Goal: Task Accomplishment & Management: Use online tool/utility

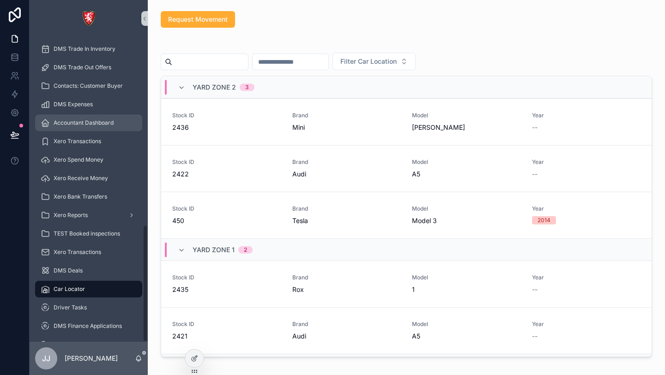
scroll to position [488, 0]
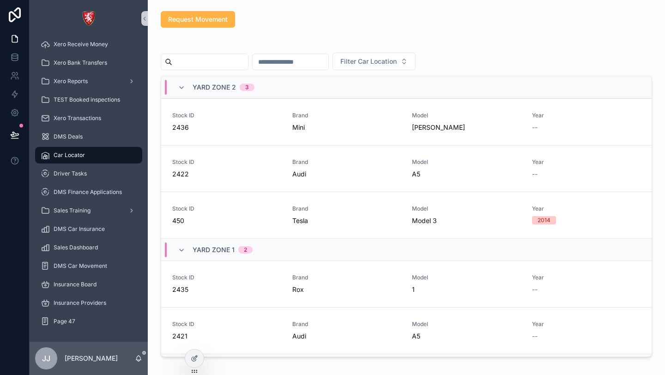
click at [204, 17] on span "Request Movement" at bounding box center [198, 19] width 60 height 9
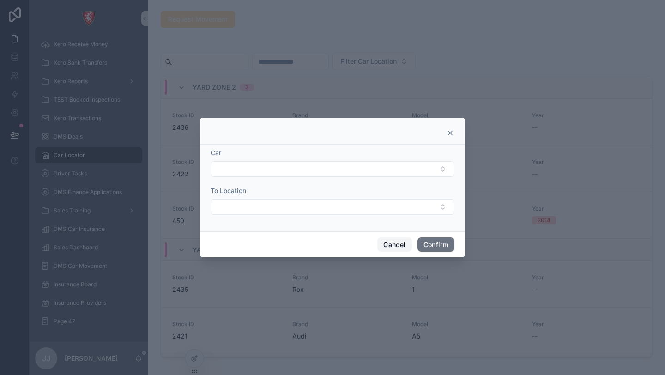
click at [390, 245] on button "Cancel" at bounding box center [394, 244] width 34 height 15
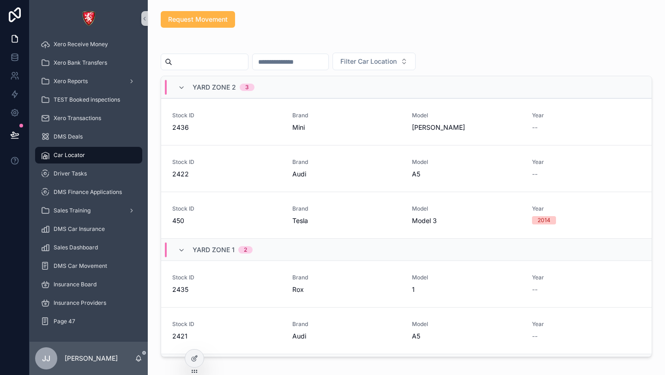
click at [222, 23] on span "Request Movement" at bounding box center [198, 19] width 60 height 9
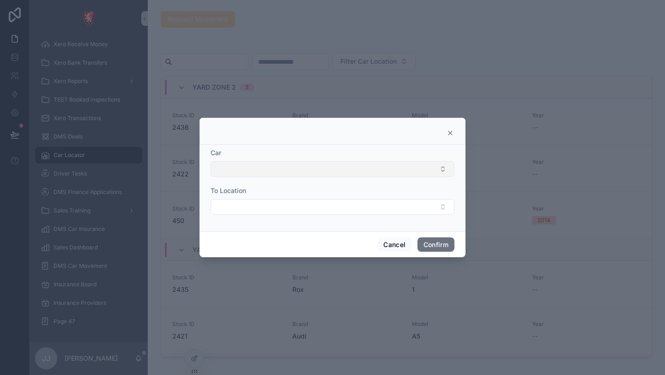
click at [267, 172] on button "Select Button" at bounding box center [333, 169] width 244 height 16
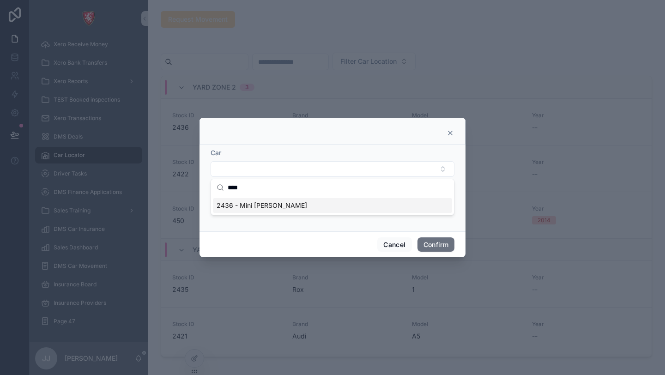
type input "****"
click at [314, 206] on div "2436 - Mini [PERSON_NAME]" at bounding box center [332, 205] width 239 height 15
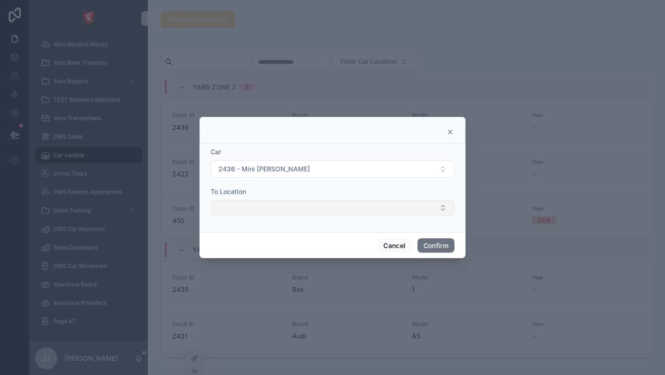
click at [314, 206] on button "Select Button" at bounding box center [333, 208] width 244 height 16
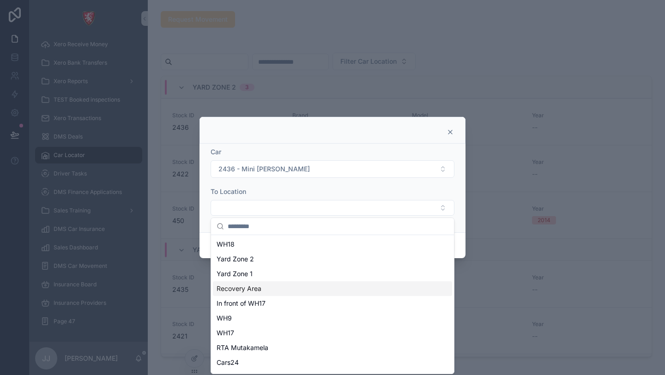
click at [300, 288] on div "Recovery Area" at bounding box center [332, 288] width 239 height 15
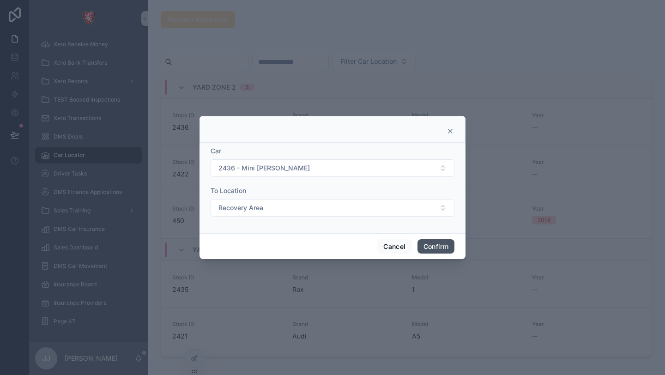
click at [433, 249] on button "Confirm" at bounding box center [436, 246] width 37 height 15
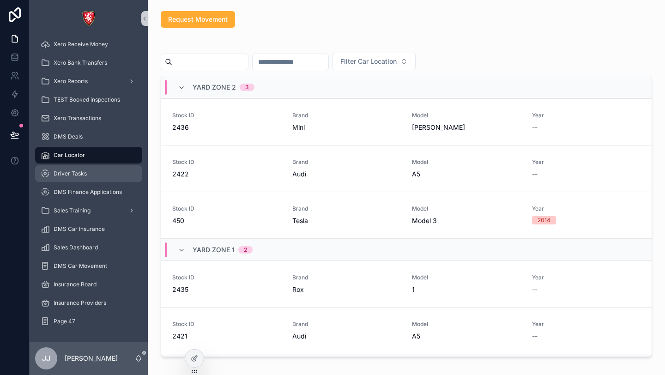
click at [91, 175] on div "Driver Tasks" at bounding box center [89, 173] width 96 height 15
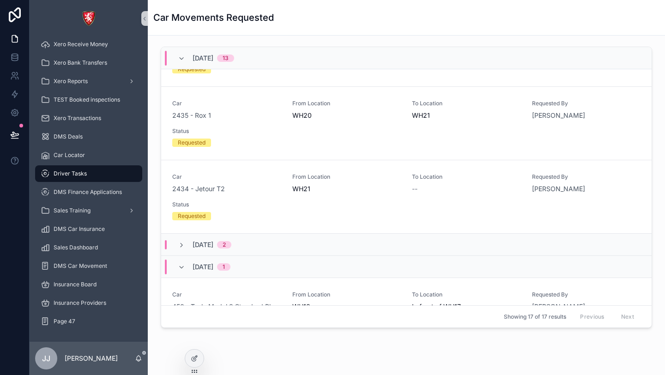
scroll to position [932, 0]
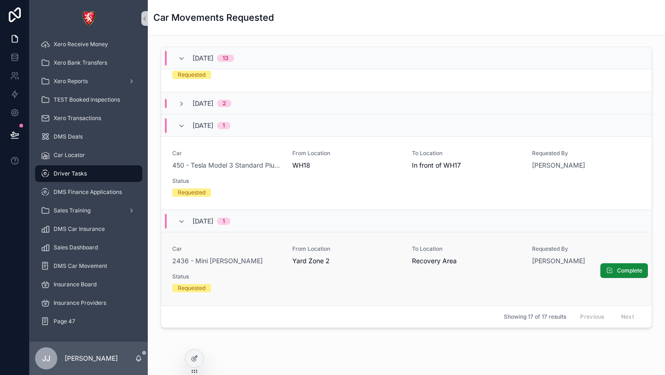
click at [503, 281] on div "Car 2436 - Mini [PERSON_NAME] From Location [GEOGRAPHIC_DATA] 2 To Location [GE…" at bounding box center [406, 268] width 468 height 47
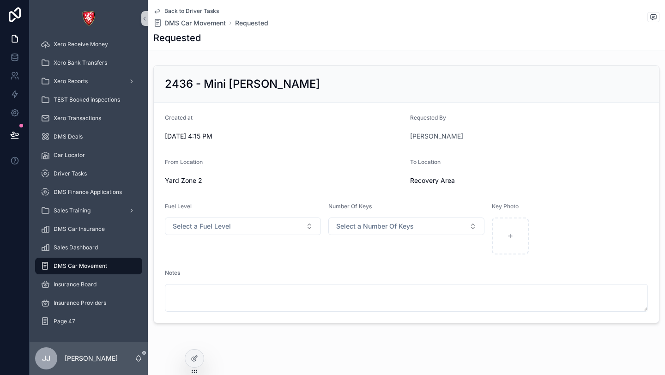
scroll to position [11, 0]
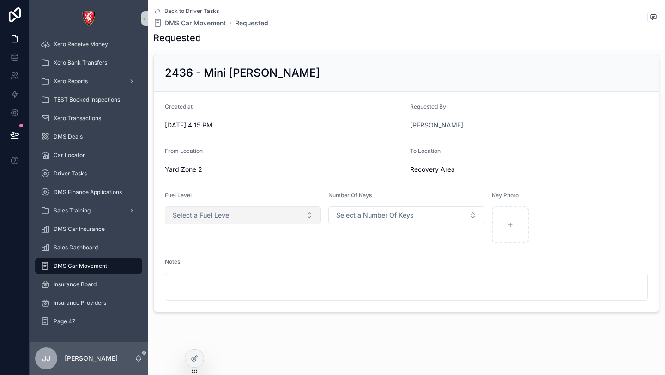
click at [270, 217] on button "Select a Fuel Level" at bounding box center [243, 215] width 156 height 18
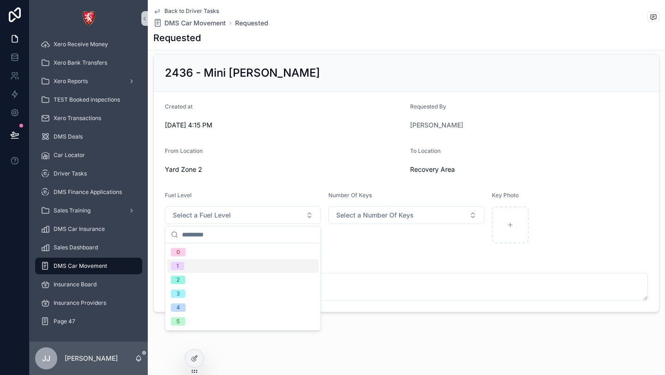
click at [272, 271] on div "1" at bounding box center [243, 266] width 152 height 14
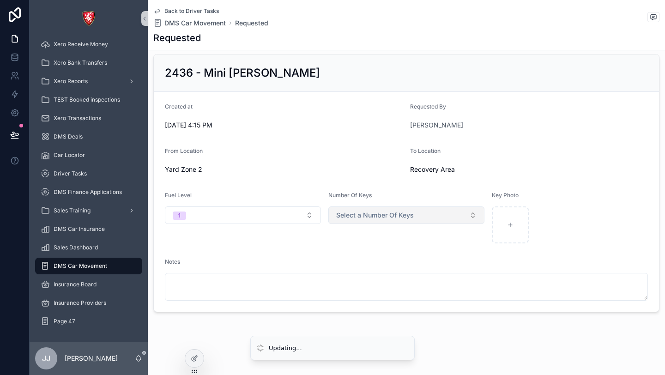
click at [368, 220] on button "Select a Number Of Keys" at bounding box center [406, 215] width 156 height 18
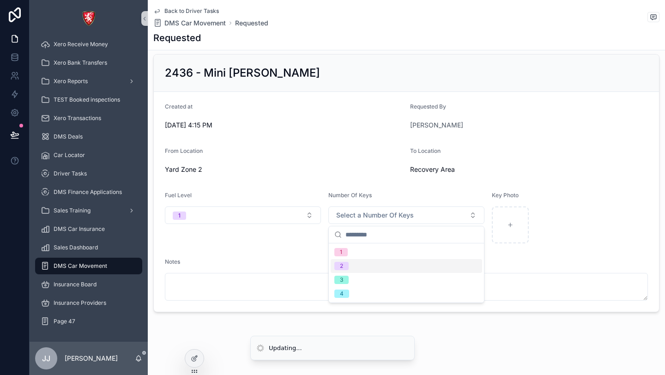
click at [376, 268] on div "2" at bounding box center [407, 266] width 152 height 14
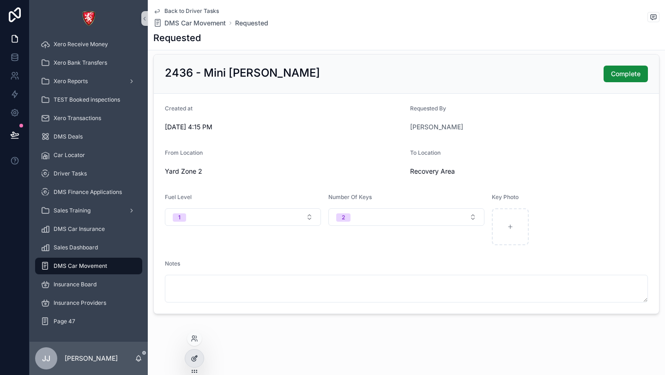
click at [189, 357] on div at bounding box center [194, 359] width 18 height 18
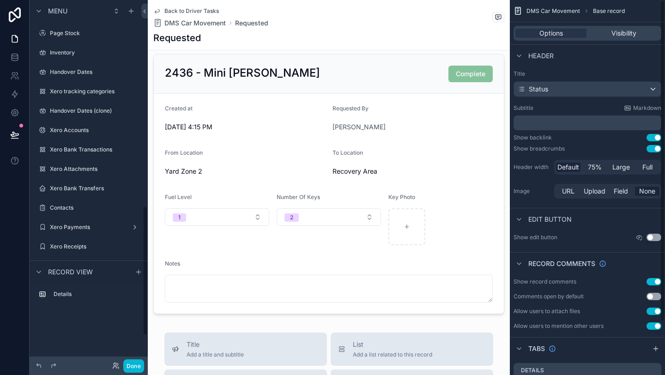
scroll to position [578, 0]
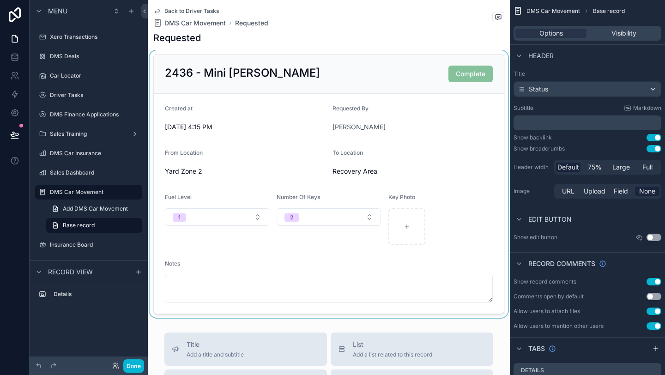
click at [472, 69] on div "scrollable content" at bounding box center [329, 183] width 362 height 267
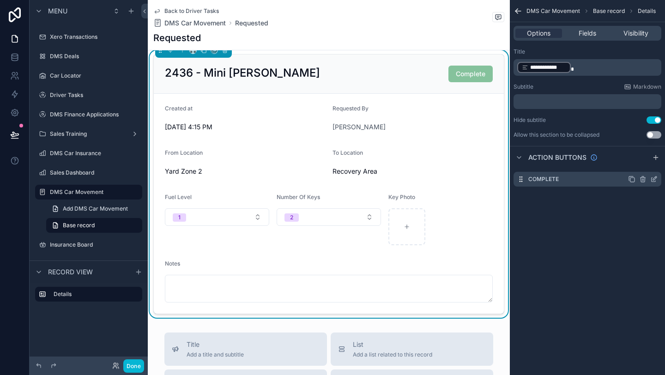
click at [653, 182] on icon "scrollable content" at bounding box center [653, 179] width 7 height 7
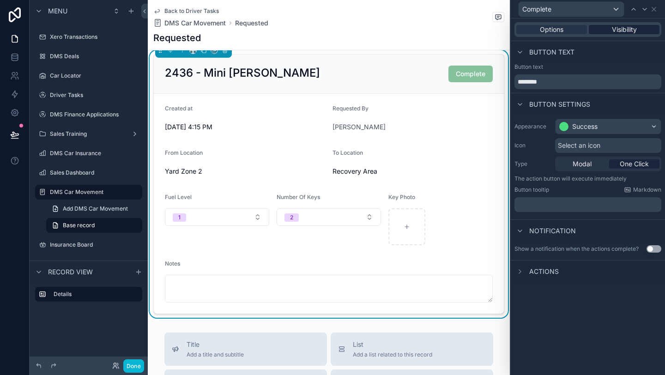
click at [631, 28] on span "Visibility" at bounding box center [624, 29] width 25 height 9
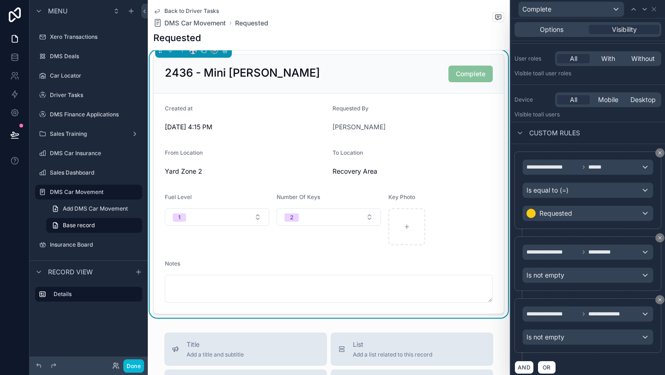
scroll to position [67, 0]
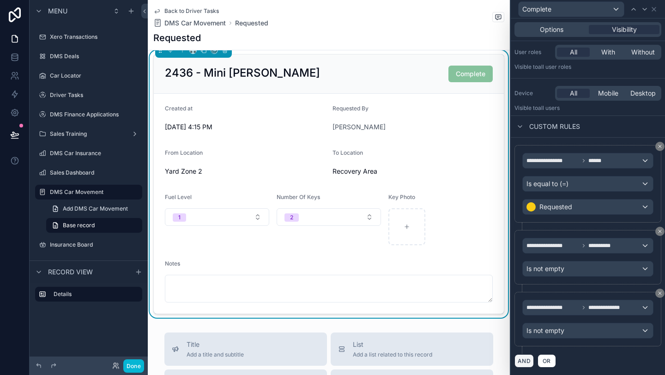
click at [521, 360] on button "AND" at bounding box center [524, 360] width 19 height 13
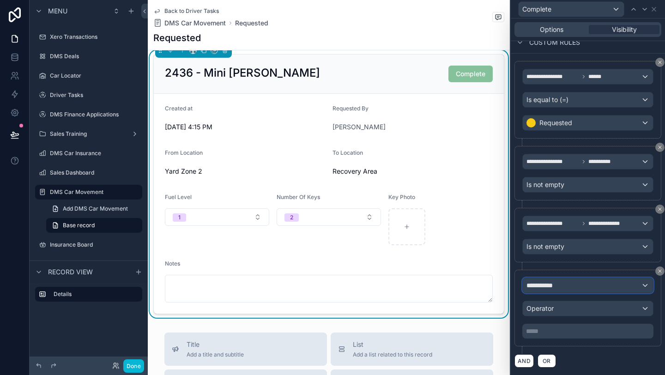
click at [577, 285] on div "**********" at bounding box center [588, 285] width 130 height 15
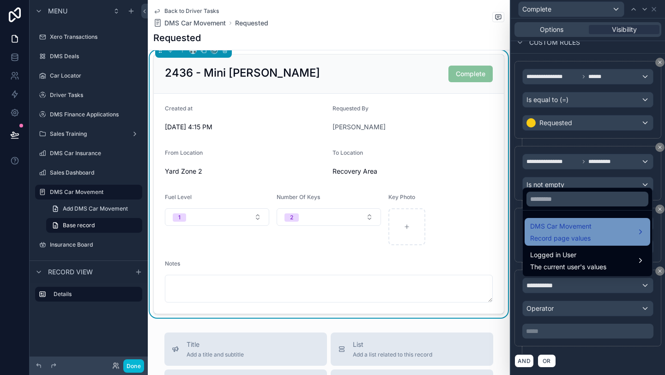
click at [576, 233] on div "DMS Car Movement Record page values" at bounding box center [560, 232] width 61 height 22
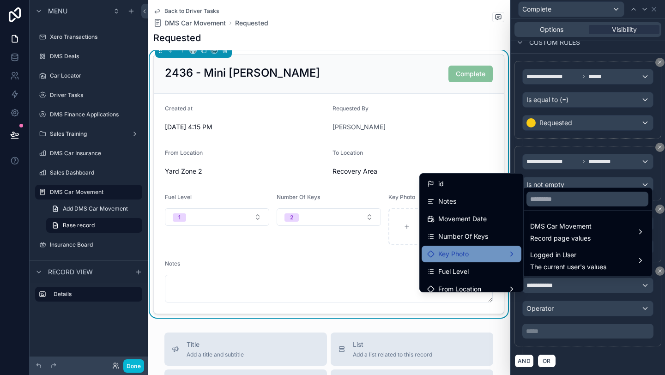
click at [489, 251] on div "Key Photo" at bounding box center [471, 254] width 89 height 11
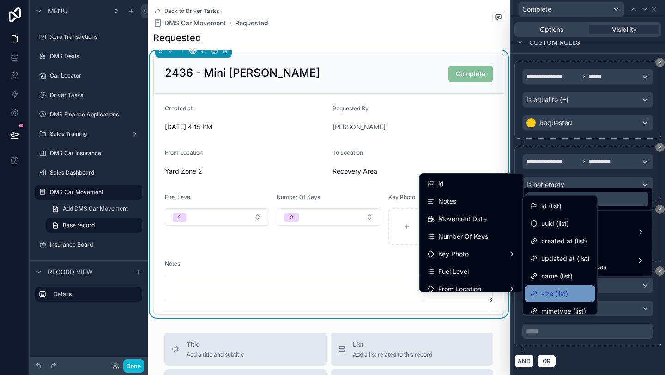
click at [551, 300] on div "size (list)" at bounding box center [560, 293] width 71 height 17
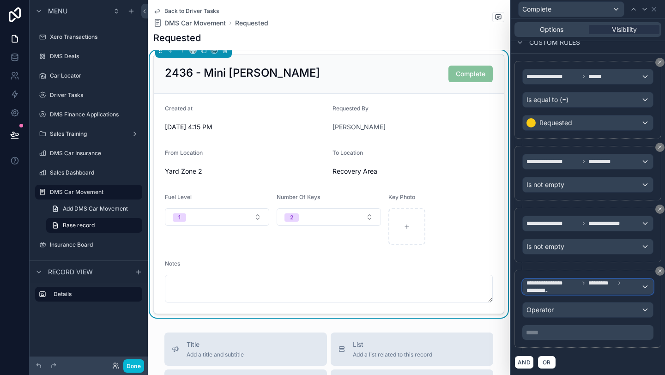
click at [557, 293] on span "**********" at bounding box center [584, 286] width 115 height 15
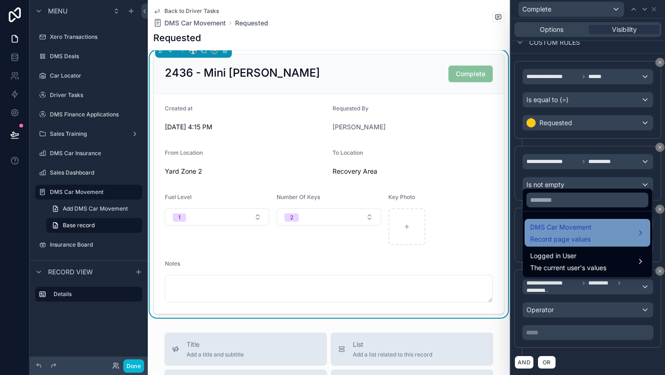
click at [550, 232] on span "DMS Car Movement" at bounding box center [560, 227] width 61 height 11
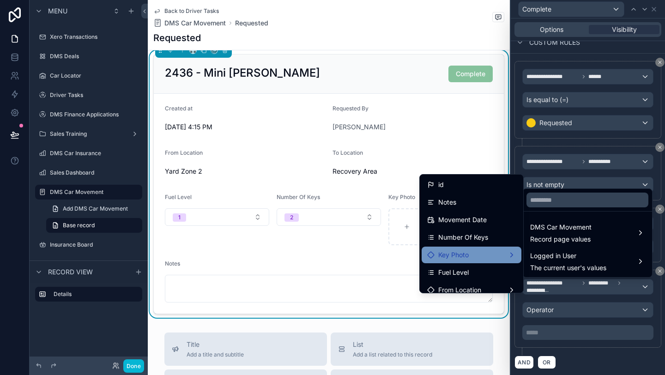
click at [480, 253] on div "Key Photo" at bounding box center [471, 254] width 89 height 11
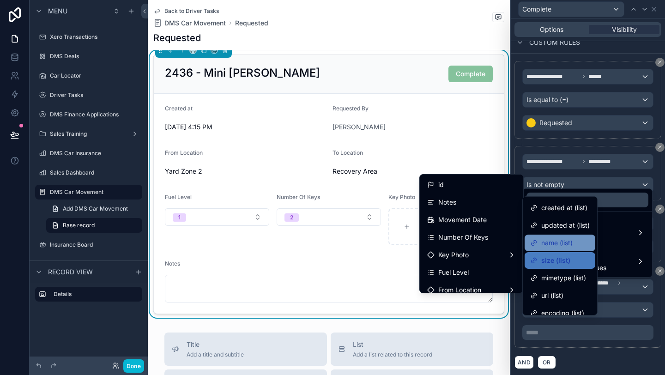
scroll to position [60, 0]
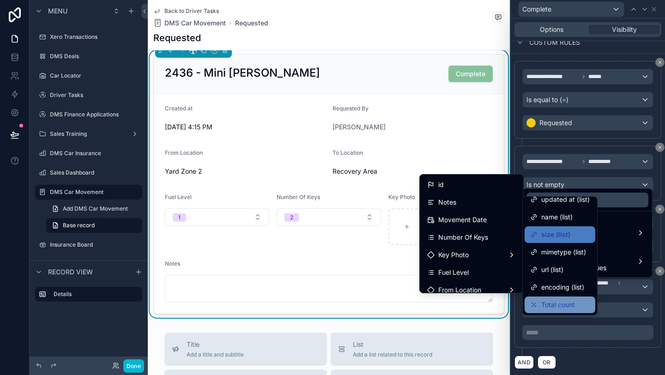
click at [552, 303] on span "Total count" at bounding box center [558, 304] width 34 height 11
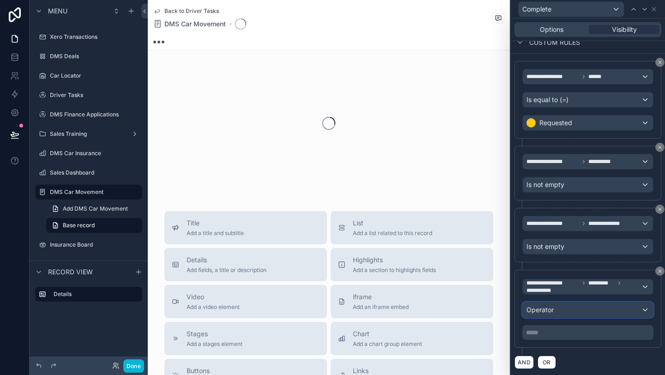
click at [554, 311] on div "Operator" at bounding box center [588, 310] width 130 height 15
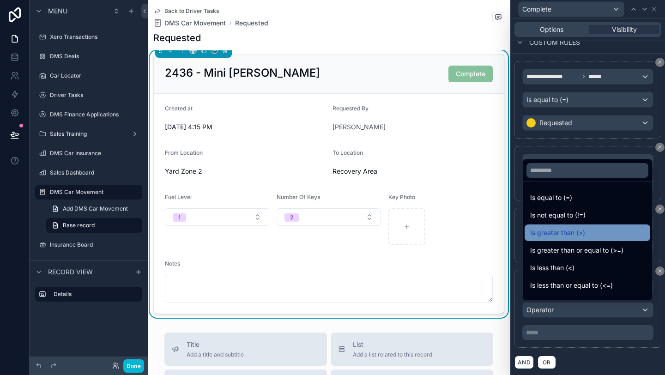
click at [568, 240] on div "Is greater than (>)" at bounding box center [588, 232] width 126 height 17
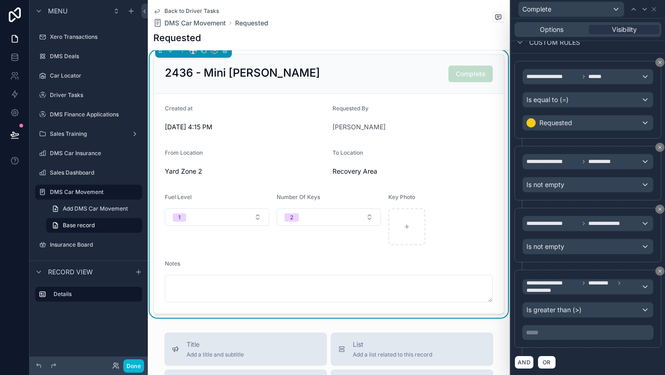
click at [581, 329] on p "***** ﻿" at bounding box center [589, 332] width 126 height 9
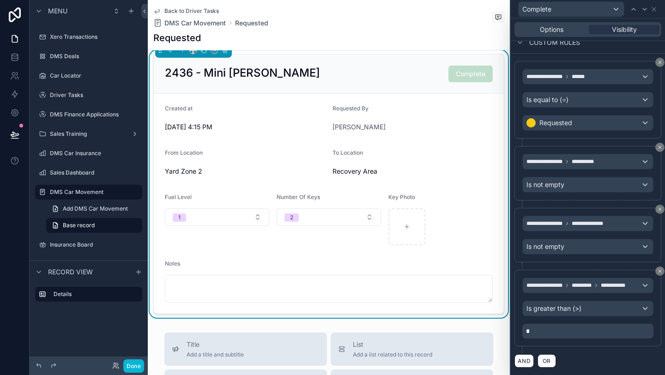
click at [618, 369] on div "**********" at bounding box center [588, 214] width 154 height 321
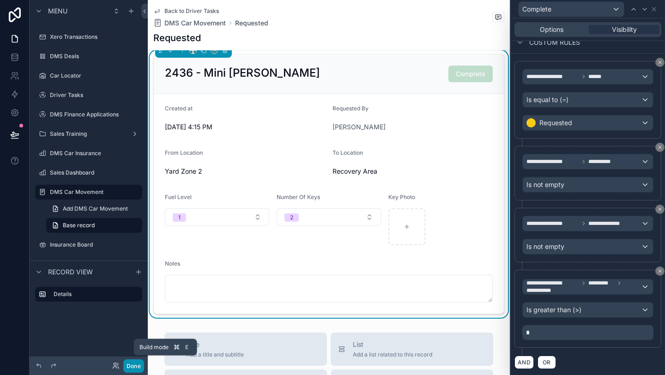
click at [139, 364] on button "Done" at bounding box center [133, 365] width 21 height 13
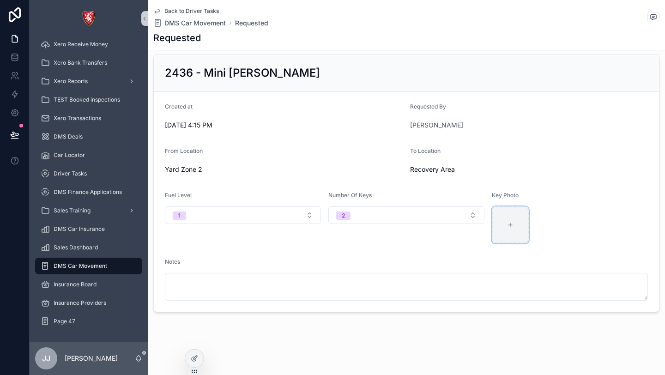
click at [505, 226] on div "scrollable content" at bounding box center [510, 224] width 37 height 37
type input "**********"
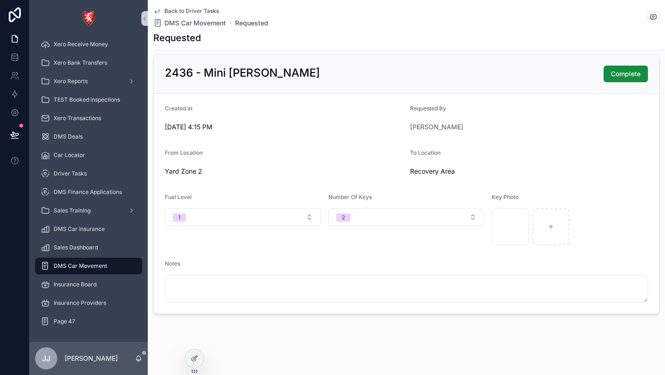
click at [583, 151] on div "To Location" at bounding box center [529, 154] width 238 height 11
click at [625, 75] on span "Complete" at bounding box center [626, 73] width 30 height 9
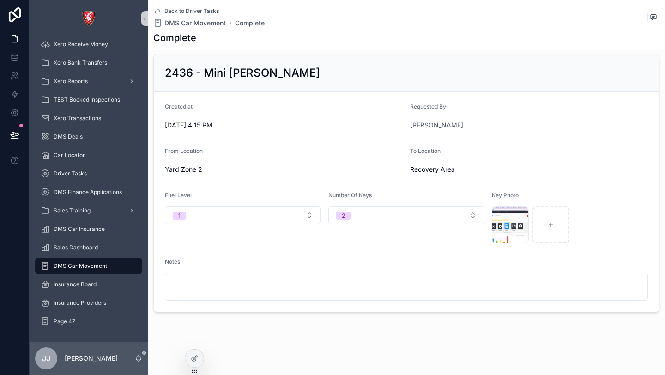
click at [197, 11] on span "Back to Driver Tasks" at bounding box center [191, 10] width 55 height 7
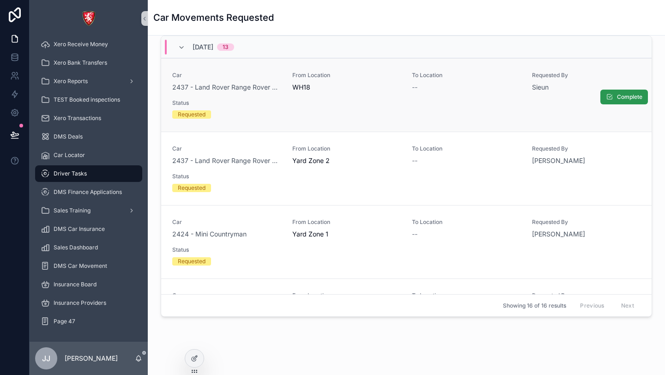
click at [616, 96] on button "Complete" at bounding box center [624, 97] width 48 height 15
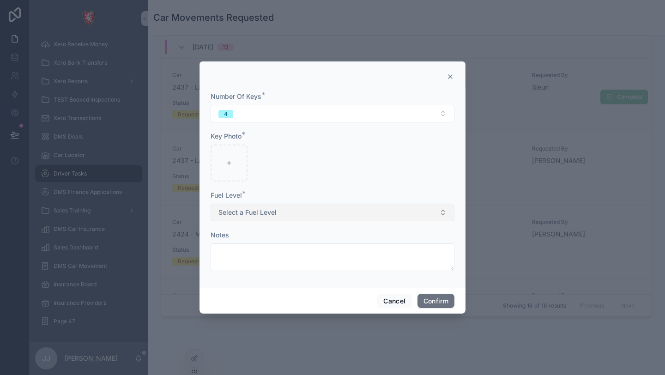
click at [318, 211] on button "Select a Fuel Level" at bounding box center [333, 213] width 244 height 18
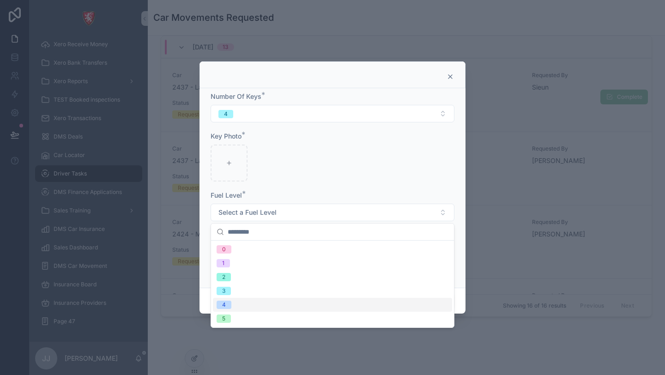
click at [303, 298] on div "4" at bounding box center [332, 305] width 239 height 14
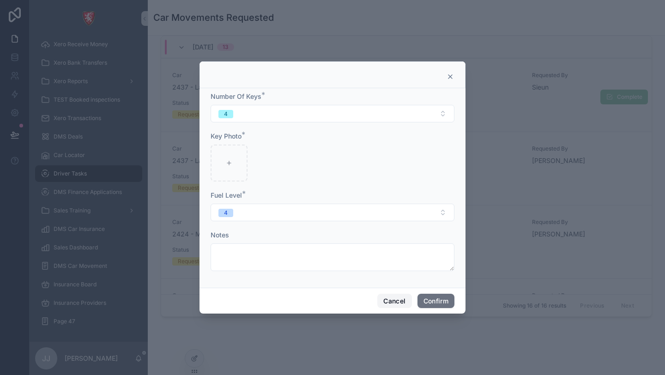
click at [395, 300] on button "Cancel" at bounding box center [394, 301] width 34 height 15
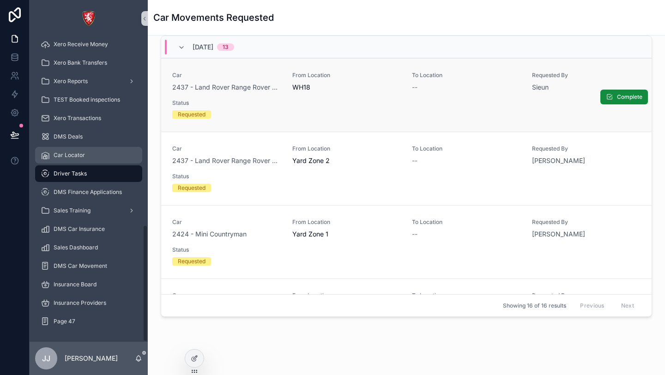
click at [105, 157] on div "Car Locator" at bounding box center [89, 155] width 96 height 15
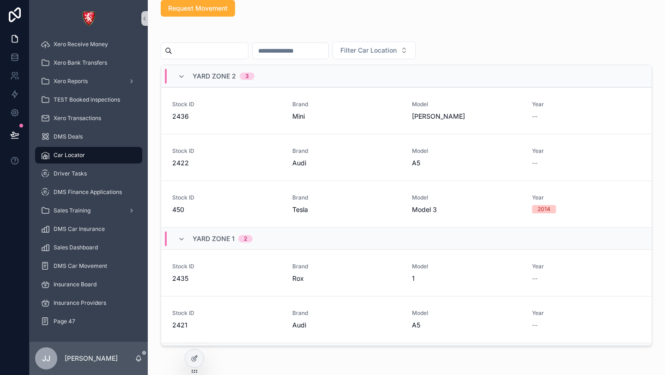
click at [285, 78] on div "Yard Zone 2 3" at bounding box center [406, 76] width 491 height 22
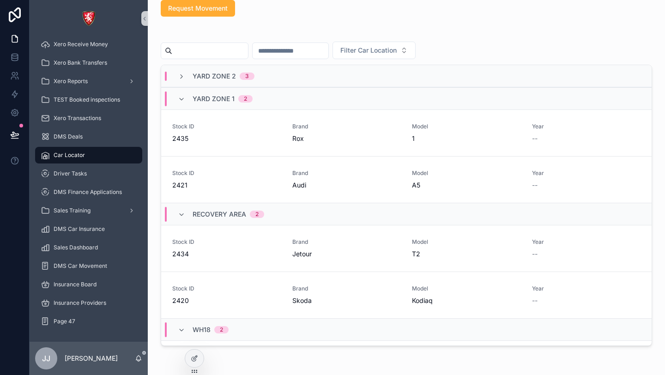
click at [276, 99] on div "Yard Zone 1 2" at bounding box center [406, 98] width 491 height 22
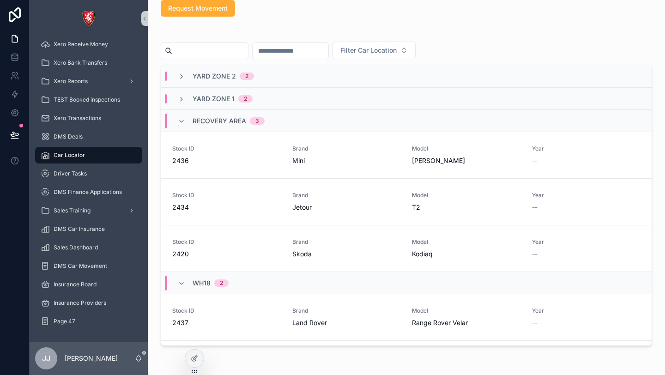
click at [213, 119] on span "Recovery Area" at bounding box center [220, 120] width 54 height 9
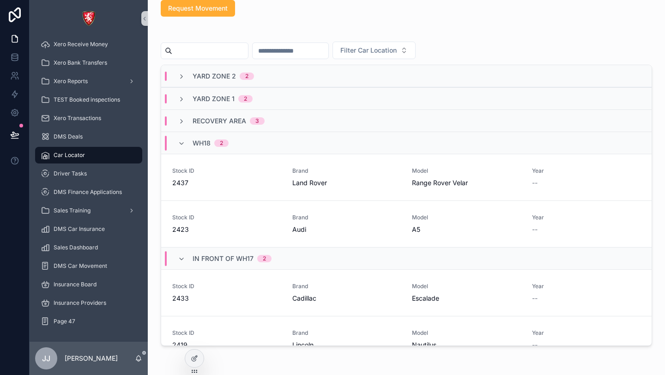
click at [209, 147] on span "WH18" at bounding box center [202, 143] width 18 height 9
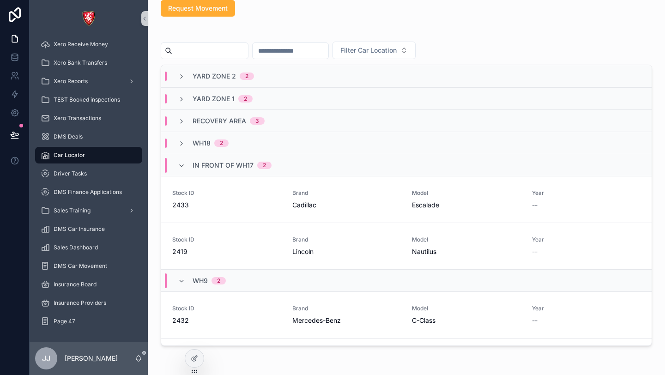
click at [214, 170] on div "In front of WH17 2" at bounding box center [232, 165] width 79 height 15
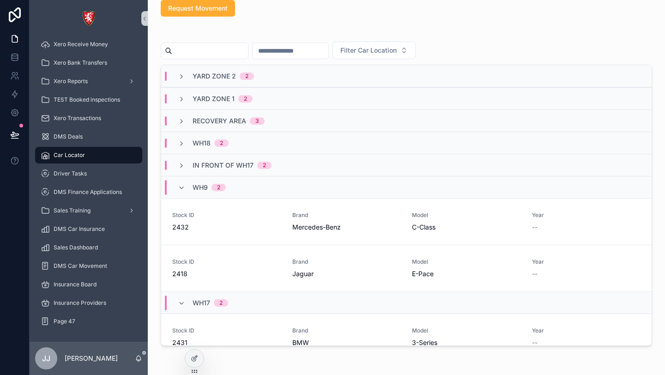
click at [217, 194] on div "WH9 2" at bounding box center [209, 187] width 33 height 15
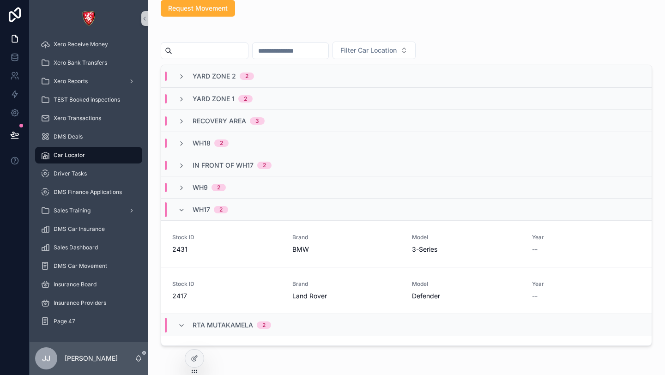
click at [224, 216] on div "WH17 2" at bounding box center [211, 209] width 36 height 15
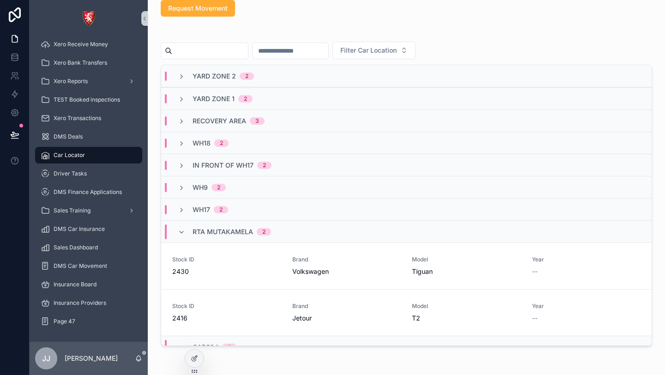
click at [226, 232] on span "RTA Mutakamela" at bounding box center [223, 231] width 61 height 9
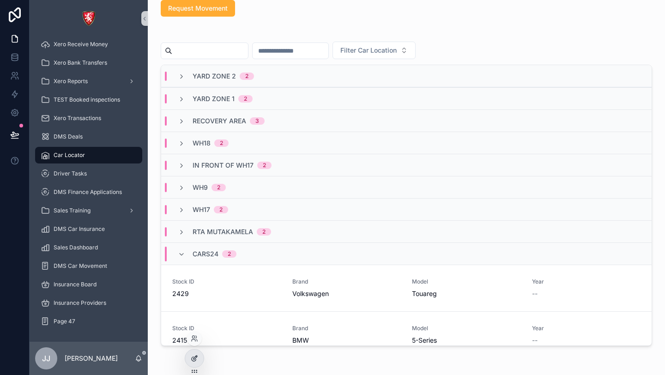
click at [199, 358] on div at bounding box center [194, 359] width 18 height 18
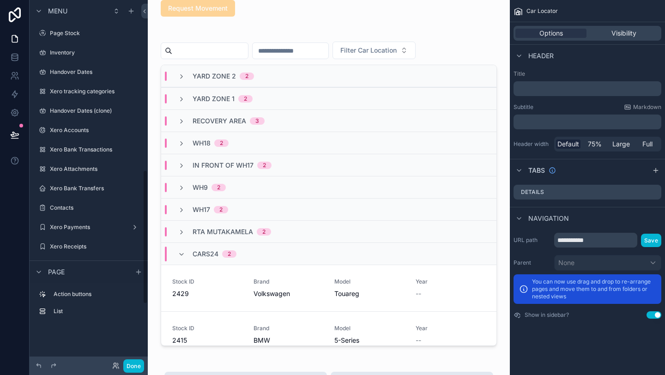
scroll to position [462, 0]
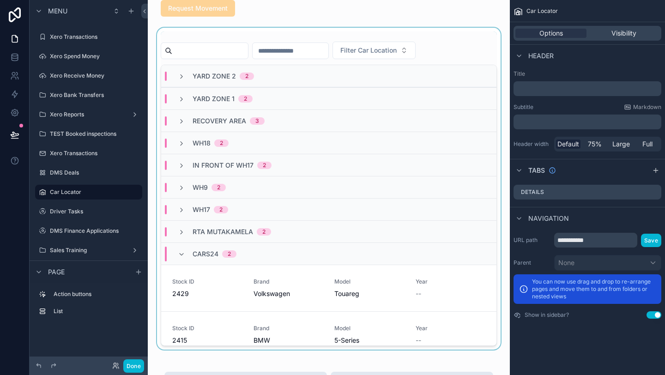
click at [458, 38] on div "scrollable content" at bounding box center [328, 189] width 347 height 322
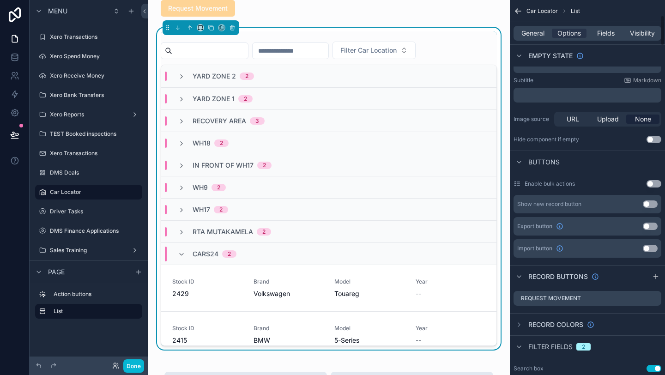
scroll to position [187, 0]
click at [654, 139] on button "Use setting" at bounding box center [654, 140] width 15 height 7
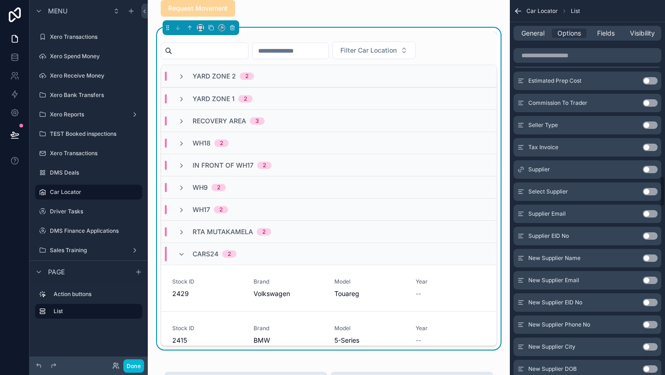
scroll to position [2176, 0]
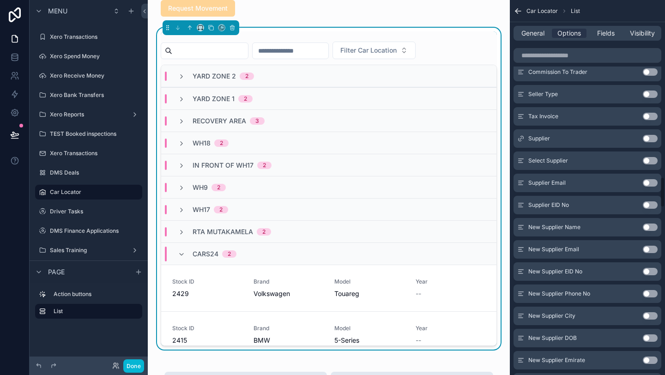
click at [535, 28] on div "General Options Fields Visibility" at bounding box center [588, 33] width 148 height 15
click at [535, 32] on span "General" at bounding box center [533, 33] width 23 height 9
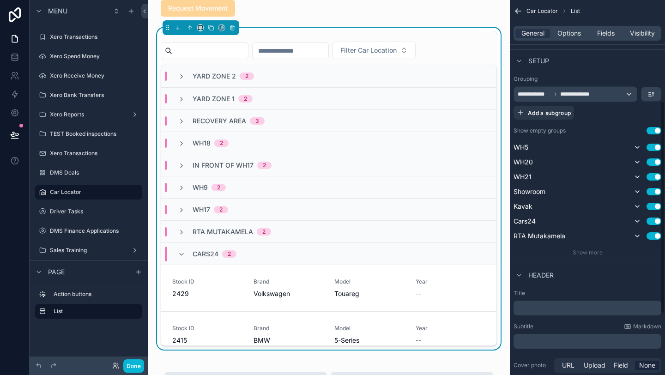
scroll to position [177, 0]
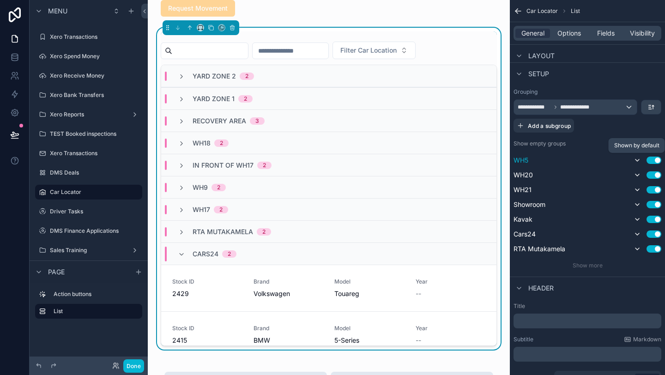
click at [637, 159] on icon "scrollable content" at bounding box center [637, 160] width 7 height 7
click at [639, 176] on icon "scrollable content" at bounding box center [637, 174] width 7 height 7
click at [638, 185] on button "scrollable content" at bounding box center [637, 189] width 11 height 11
click at [638, 205] on icon "scrollable content" at bounding box center [637, 204] width 7 height 7
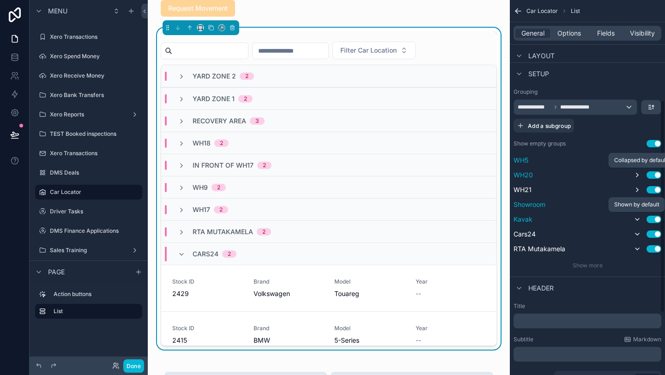
click at [639, 217] on icon "scrollable content" at bounding box center [637, 219] width 7 height 7
click at [640, 232] on icon "scrollable content" at bounding box center [637, 233] width 7 height 7
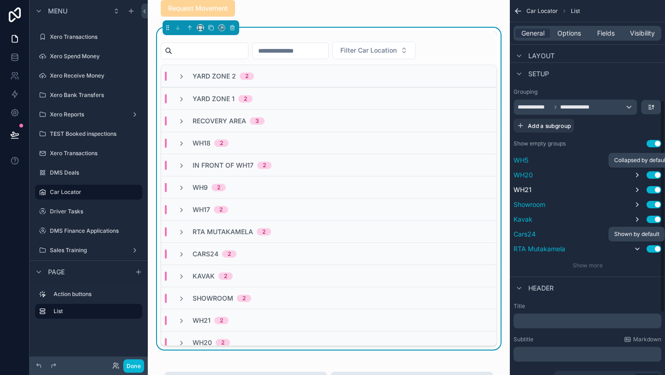
click at [640, 246] on icon "scrollable content" at bounding box center [637, 248] width 7 height 7
click at [593, 259] on div "**********" at bounding box center [588, 178] width 148 height 181
click at [593, 263] on span "Show more" at bounding box center [588, 265] width 30 height 7
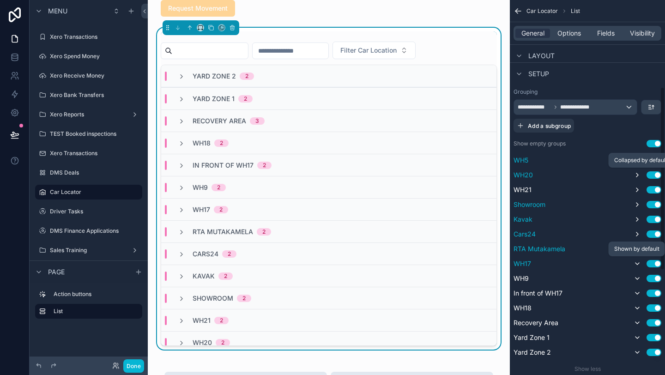
click at [638, 263] on icon "scrollable content" at bounding box center [638, 264] width 4 height 2
click at [638, 274] on button "scrollable content" at bounding box center [637, 278] width 11 height 11
click at [639, 290] on icon "scrollable content" at bounding box center [637, 293] width 7 height 7
click at [639, 303] on button "scrollable content" at bounding box center [637, 308] width 11 height 11
click at [637, 327] on button "scrollable content" at bounding box center [637, 322] width 11 height 11
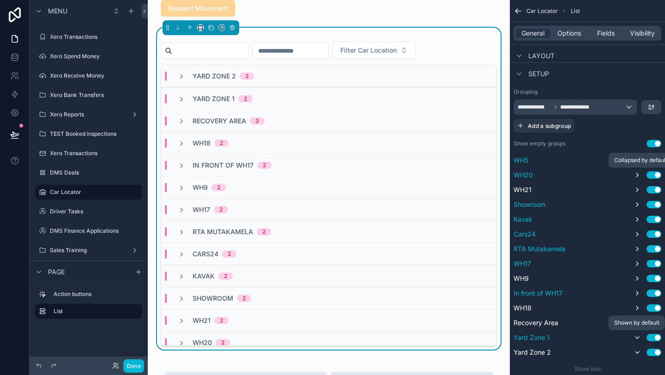
click at [638, 341] on icon "scrollable content" at bounding box center [637, 337] width 7 height 7
click at [638, 348] on button "scrollable content" at bounding box center [637, 352] width 11 height 11
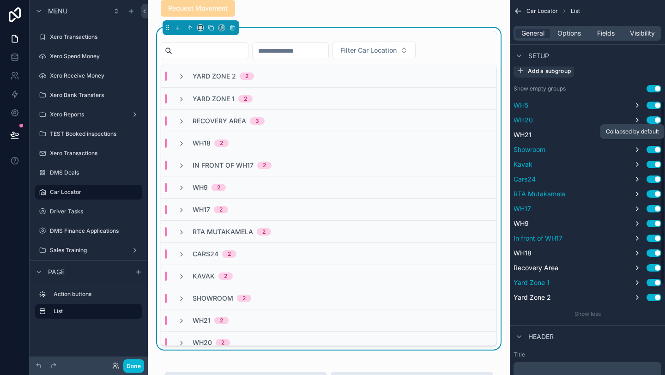
scroll to position [233, 0]
click at [146, 361] on div "Done" at bounding box center [89, 366] width 118 height 18
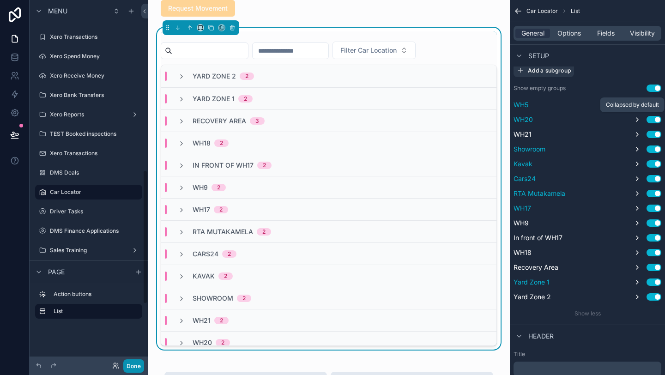
click at [129, 364] on button "Done" at bounding box center [133, 365] width 21 height 13
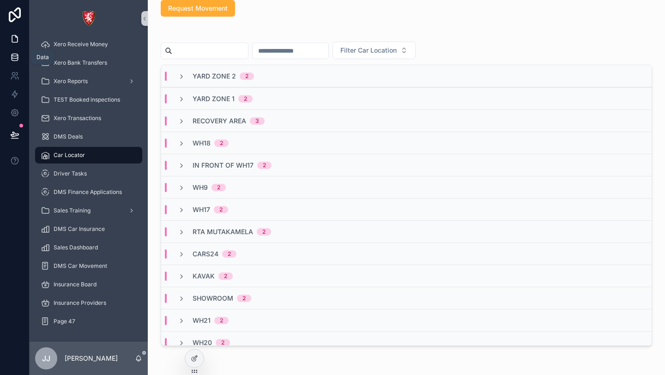
click at [15, 61] on icon at bounding box center [15, 59] width 6 height 4
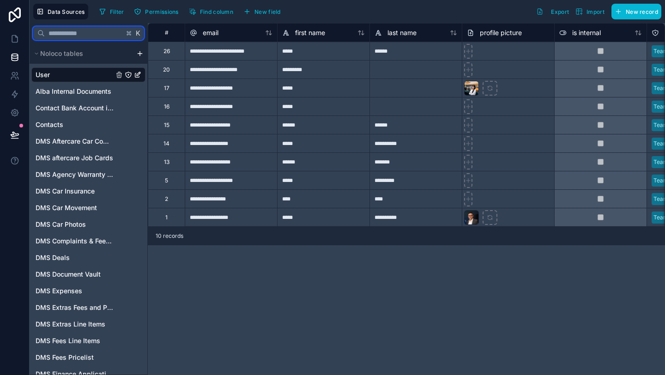
click at [91, 34] on input "text" at bounding box center [84, 33] width 79 height 17
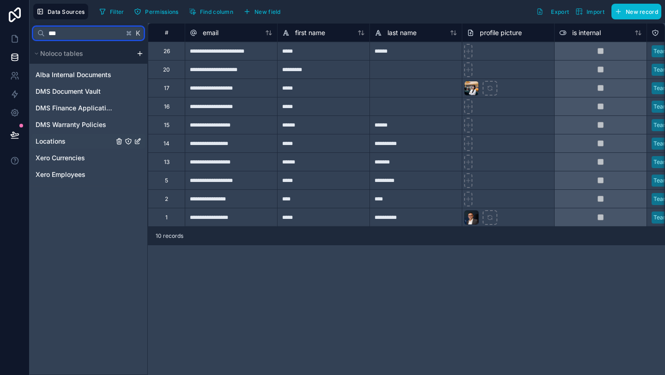
type input "***"
click at [61, 142] on span "Locations" at bounding box center [51, 141] width 30 height 9
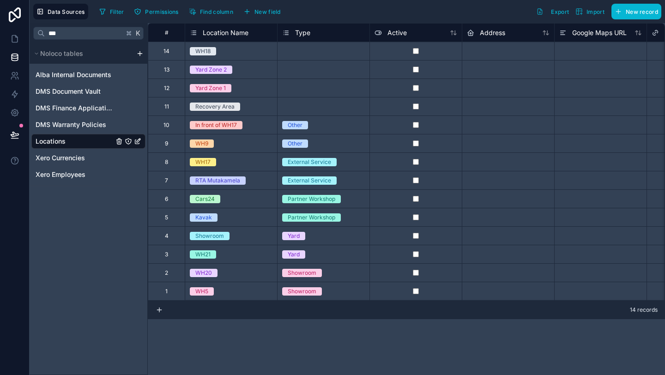
click at [212, 35] on span "Location Name" at bounding box center [226, 32] width 46 height 9
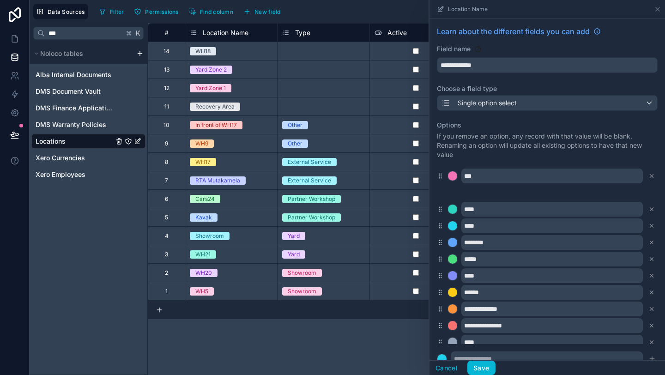
drag, startPoint x: 441, startPoint y: 310, endPoint x: 440, endPoint y: 195, distance: 115.0
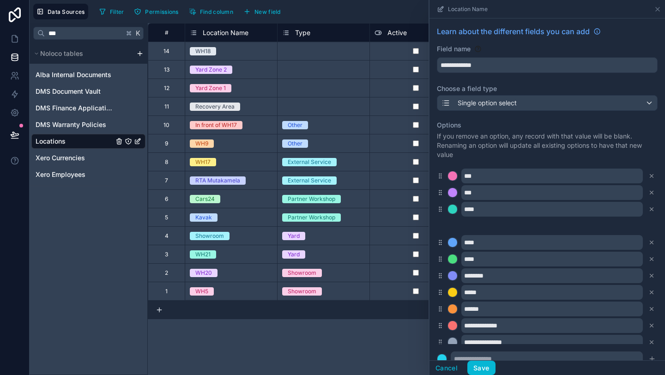
drag, startPoint x: 441, startPoint y: 340, endPoint x: 444, endPoint y: 301, distance: 39.4
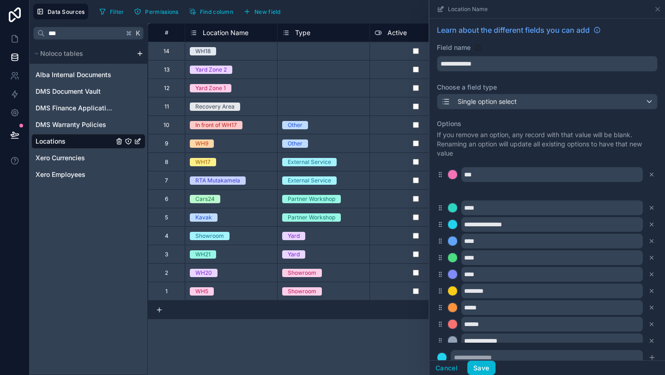
drag, startPoint x: 441, startPoint y: 224, endPoint x: 440, endPoint y: 190, distance: 33.3
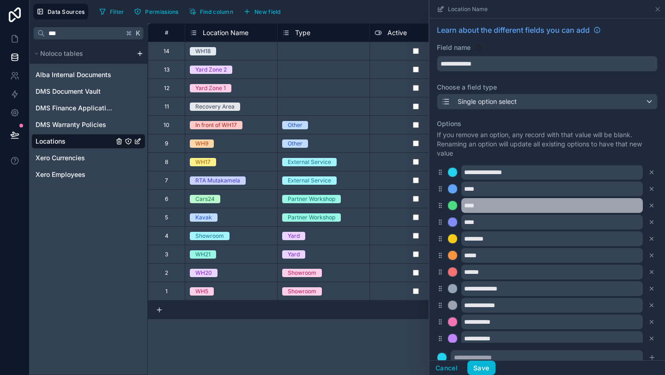
scroll to position [57, 0]
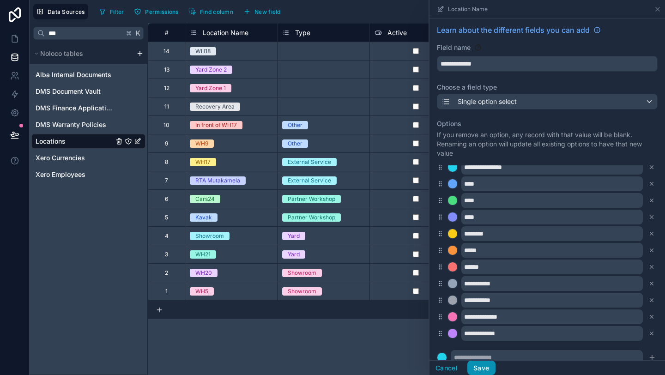
click at [480, 366] on button "Save" at bounding box center [481, 368] width 28 height 15
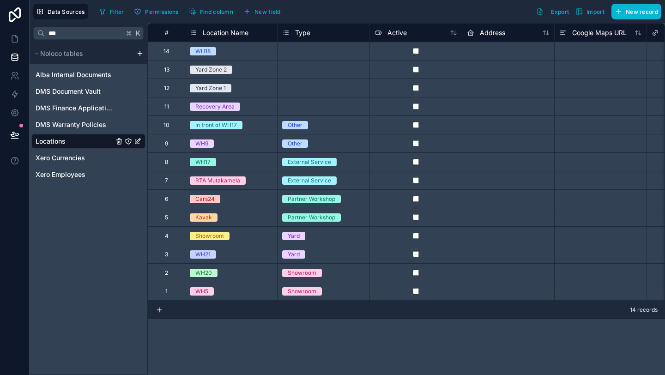
click at [323, 255] on div "Yard" at bounding box center [324, 254] width 92 height 10
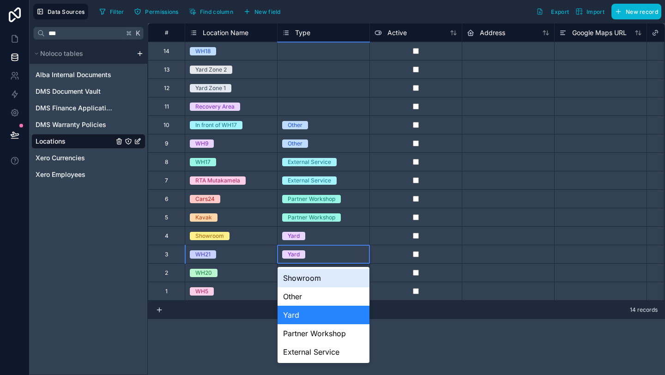
click at [315, 280] on div "Showroom" at bounding box center [324, 278] width 92 height 18
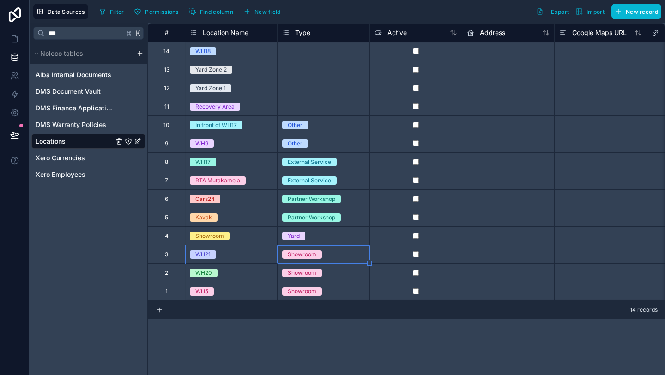
click at [312, 235] on div "Yard" at bounding box center [324, 236] width 92 height 10
click at [313, 235] on div "Yard" at bounding box center [324, 236] width 92 height 10
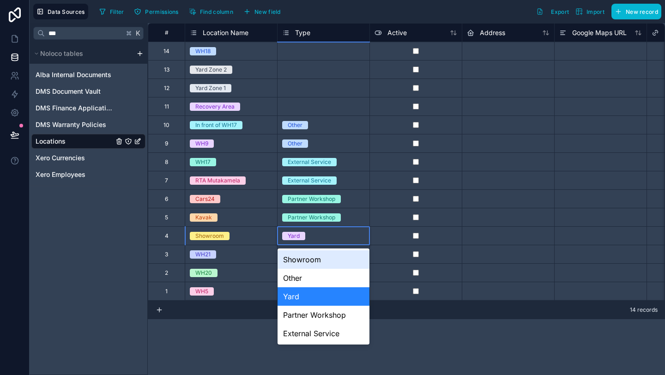
click at [317, 256] on div "Showroom" at bounding box center [324, 259] width 92 height 18
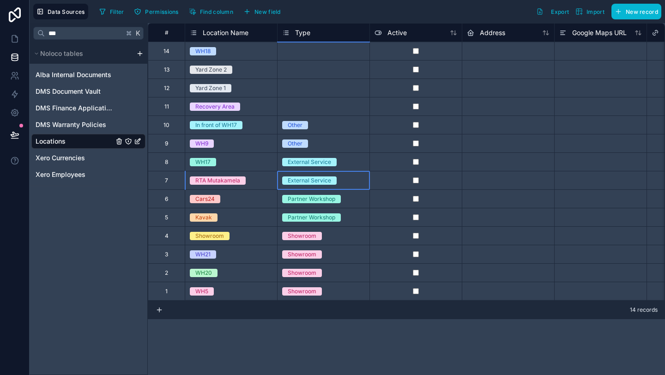
click at [305, 180] on div "External Service" at bounding box center [309, 180] width 43 height 8
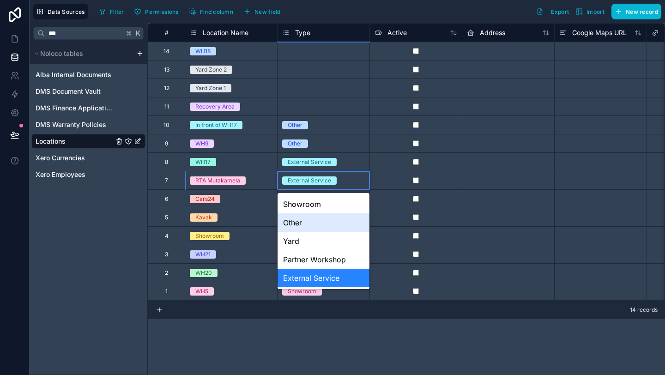
click at [300, 217] on div "Other" at bounding box center [324, 222] width 92 height 18
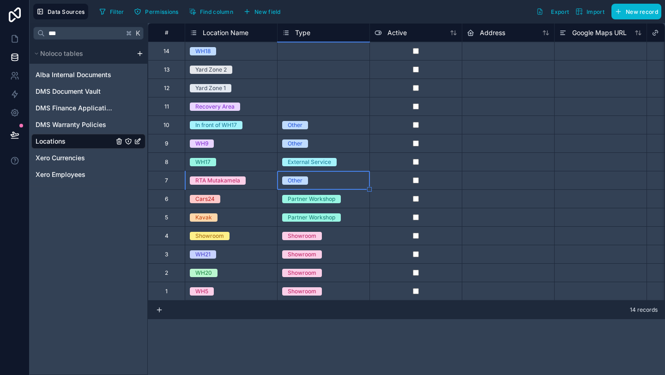
click at [303, 164] on div "External Service" at bounding box center [309, 162] width 43 height 8
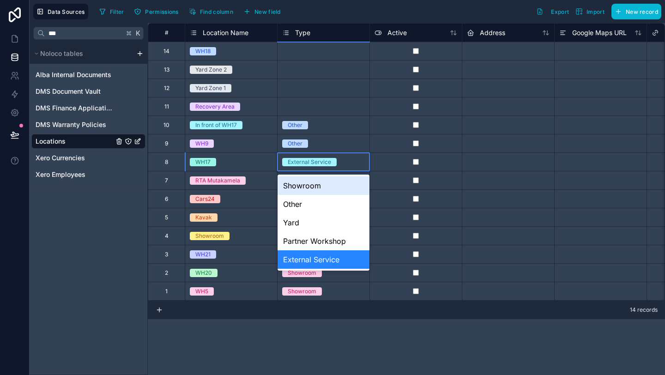
click at [305, 182] on div "Showroom" at bounding box center [324, 185] width 92 height 18
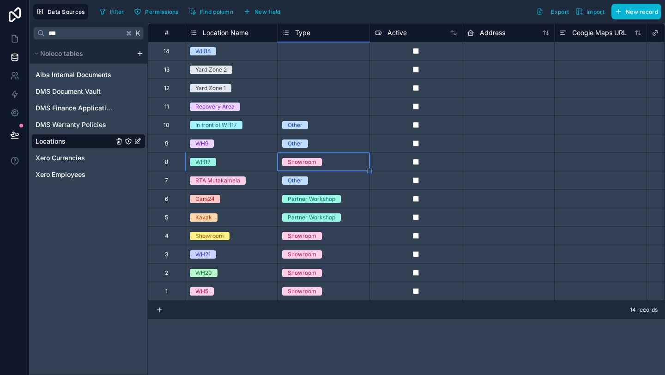
click at [302, 139] on div "Other" at bounding box center [324, 144] width 92 height 10
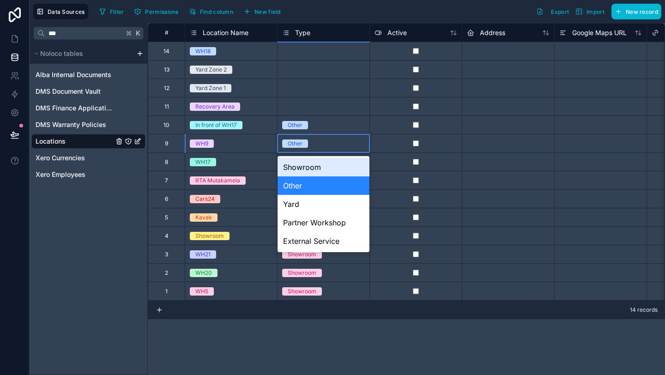
click at [302, 139] on div "Other" at bounding box center [324, 144] width 92 height 10
click at [305, 170] on div "Showroom" at bounding box center [324, 167] width 92 height 18
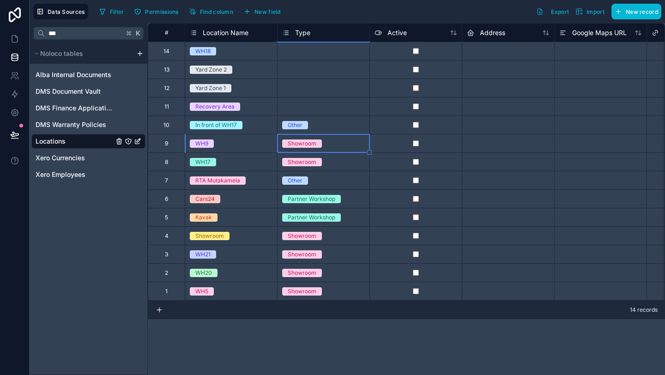
click at [301, 124] on div "Other" at bounding box center [295, 125] width 15 height 8
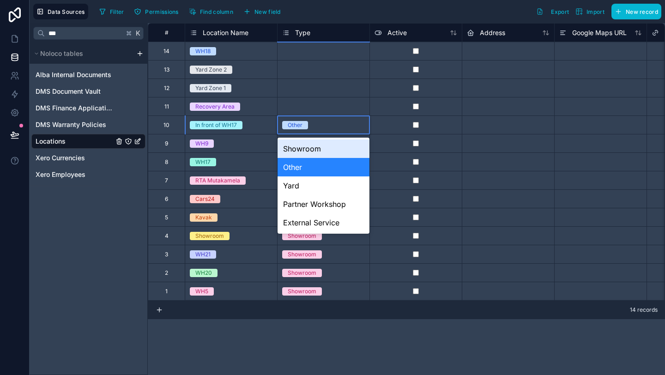
click at [301, 124] on div "Other" at bounding box center [295, 125] width 15 height 8
click at [310, 149] on div "Showroom" at bounding box center [324, 148] width 92 height 18
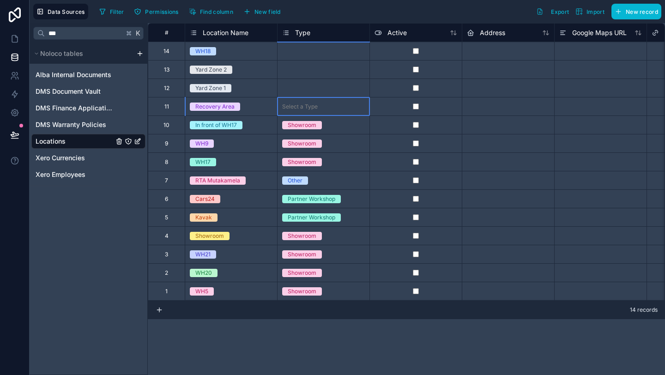
click at [304, 105] on div "Select a Type" at bounding box center [300, 106] width 36 height 7
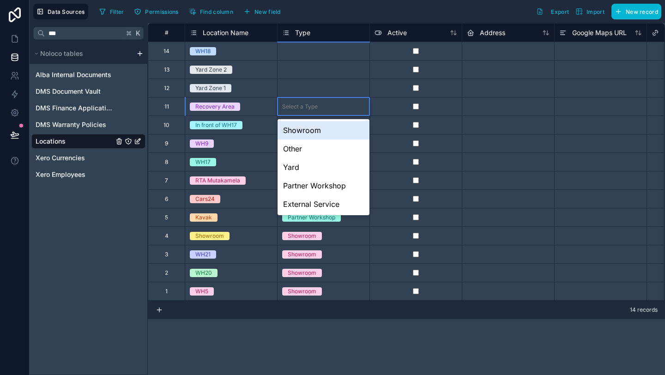
click at [304, 105] on div "Select a Type" at bounding box center [300, 106] width 36 height 7
click at [314, 135] on div "Showroom" at bounding box center [324, 130] width 92 height 18
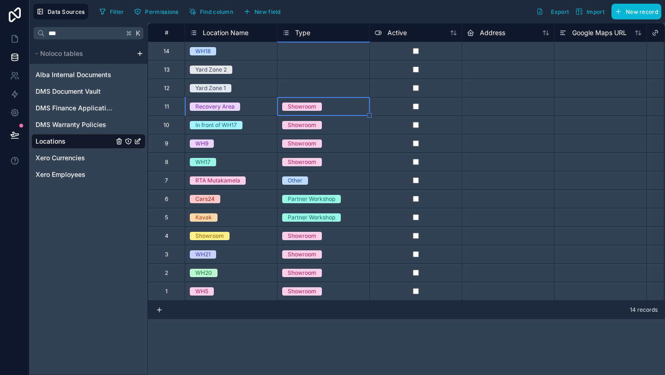
click at [299, 89] on div "Select a Type" at bounding box center [300, 88] width 36 height 7
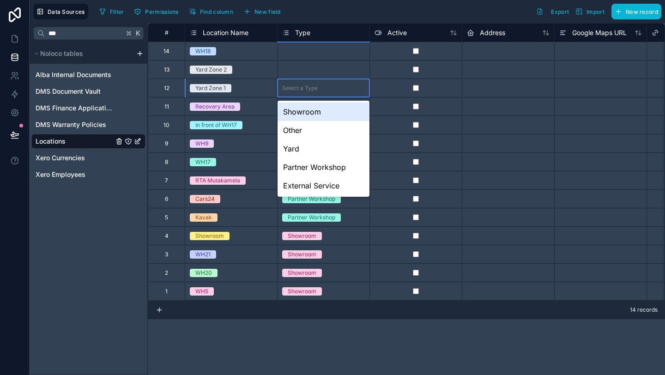
click at [299, 89] on div "Select a Type" at bounding box center [300, 88] width 36 height 7
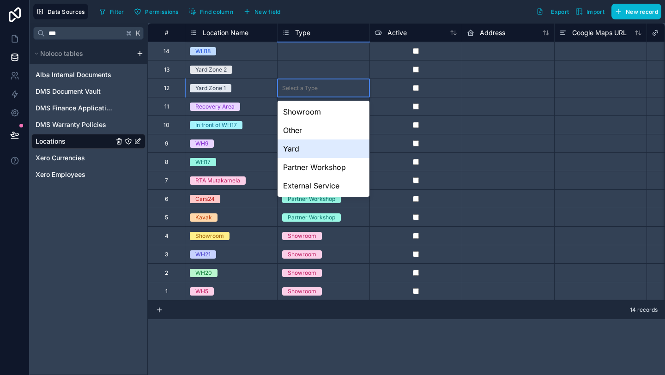
click at [305, 142] on div "Yard" at bounding box center [324, 148] width 92 height 18
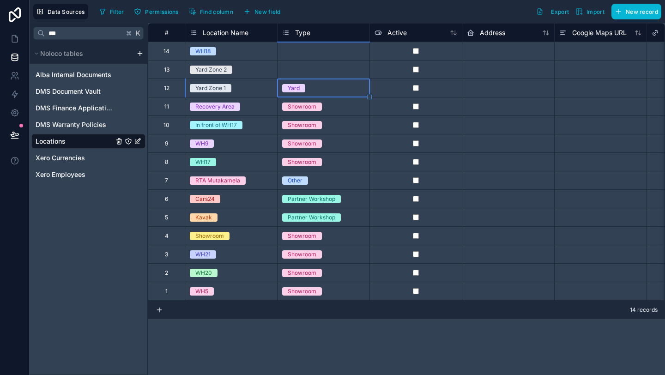
click at [303, 81] on div "Yard" at bounding box center [324, 88] width 92 height 18
click at [299, 76] on div "Select a Type" at bounding box center [324, 70] width 92 height 18
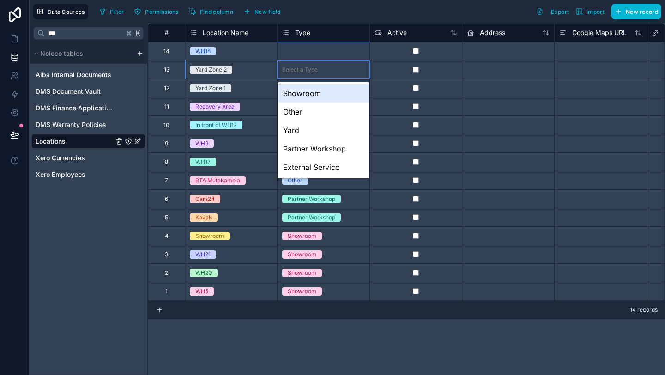
click at [299, 76] on div "Select a Type" at bounding box center [324, 70] width 92 height 18
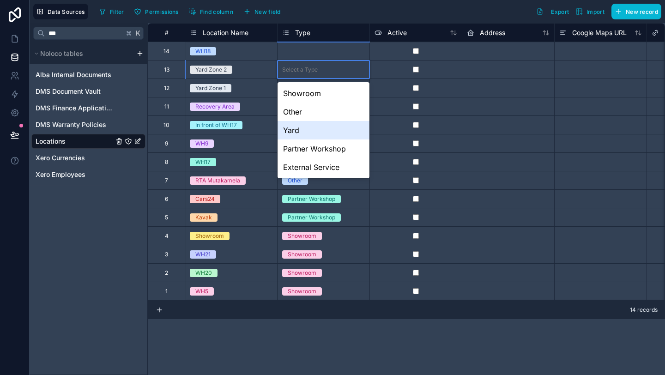
click at [312, 127] on div "Yard" at bounding box center [324, 130] width 92 height 18
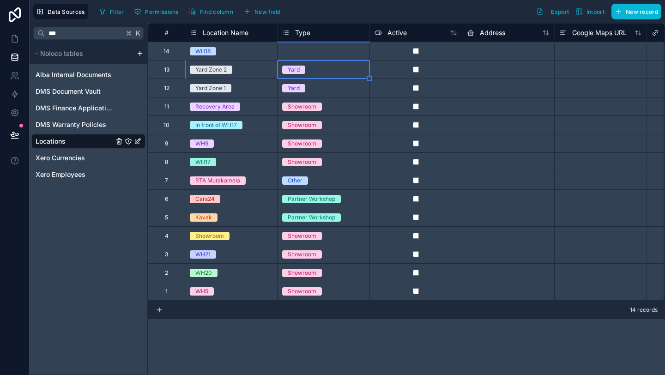
click at [288, 55] on div "Select a Type" at bounding box center [324, 51] width 92 height 18
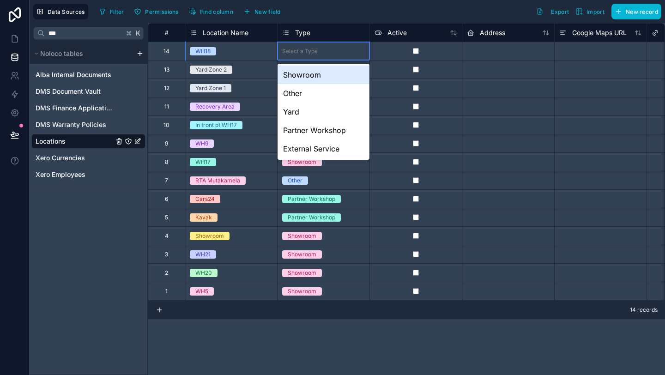
click at [295, 70] on div "Showroom" at bounding box center [324, 75] width 92 height 18
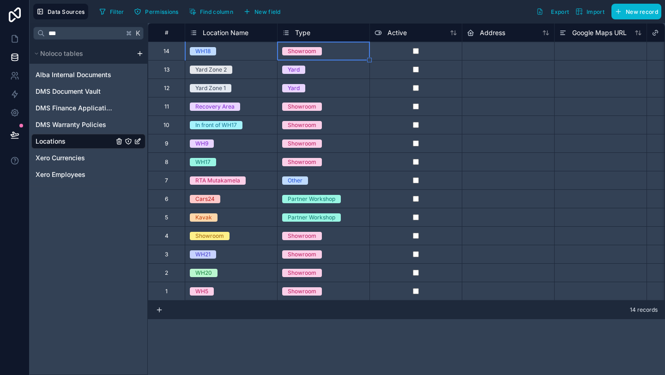
click at [327, 177] on div "Other" at bounding box center [324, 181] width 92 height 10
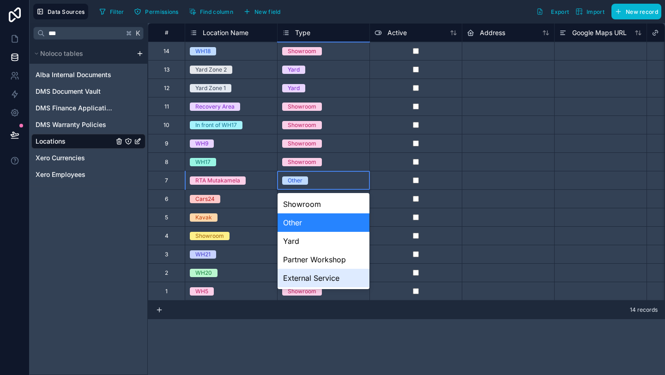
click at [321, 279] on div "External Service" at bounding box center [324, 278] width 92 height 18
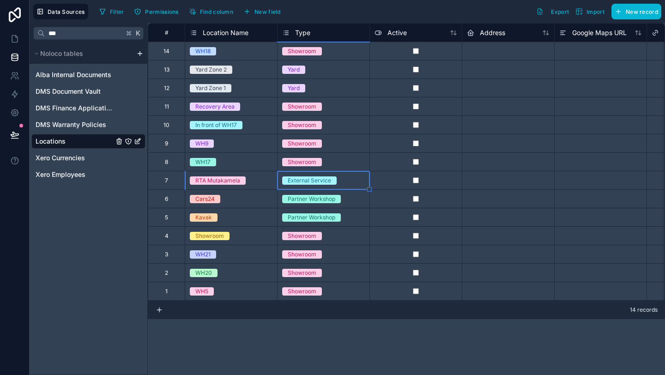
click at [238, 35] on span "Location Name" at bounding box center [226, 32] width 46 height 9
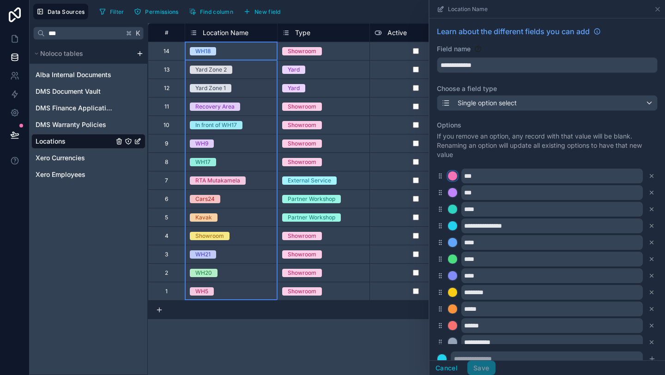
click at [452, 178] on div at bounding box center [452, 175] width 9 height 9
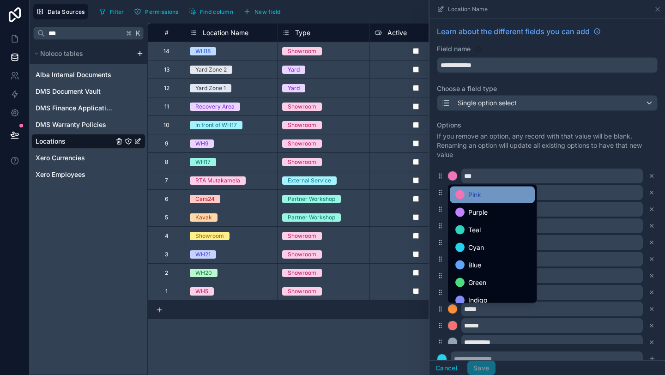
click at [464, 194] on div at bounding box center [459, 194] width 9 height 9
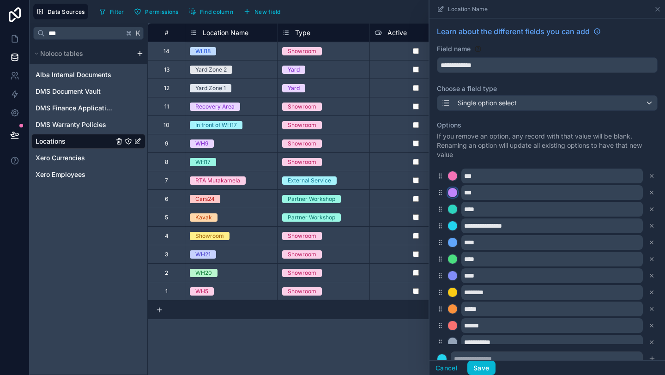
click at [456, 194] on div at bounding box center [452, 192] width 9 height 9
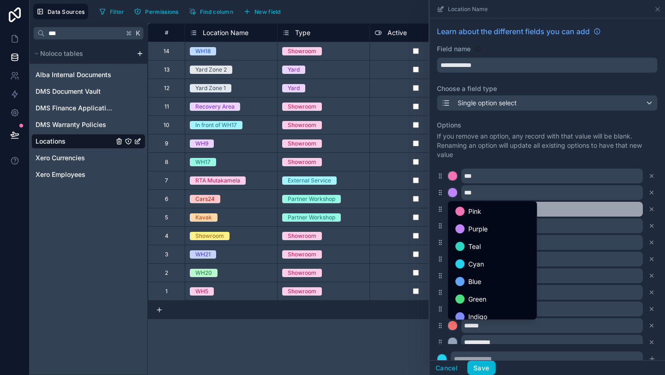
click at [462, 209] on div at bounding box center [459, 211] width 9 height 9
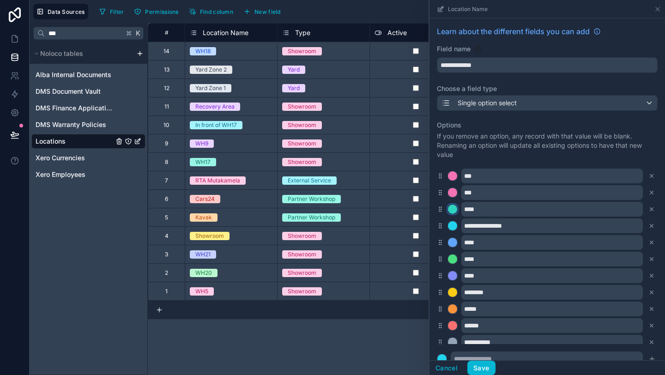
click at [453, 209] on div at bounding box center [452, 209] width 9 height 9
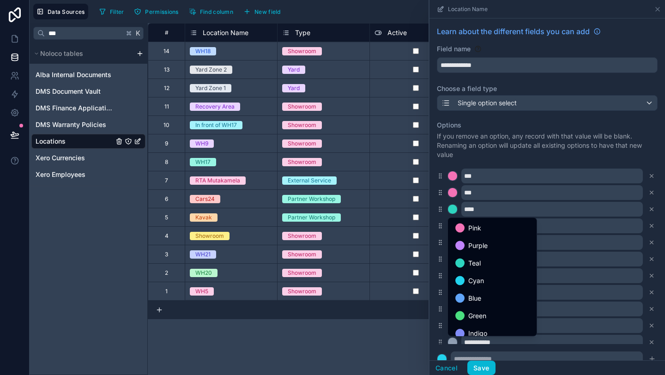
click at [458, 224] on div at bounding box center [459, 228] width 9 height 9
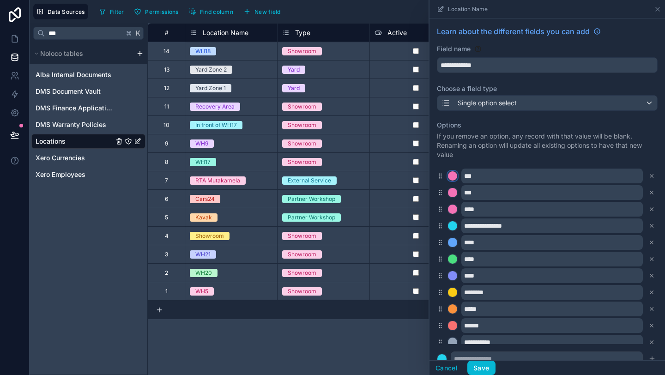
click at [452, 176] on div at bounding box center [452, 175] width 9 height 9
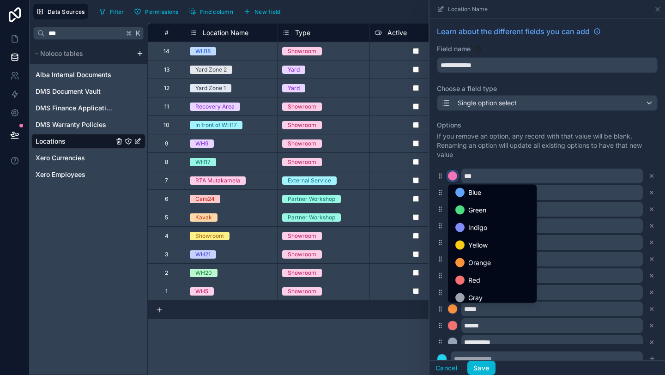
scroll to position [78, 0]
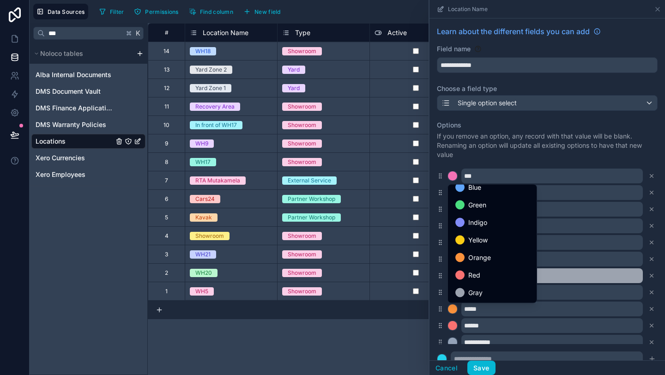
click at [473, 281] on div "Red" at bounding box center [492, 275] width 85 height 17
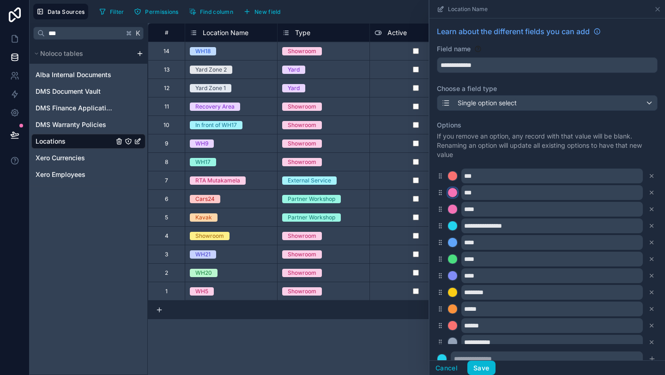
click at [449, 191] on div at bounding box center [452, 192] width 9 height 9
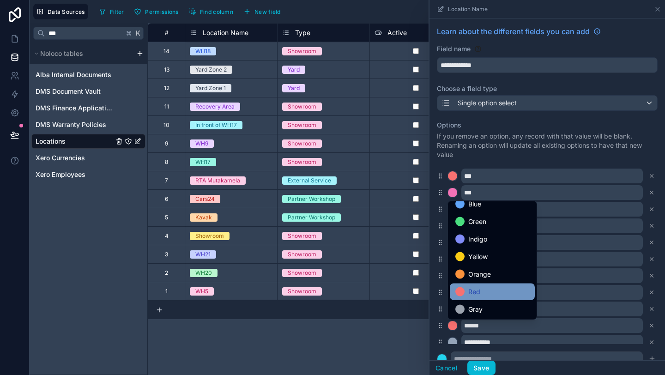
click at [470, 291] on span "Red" at bounding box center [474, 291] width 12 height 11
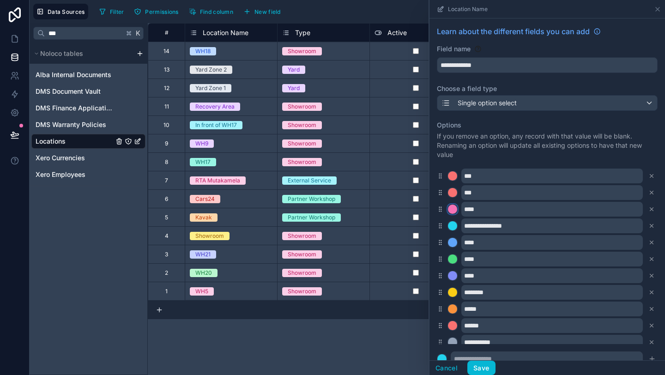
click at [455, 211] on div at bounding box center [452, 209] width 9 height 9
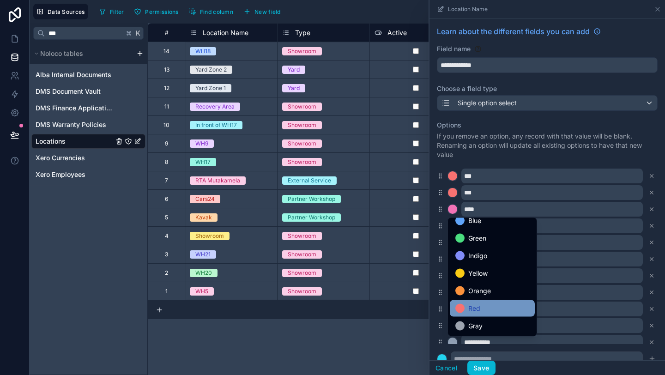
click at [477, 312] on span "Red" at bounding box center [474, 308] width 12 height 11
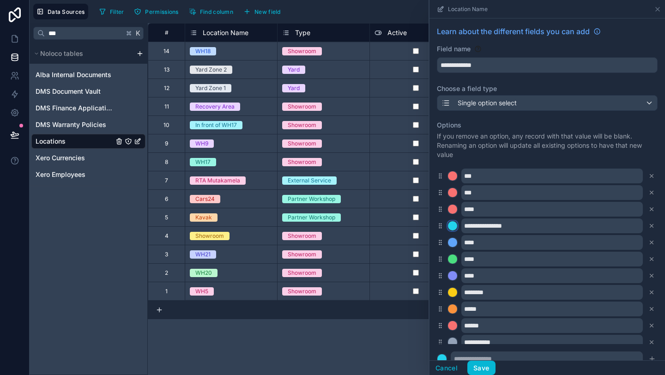
click at [455, 226] on div at bounding box center [452, 225] width 9 height 9
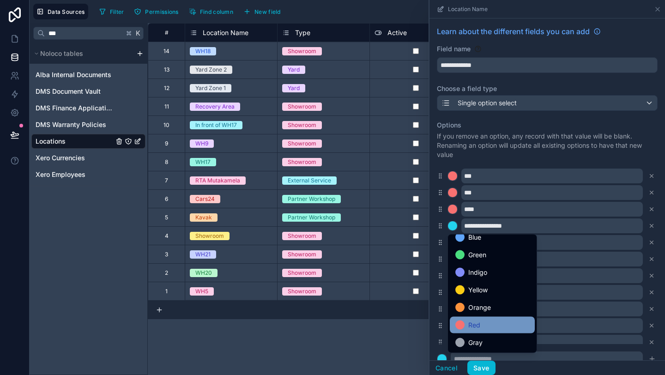
click at [472, 326] on span "Red" at bounding box center [474, 325] width 12 height 11
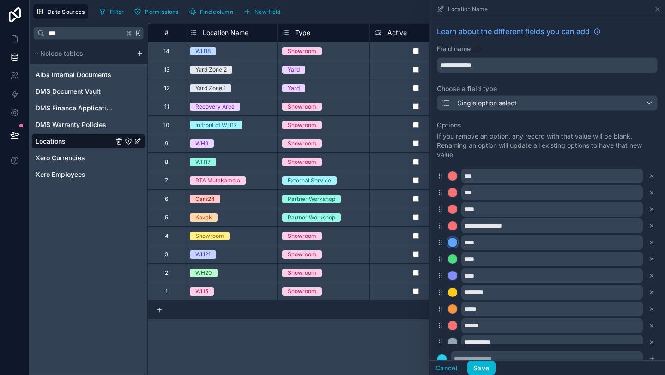
click at [455, 247] on button at bounding box center [453, 242] width 10 height 10
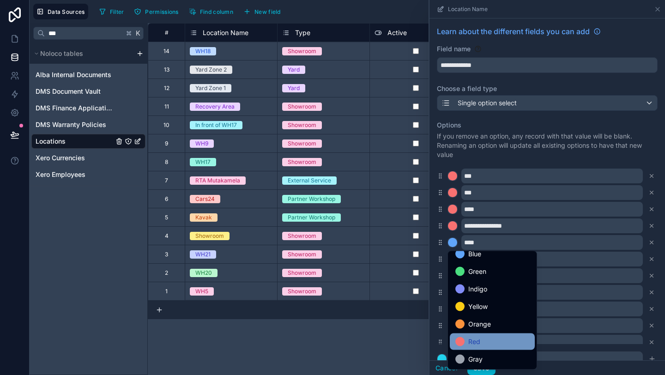
click at [480, 343] on div "Red" at bounding box center [492, 341] width 74 height 11
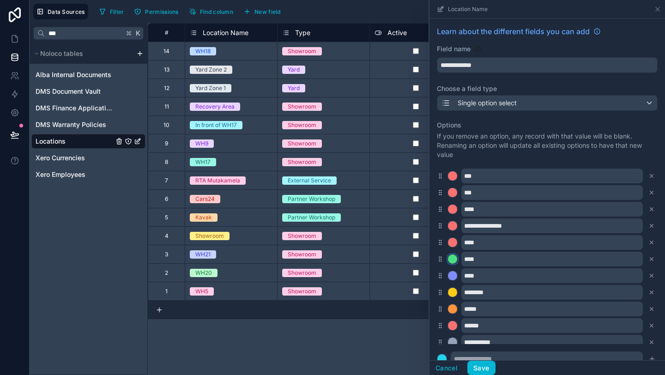
click at [455, 261] on div at bounding box center [452, 259] width 9 height 9
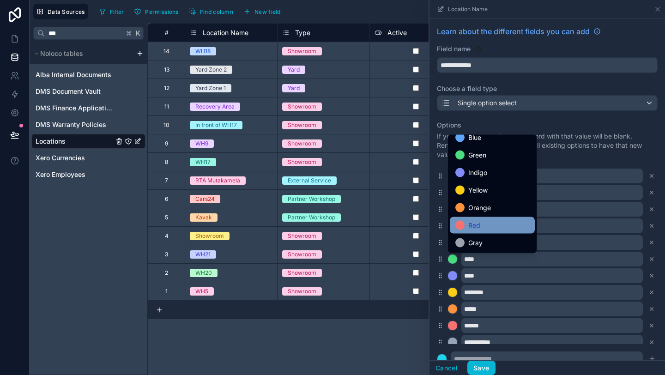
click at [481, 230] on div "Red" at bounding box center [492, 225] width 74 height 11
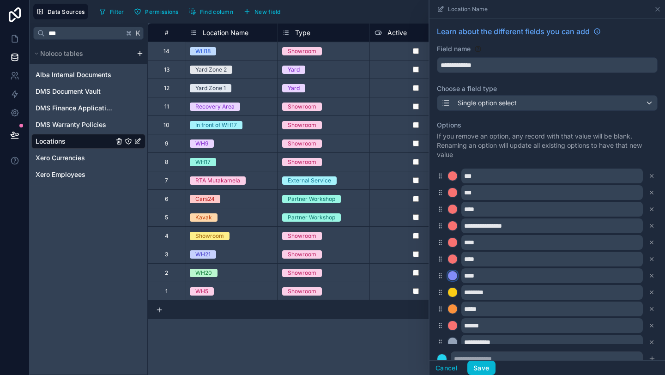
click at [455, 276] on div at bounding box center [452, 275] width 9 height 9
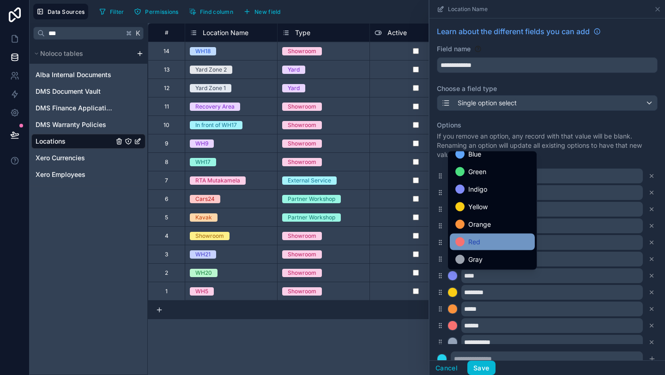
click at [479, 244] on span "Red" at bounding box center [474, 241] width 12 height 11
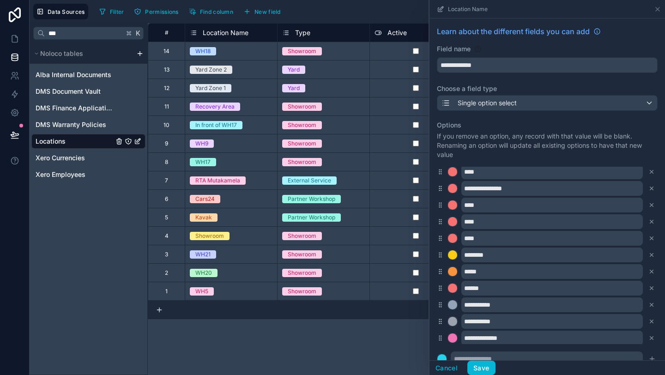
scroll to position [46, 0]
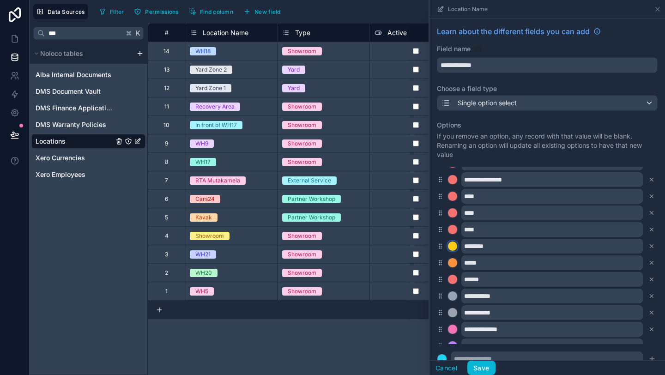
click at [453, 248] on div at bounding box center [452, 246] width 9 height 9
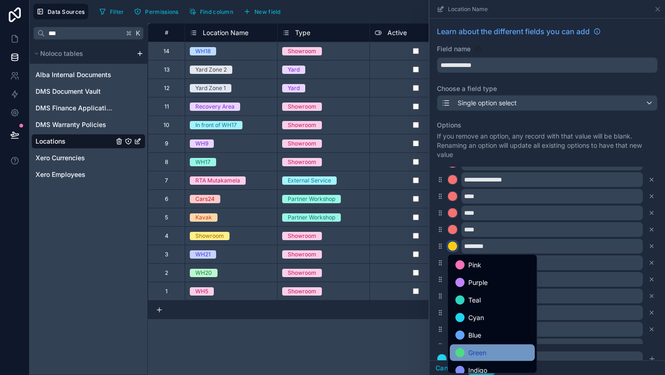
scroll to position [78, 0]
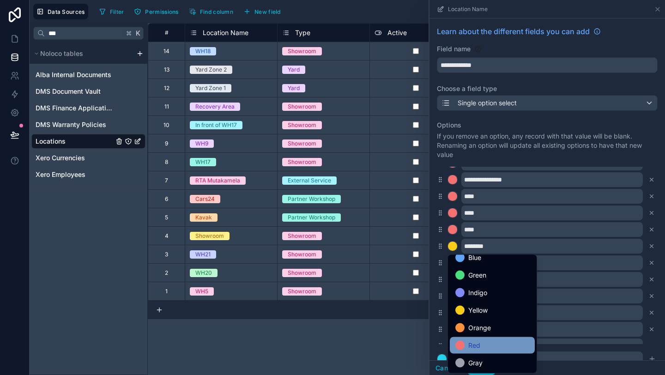
click at [482, 342] on div "Red" at bounding box center [492, 345] width 74 height 11
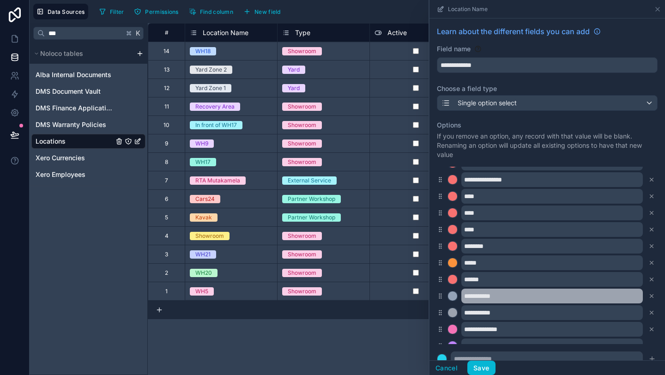
scroll to position [57, 0]
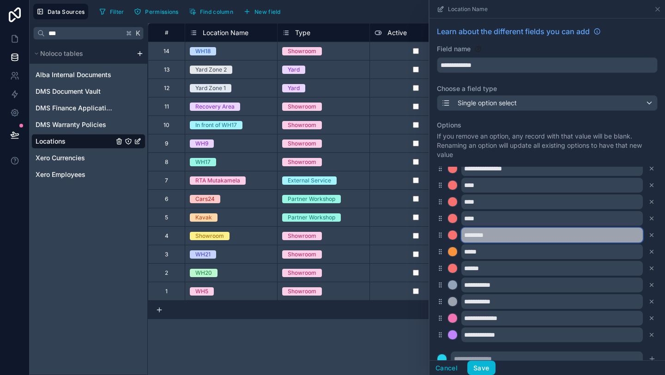
click at [491, 236] on input "********" at bounding box center [552, 235] width 182 height 15
type input "**********"
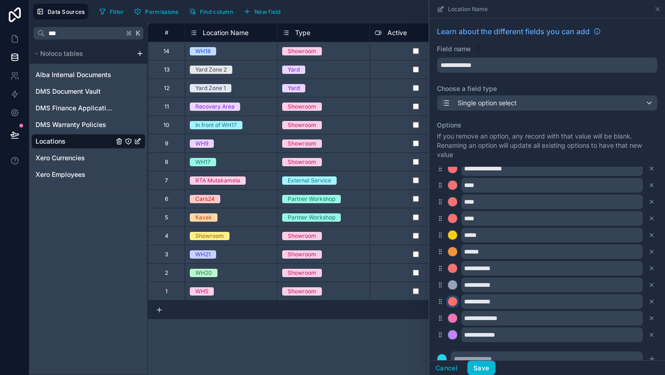
click at [455, 303] on div at bounding box center [452, 301] width 9 height 9
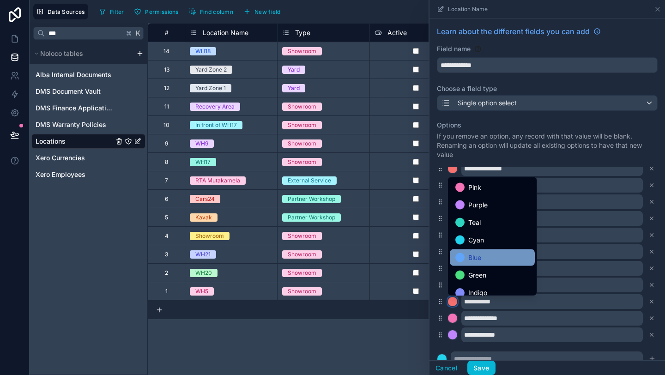
scroll to position [78, 0]
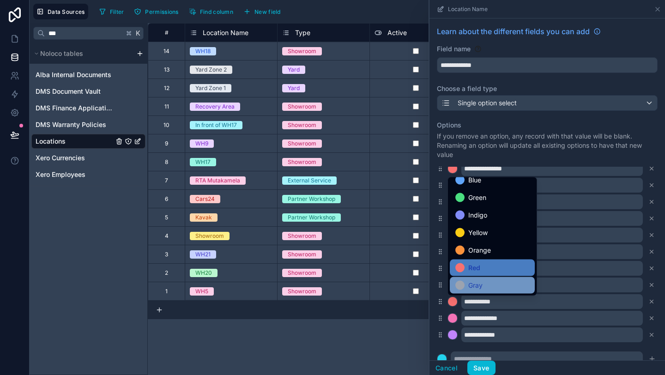
click at [482, 287] on span "Gray" at bounding box center [475, 285] width 14 height 11
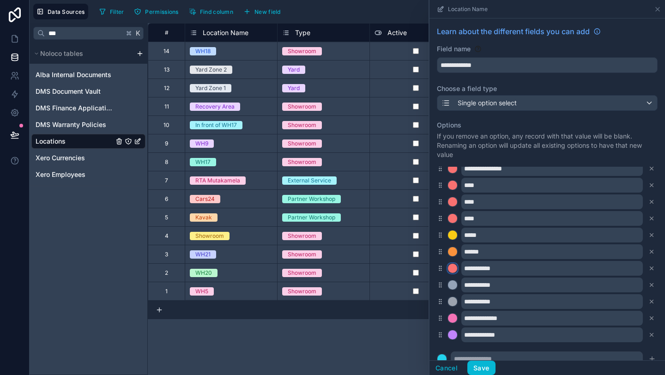
click at [452, 265] on div at bounding box center [452, 268] width 9 height 9
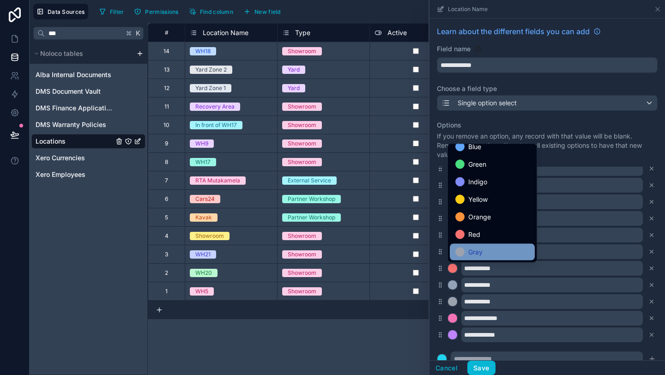
click at [476, 247] on span "Gray" at bounding box center [475, 252] width 14 height 11
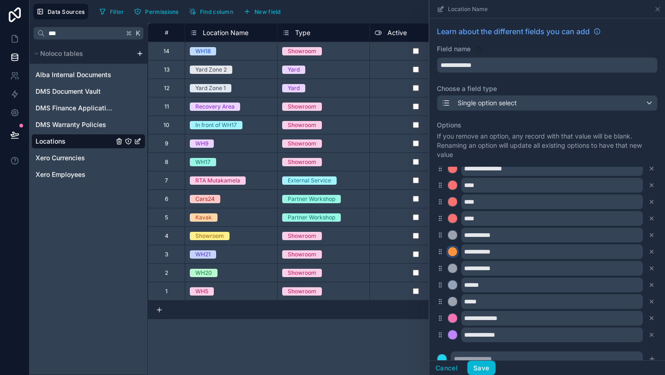
click at [453, 251] on div at bounding box center [452, 251] width 9 height 9
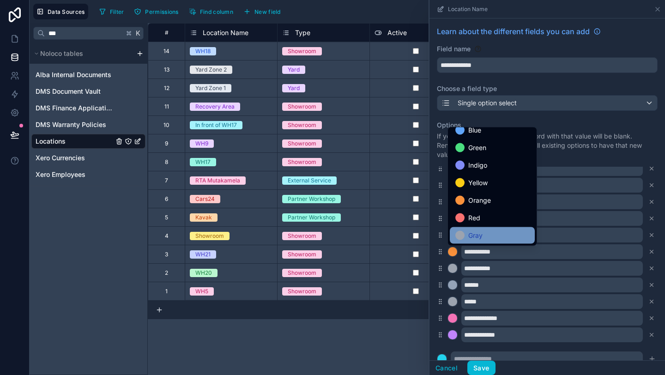
click at [476, 241] on div "Gray" at bounding box center [492, 235] width 85 height 17
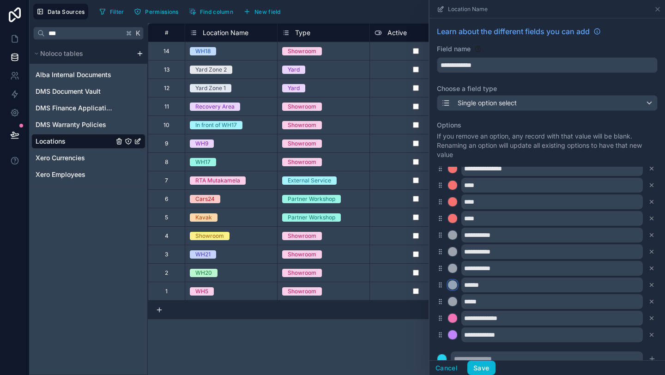
click at [452, 285] on div at bounding box center [452, 284] width 9 height 9
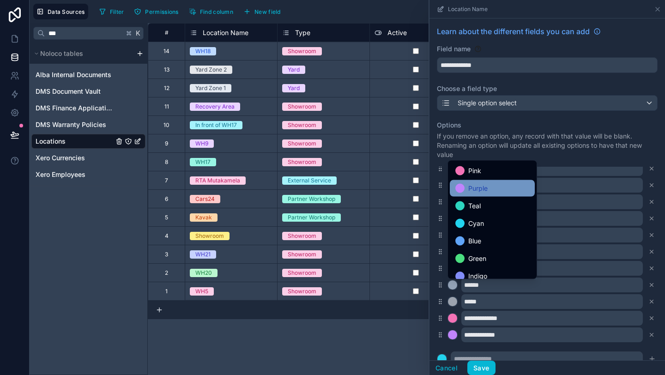
click at [479, 184] on span "Purple" at bounding box center [477, 188] width 19 height 11
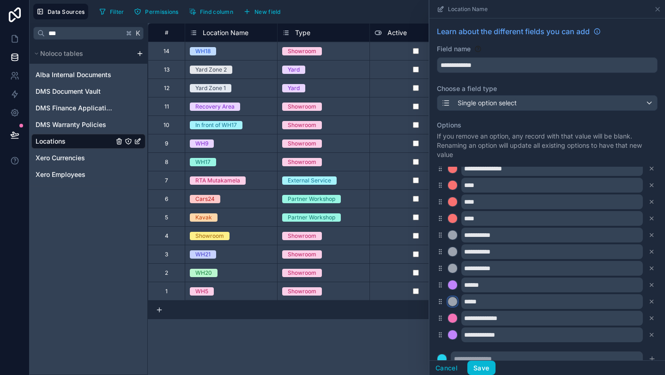
click at [454, 303] on div at bounding box center [452, 301] width 9 height 9
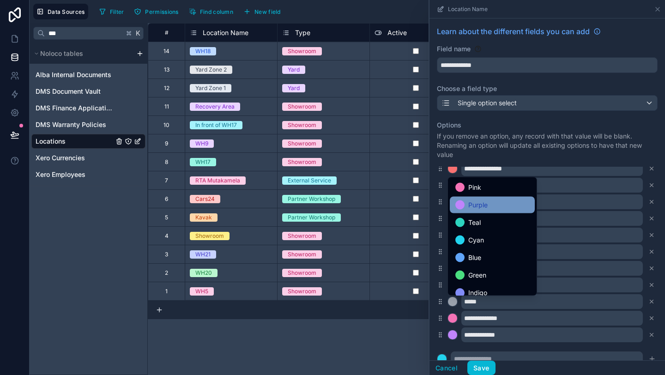
click at [468, 210] on span "Purple" at bounding box center [477, 205] width 19 height 11
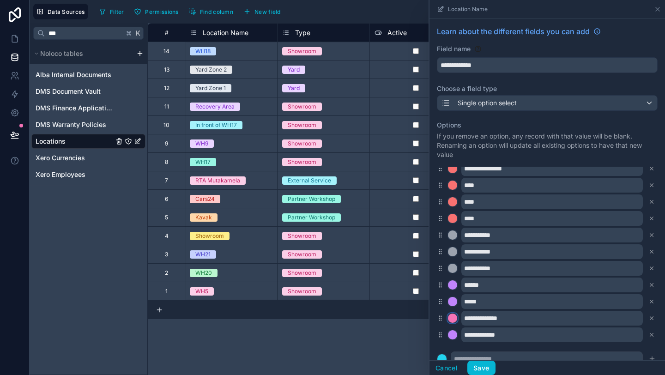
click at [453, 317] on div at bounding box center [452, 318] width 9 height 9
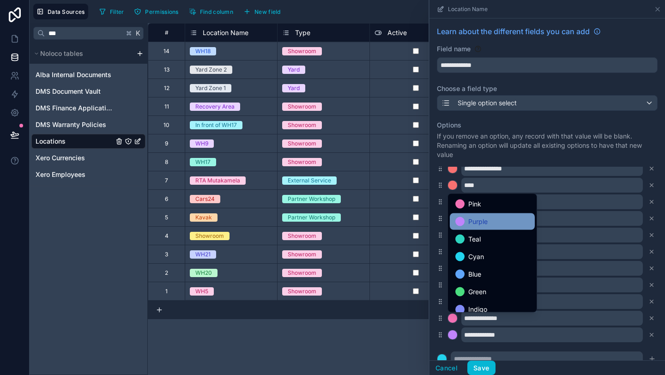
click at [467, 220] on div "Purple" at bounding box center [492, 221] width 74 height 11
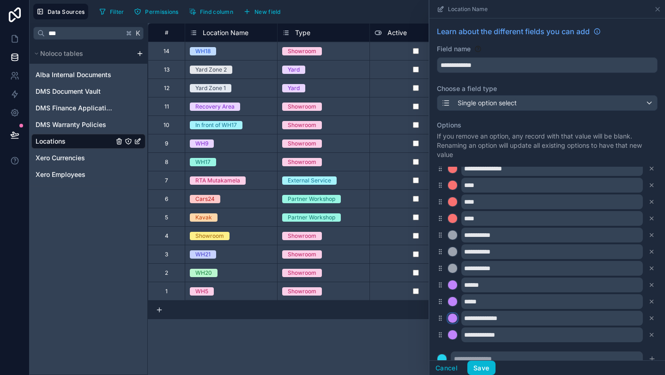
click at [452, 321] on div at bounding box center [452, 318] width 9 height 9
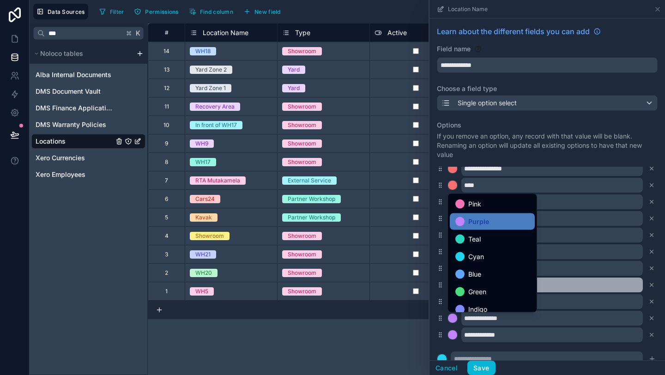
click at [471, 287] on span "Green" at bounding box center [477, 291] width 18 height 11
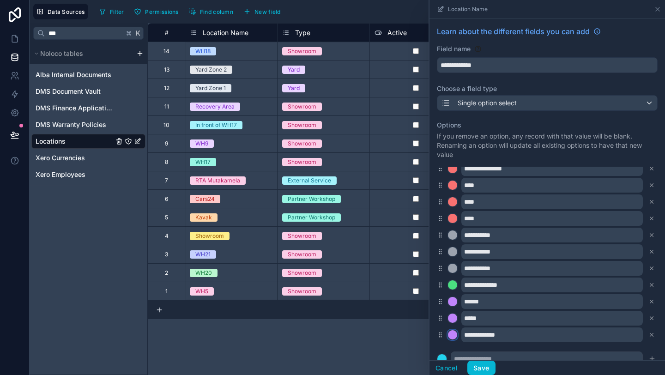
click at [452, 335] on div at bounding box center [452, 334] width 9 height 9
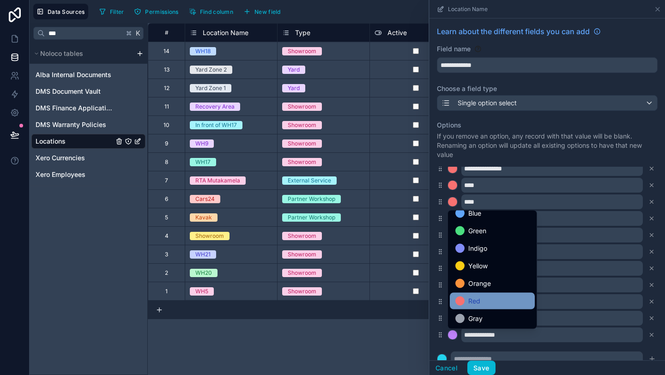
click at [472, 300] on span "Red" at bounding box center [474, 301] width 12 height 11
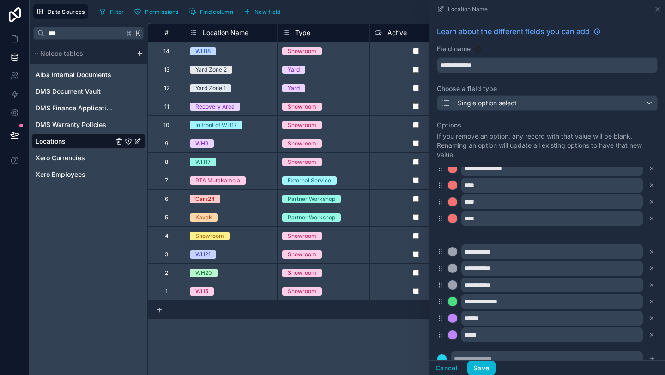
drag, startPoint x: 441, startPoint y: 336, endPoint x: 437, endPoint y: 231, distance: 104.9
click at [487, 364] on button "Save" at bounding box center [481, 368] width 28 height 15
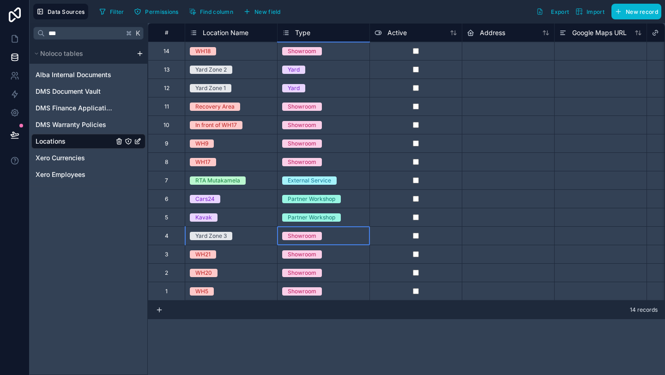
click at [315, 236] on div "Showroom" at bounding box center [302, 236] width 29 height 8
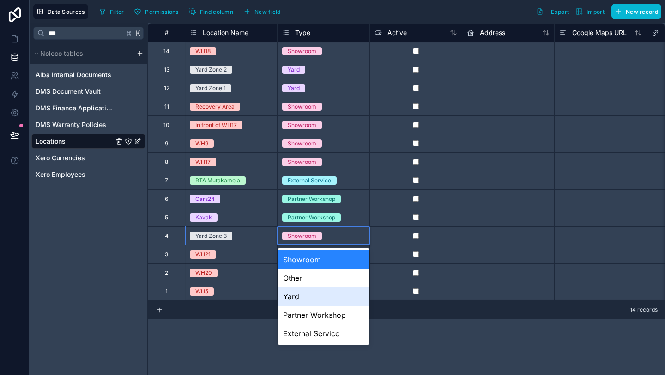
click at [314, 299] on div "Yard" at bounding box center [324, 296] width 92 height 18
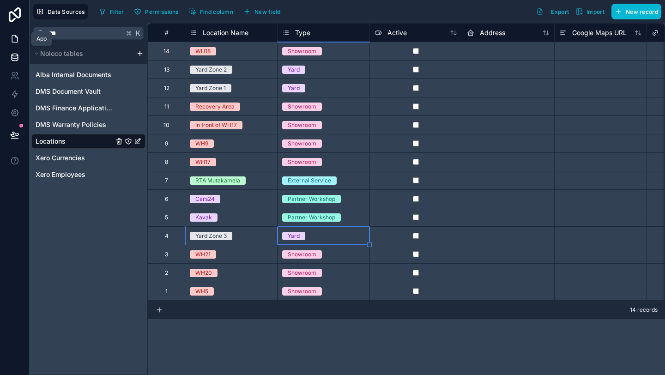
click at [15, 43] on link at bounding box center [14, 39] width 29 height 18
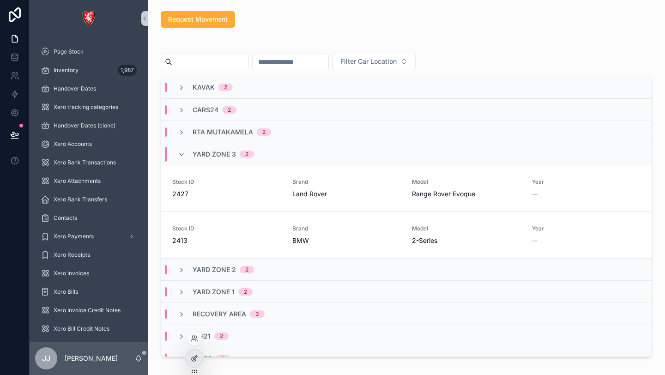
click at [199, 356] on div at bounding box center [194, 359] width 18 height 18
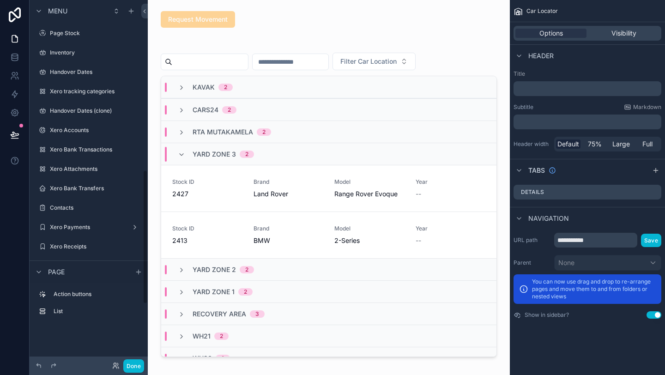
scroll to position [462, 0]
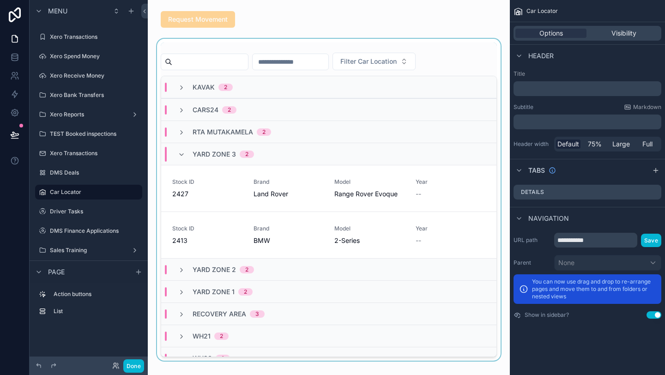
click at [456, 64] on div "scrollable content" at bounding box center [328, 200] width 347 height 322
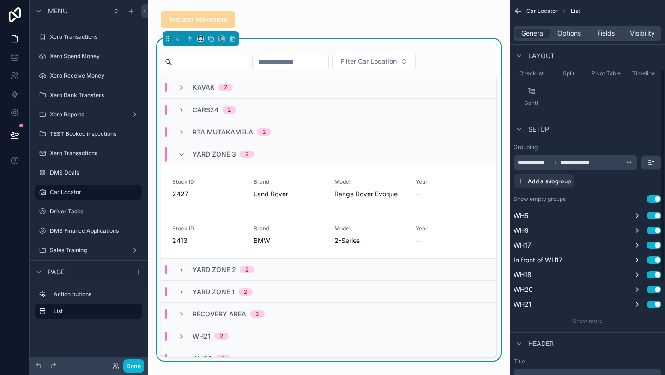
scroll to position [123, 0]
click at [579, 321] on span "Show more" at bounding box center [588, 319] width 30 height 7
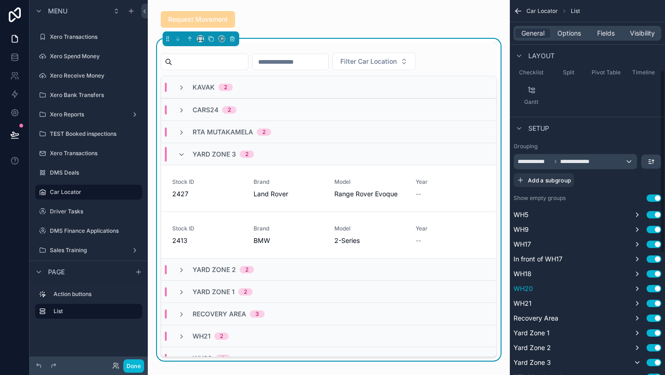
scroll to position [173, 0]
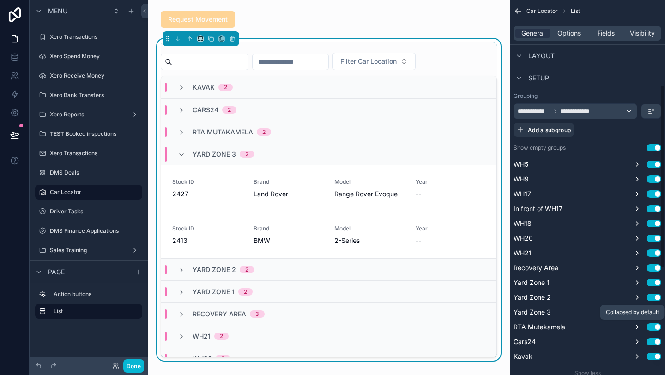
click at [640, 315] on div "Collapsed by default" at bounding box center [632, 312] width 53 height 7
click at [635, 314] on icon "scrollable content" at bounding box center [637, 312] width 7 height 7
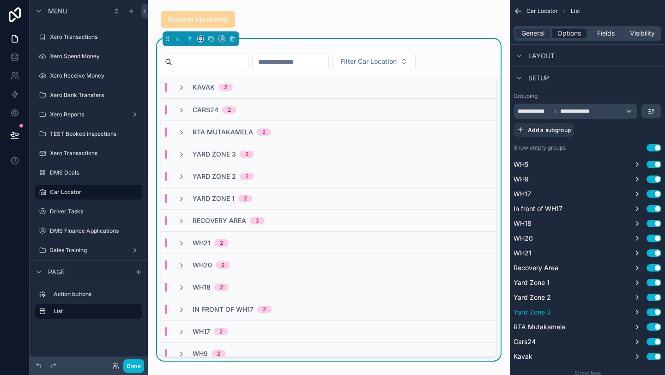
click at [577, 31] on span "Options" at bounding box center [570, 33] width 24 height 9
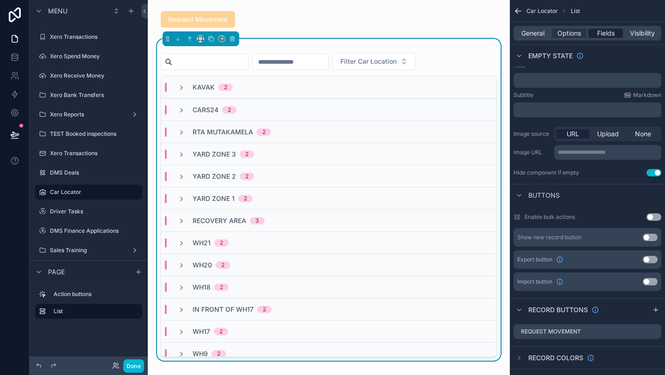
click at [618, 32] on div "Fields" at bounding box center [605, 33] width 35 height 9
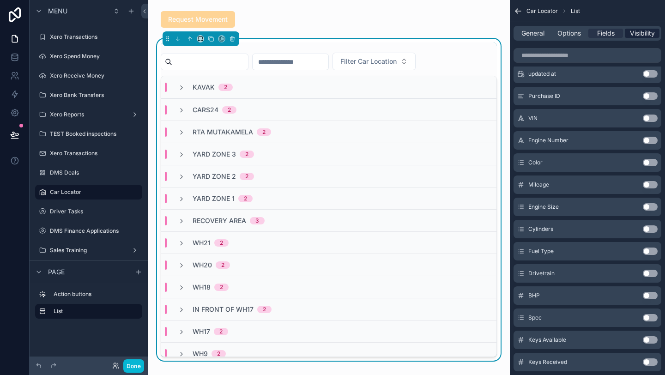
click at [631, 34] on span "Visibility" at bounding box center [642, 33] width 25 height 9
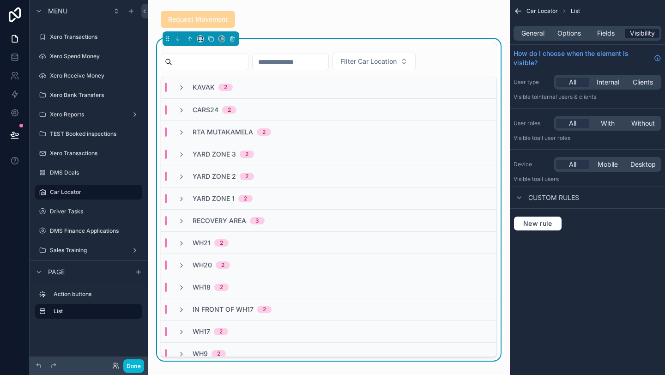
scroll to position [0, 0]
click at [551, 30] on div "General Options Fields Visibility" at bounding box center [588, 33] width 148 height 15
click at [568, 36] on span "Options" at bounding box center [570, 33] width 24 height 9
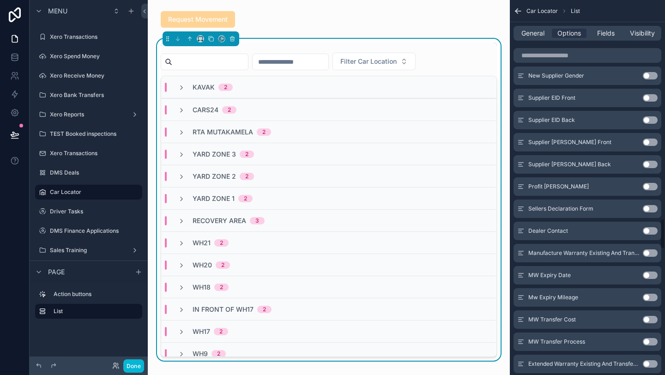
scroll to position [2838, 0]
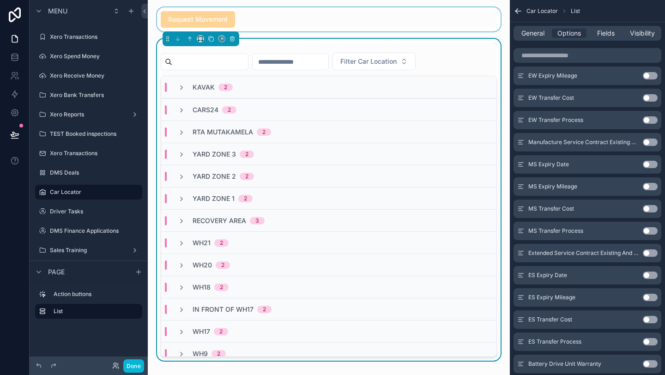
click at [395, 15] on div "scrollable content" at bounding box center [328, 19] width 347 height 24
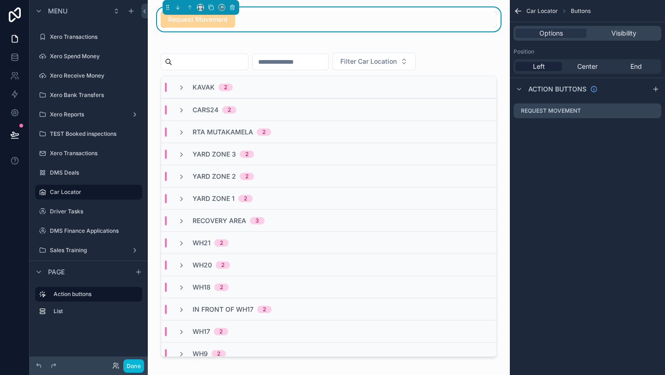
scroll to position [0, 0]
click at [608, 33] on div "Visibility" at bounding box center [623, 33] width 71 height 9
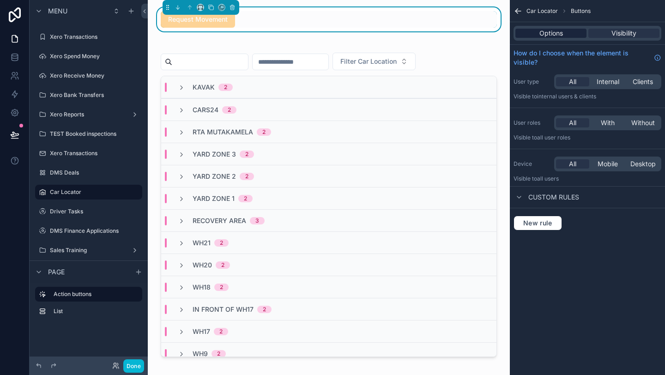
click at [584, 32] on div "Options" at bounding box center [550, 33] width 71 height 9
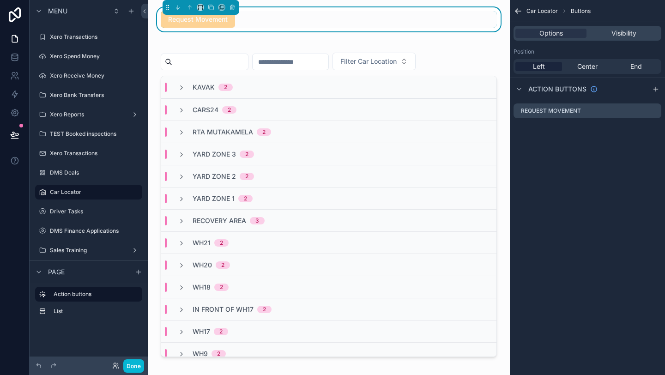
click at [500, 25] on div "Request Movement" at bounding box center [328, 19] width 347 height 24
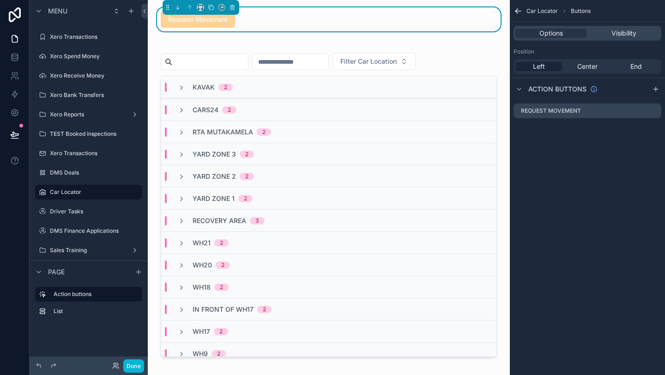
click at [516, 13] on icon "scrollable content" at bounding box center [518, 10] width 9 height 9
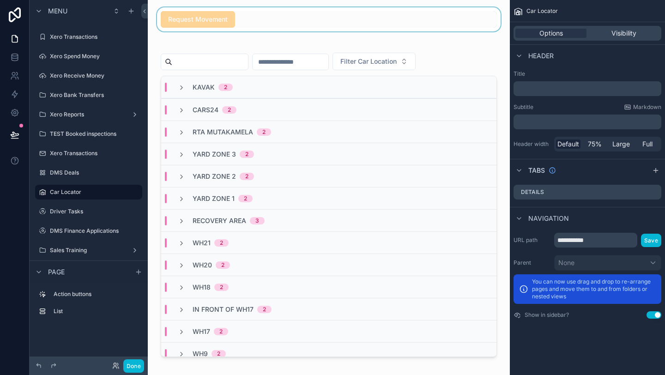
click at [569, 91] on p "﻿" at bounding box center [588, 88] width 142 height 9
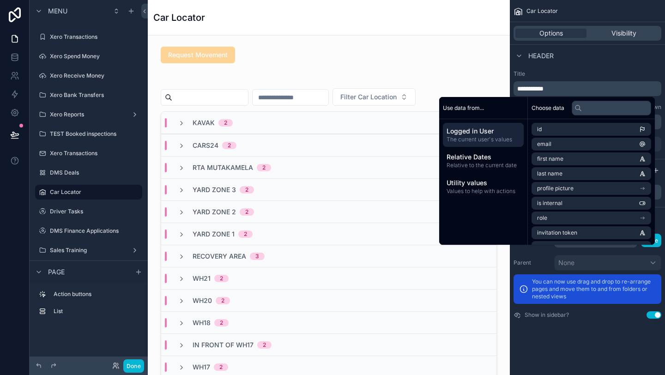
click at [593, 72] on label "Title" at bounding box center [588, 73] width 148 height 7
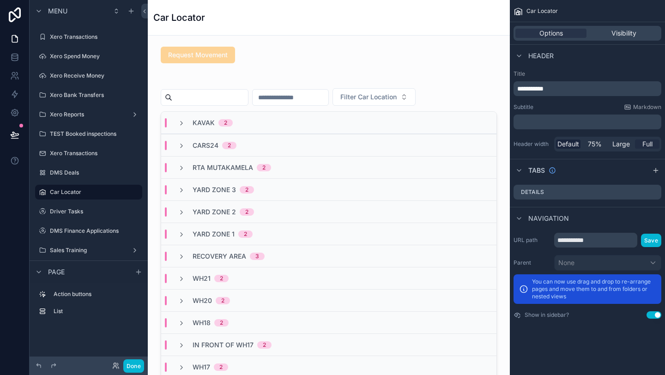
click at [637, 146] on div "Full" at bounding box center [647, 143] width 24 height 9
click at [621, 146] on span "Large" at bounding box center [621, 143] width 18 height 9
click at [643, 146] on span "Full" at bounding box center [648, 143] width 10 height 9
click at [615, 36] on span "Visibility" at bounding box center [624, 33] width 25 height 9
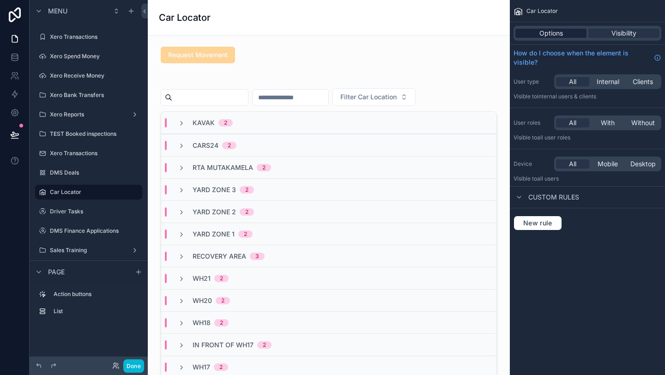
click at [564, 30] on div "Options" at bounding box center [550, 33] width 71 height 9
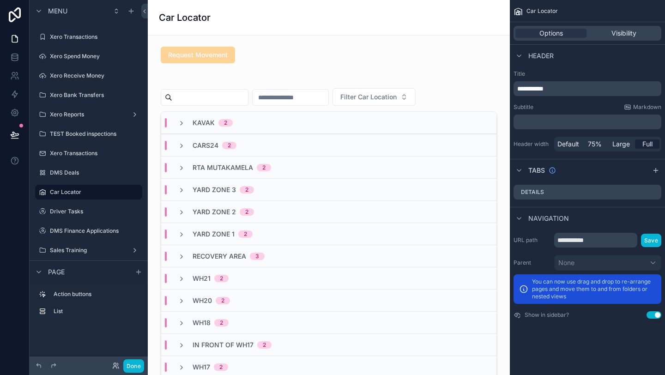
click at [615, 43] on div "Options Visibility" at bounding box center [587, 33] width 155 height 22
click at [612, 35] on span "Visibility" at bounding box center [624, 33] width 25 height 9
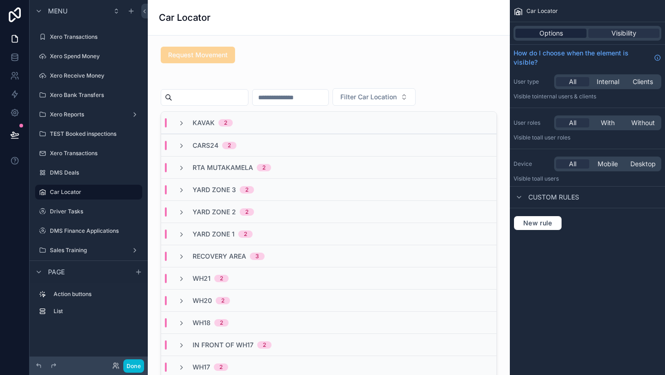
click at [576, 34] on div "Options" at bounding box center [550, 33] width 71 height 9
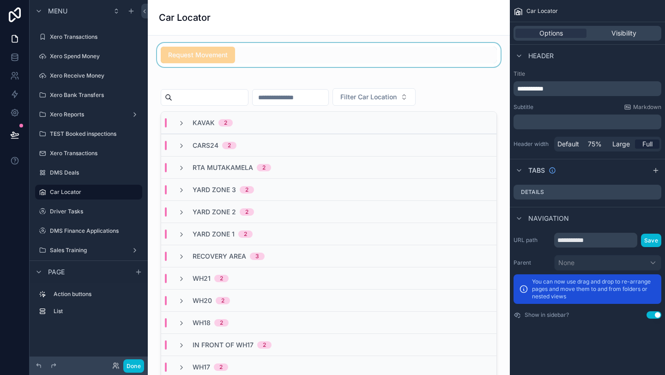
click at [341, 63] on div "scrollable content" at bounding box center [328, 55] width 347 height 24
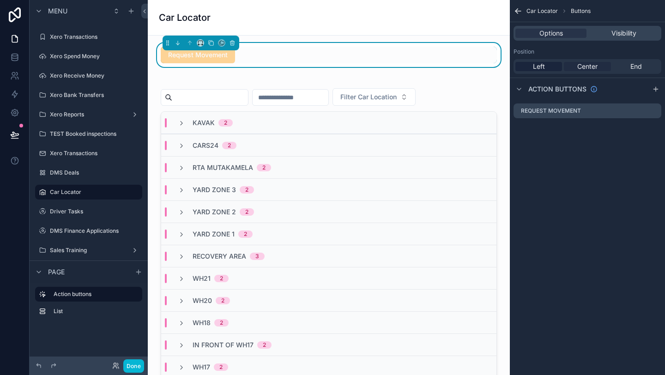
click at [587, 66] on span "Center" at bounding box center [587, 66] width 20 height 9
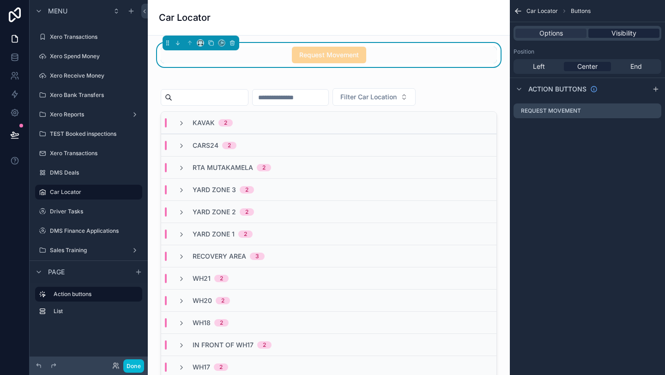
click at [624, 34] on span "Visibility" at bounding box center [624, 33] width 25 height 9
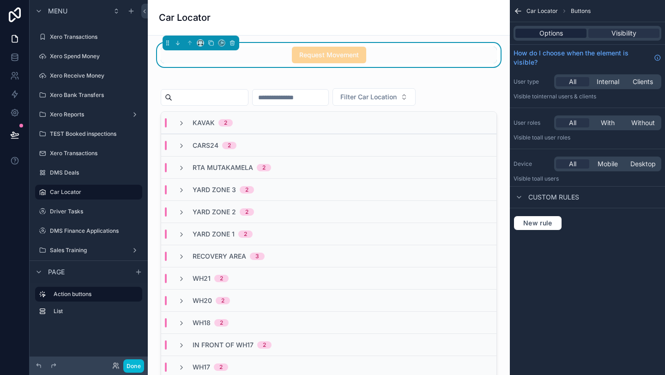
click at [572, 34] on div "Options" at bounding box center [550, 33] width 71 height 9
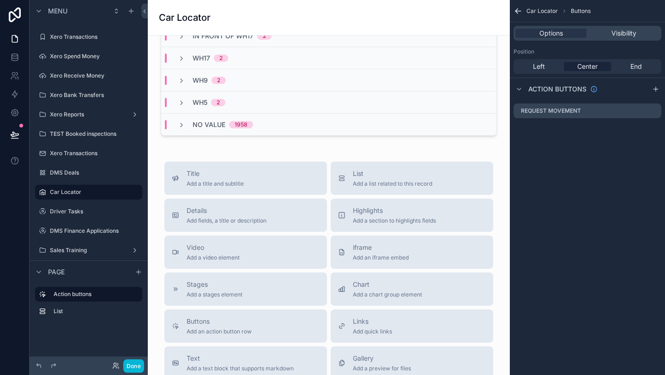
scroll to position [461, 0]
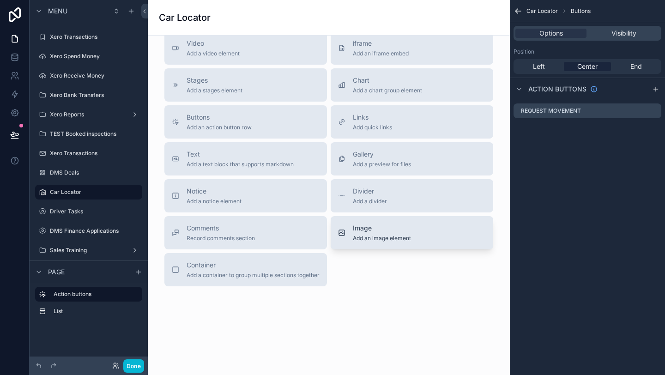
click at [385, 239] on span "Add an image element" at bounding box center [382, 238] width 58 height 7
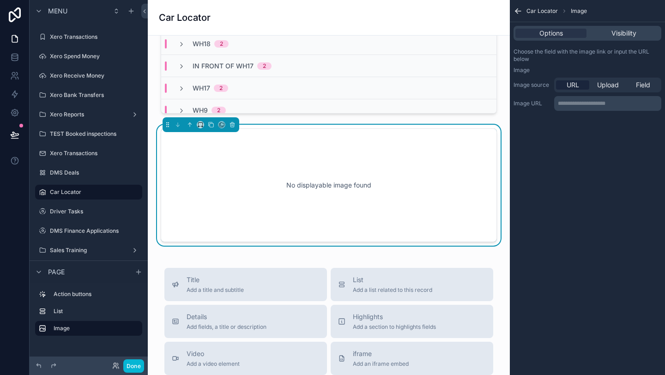
scroll to position [277, 0]
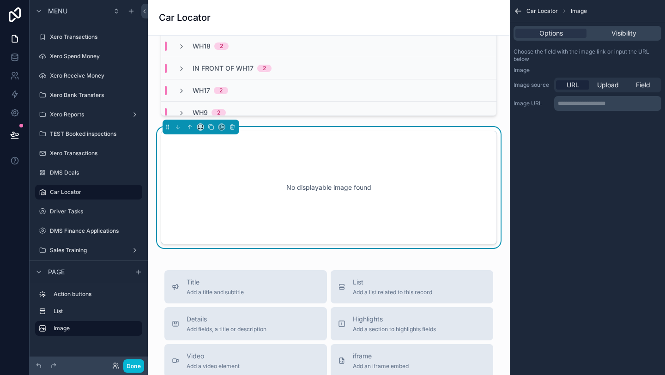
click at [596, 100] on p "**********" at bounding box center [609, 103] width 102 height 7
click at [610, 84] on span "Upload" at bounding box center [608, 84] width 22 height 9
click at [651, 89] on div "Field" at bounding box center [642, 84] width 33 height 9
click at [613, 83] on span "Upload" at bounding box center [608, 84] width 22 height 9
click at [525, 109] on div "scrollable content" at bounding box center [532, 118] width 37 height 37
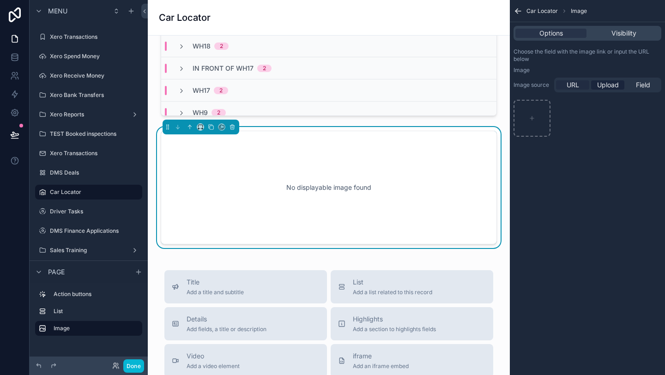
click at [575, 88] on span "URL" at bounding box center [573, 84] width 12 height 9
click at [572, 106] on p "**********" at bounding box center [609, 103] width 102 height 7
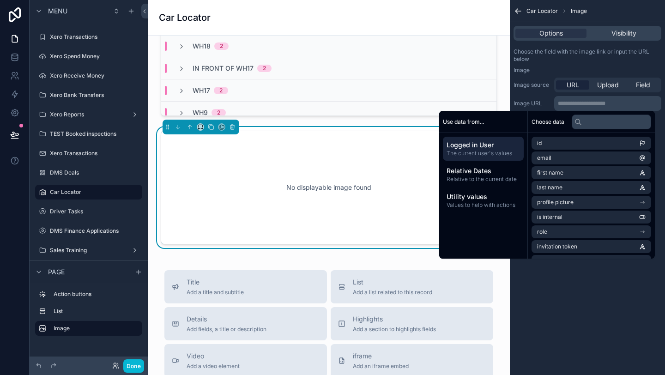
scroll to position [0, 0]
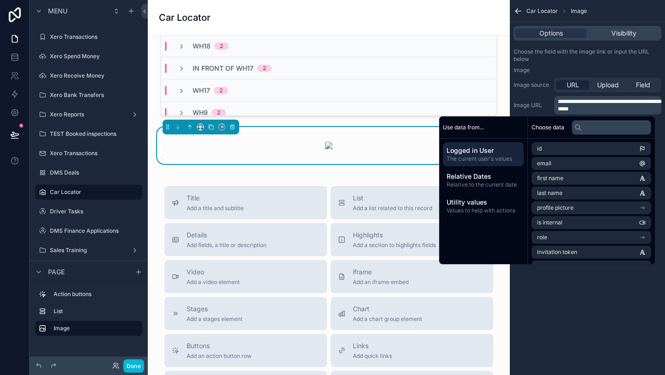
click at [664, 167] on div "**********" at bounding box center [587, 187] width 155 height 375
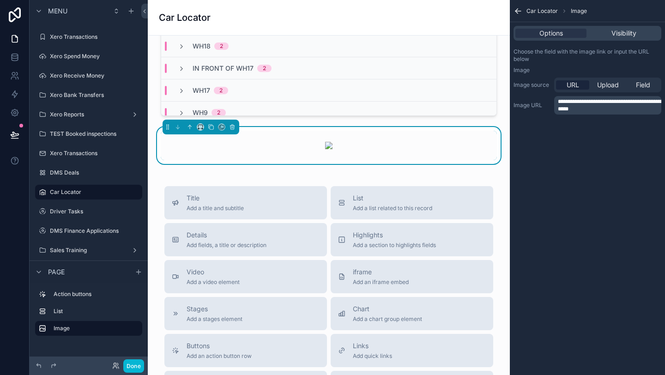
click at [570, 111] on span "**********" at bounding box center [609, 105] width 103 height 13
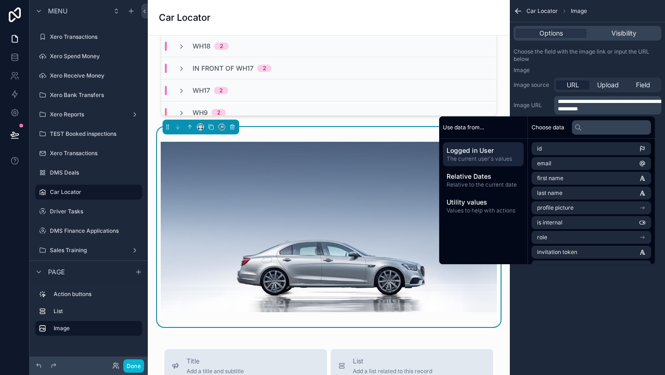
click at [571, 308] on div "**********" at bounding box center [587, 187] width 155 height 375
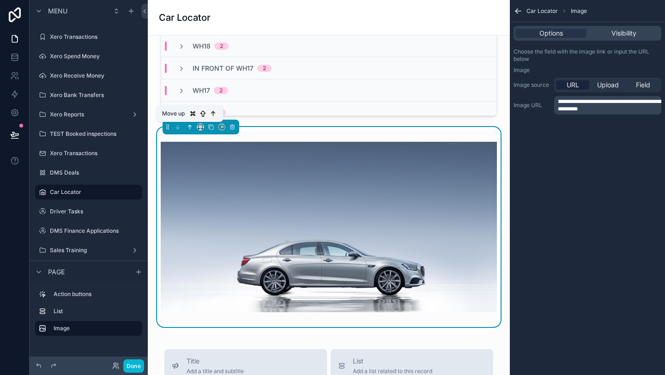
click at [188, 124] on icon "scrollable content" at bounding box center [190, 127] width 6 height 6
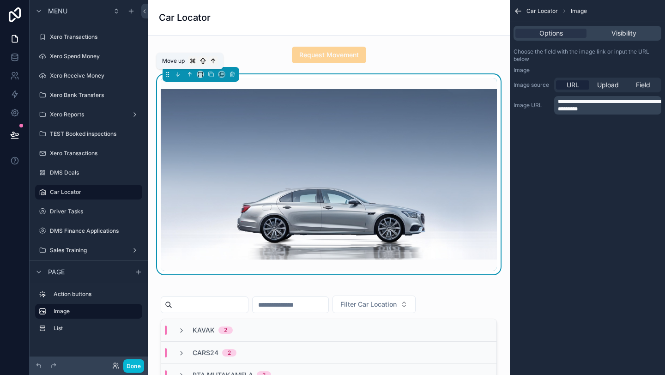
click at [189, 73] on icon "scrollable content" at bounding box center [189, 74] width 2 height 2
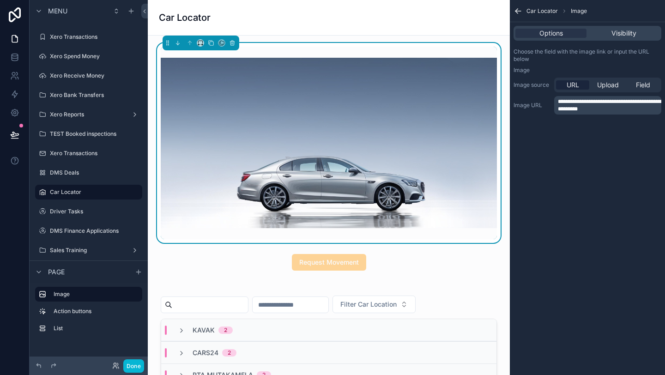
click at [607, 84] on span "Upload" at bounding box center [608, 84] width 22 height 9
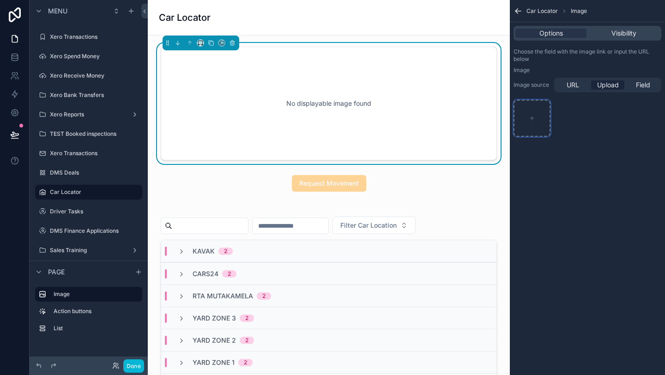
click at [543, 112] on div "scrollable content" at bounding box center [532, 118] width 37 height 37
type input "**********"
click at [537, 132] on div "scrollable content" at bounding box center [532, 130] width 36 height 11
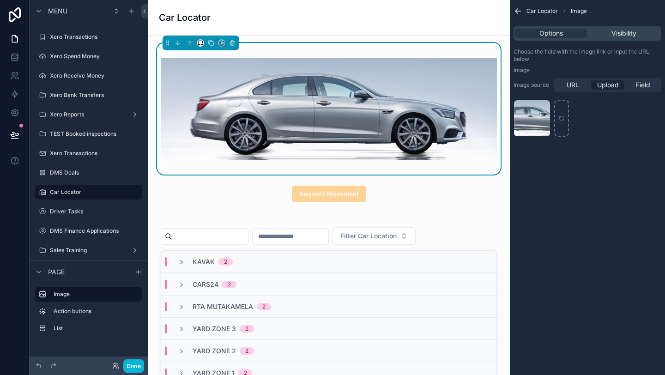
click at [203, 46] on div "scrollable content" at bounding box center [200, 42] width 7 height 7
click at [200, 43] on icon "scrollable content" at bounding box center [200, 43] width 6 height 6
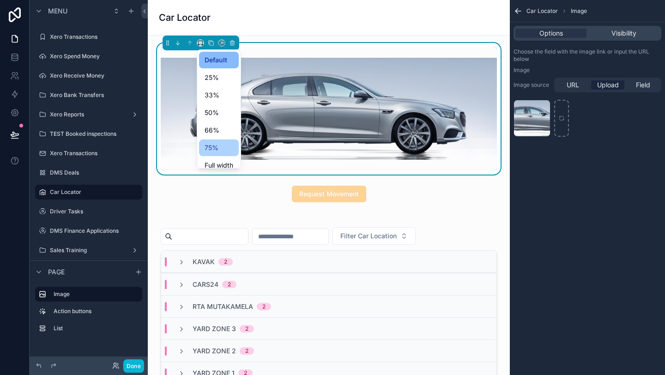
click at [215, 148] on span "75%" at bounding box center [212, 147] width 14 height 11
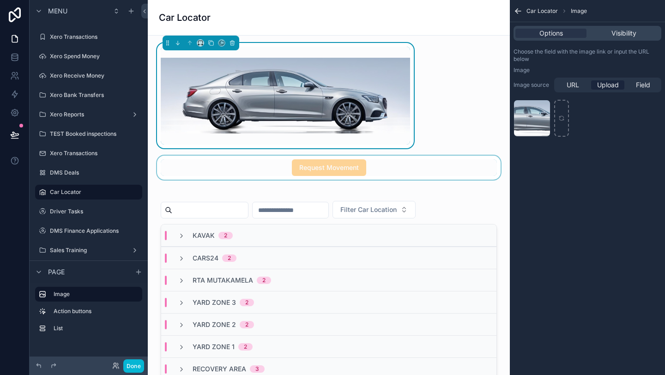
click at [317, 175] on div "scrollable content" at bounding box center [328, 168] width 347 height 24
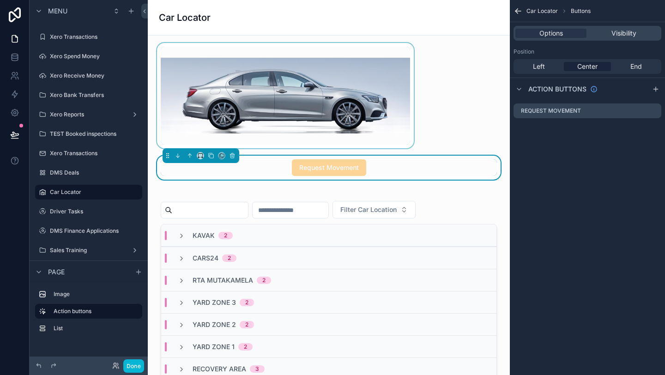
click at [272, 120] on div "scrollable content" at bounding box center [285, 95] width 261 height 105
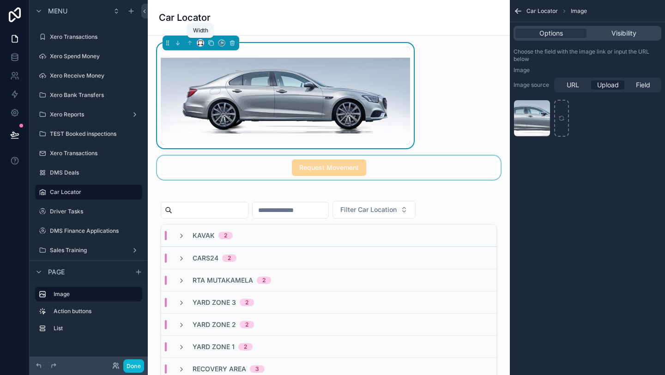
click at [199, 42] on icon "scrollable content" at bounding box center [200, 43] width 6 height 6
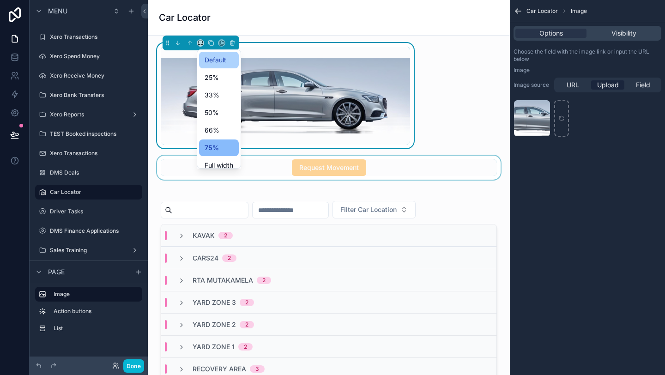
click at [221, 66] on div "Default" at bounding box center [219, 60] width 40 height 17
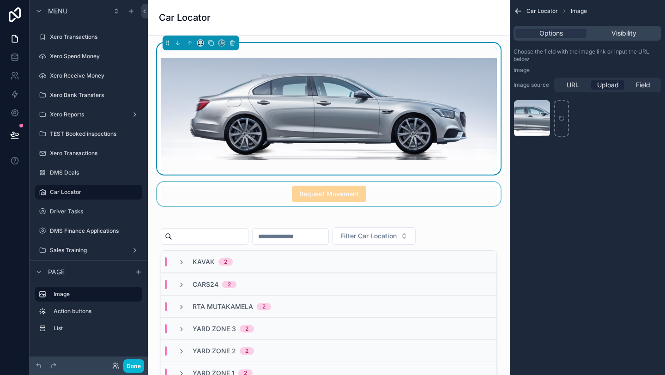
click at [327, 201] on div "scrollable content" at bounding box center [328, 194] width 347 height 24
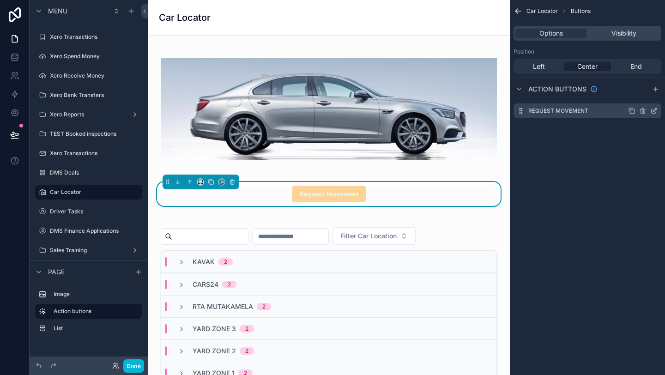
click at [656, 112] on icon "scrollable content" at bounding box center [653, 110] width 7 height 7
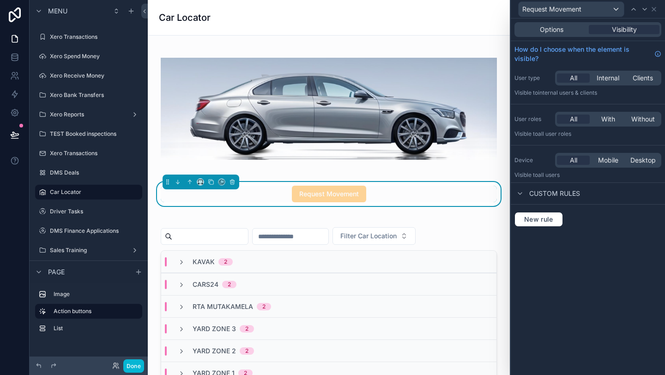
click at [550, 34] on div "Options Visibility" at bounding box center [588, 29] width 147 height 15
click at [550, 32] on span "Options" at bounding box center [552, 29] width 24 height 9
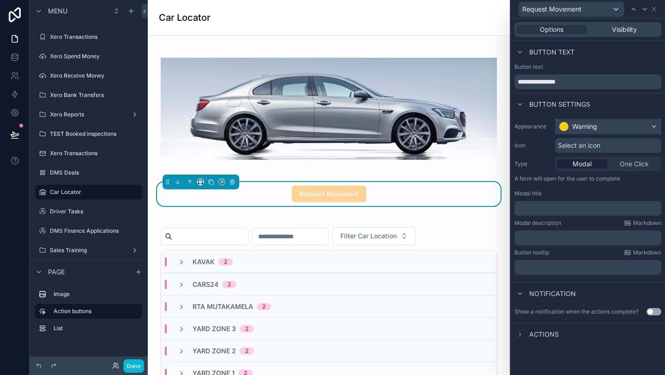
click at [594, 125] on div "Warning" at bounding box center [584, 126] width 25 height 9
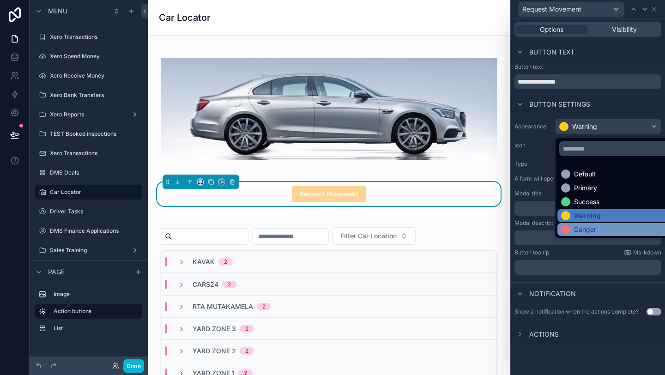
click at [607, 227] on div "Danger" at bounding box center [618, 229] width 115 height 9
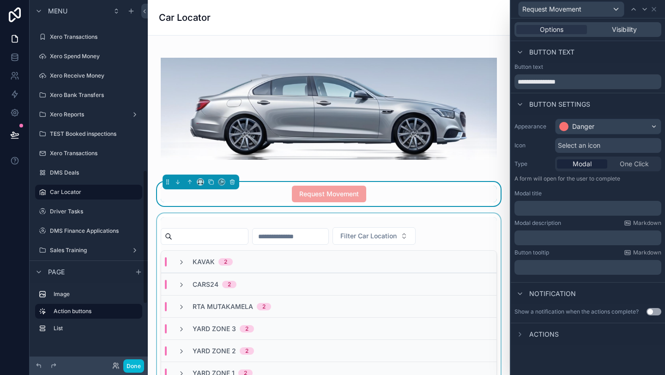
scroll to position [52, 0]
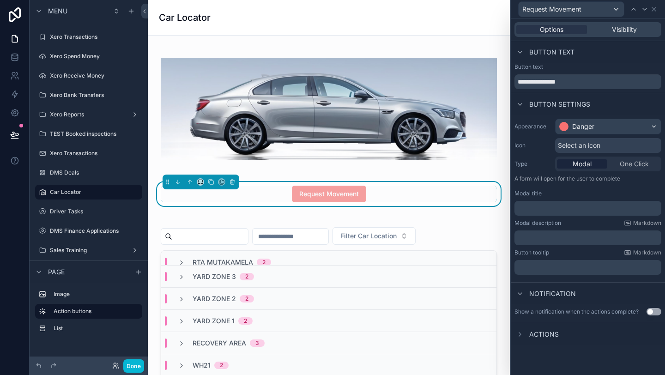
click at [617, 143] on div "Select an icon" at bounding box center [608, 145] width 106 height 15
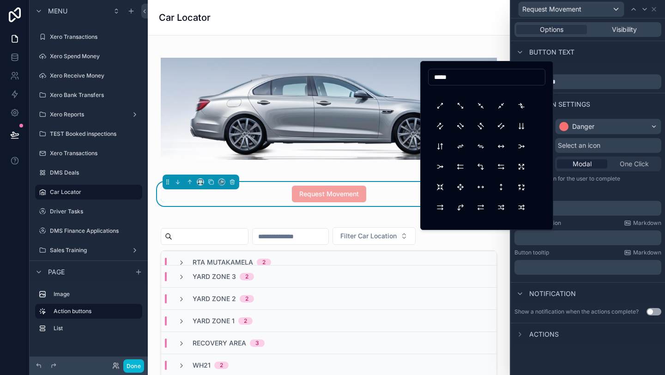
scroll to position [607, 0]
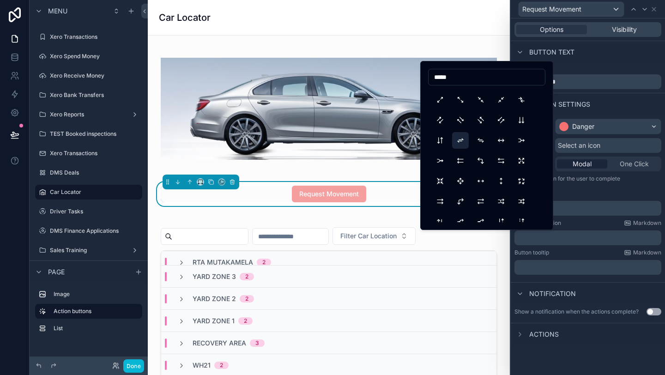
type input "*****"
click at [460, 142] on button "ArrowsExchange" at bounding box center [460, 140] width 17 height 17
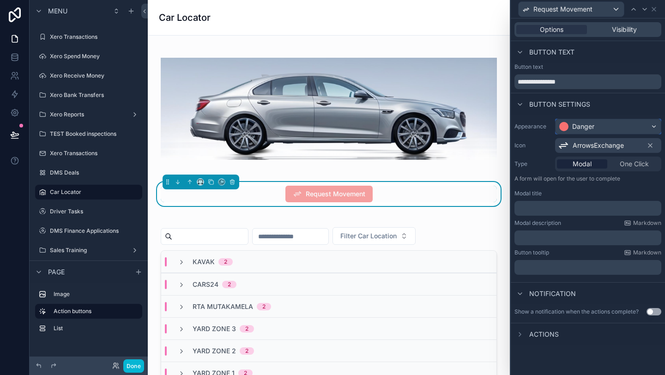
click at [642, 132] on div "Danger" at bounding box center [608, 126] width 105 height 15
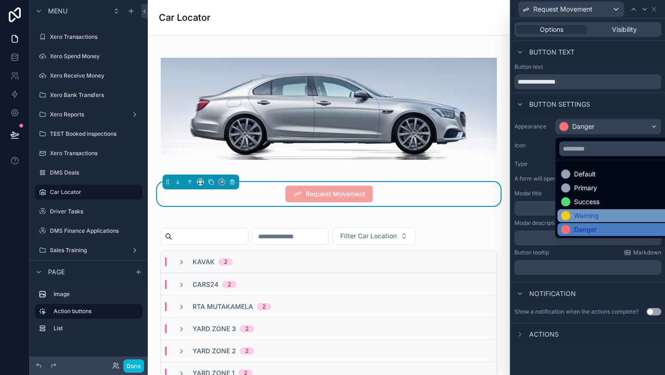
click at [607, 216] on div "Warning" at bounding box center [618, 215] width 115 height 9
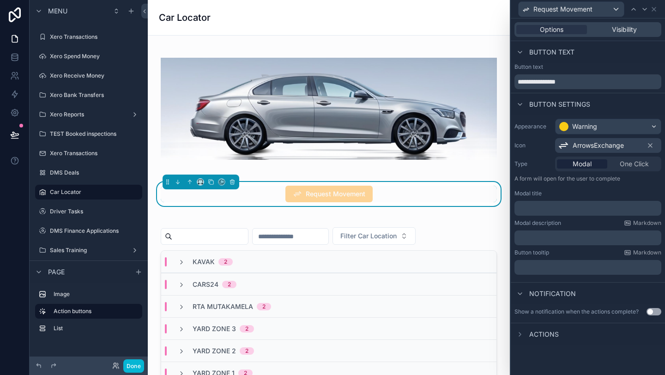
click at [585, 186] on p "A form will open for the user to complete" at bounding box center [588, 180] width 147 height 11
click at [129, 369] on button "Done" at bounding box center [133, 365] width 21 height 13
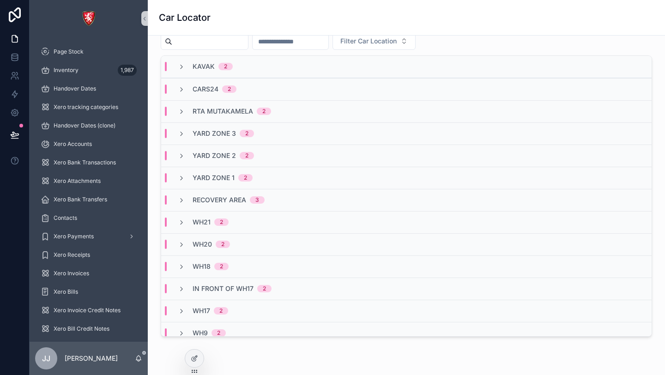
scroll to position [281, 0]
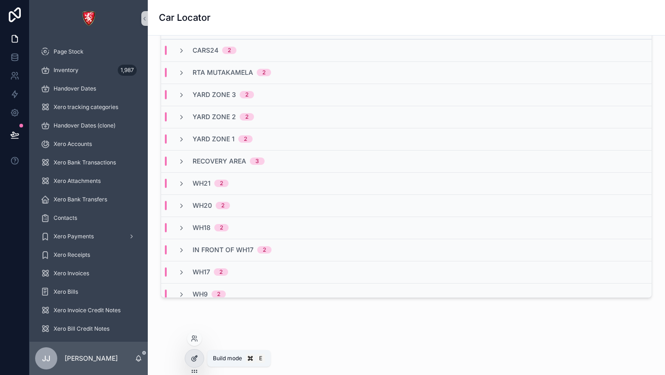
click at [195, 356] on icon at bounding box center [194, 358] width 7 height 7
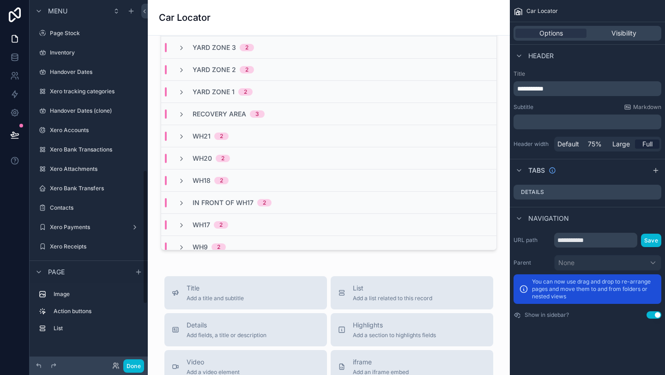
scroll to position [462, 0]
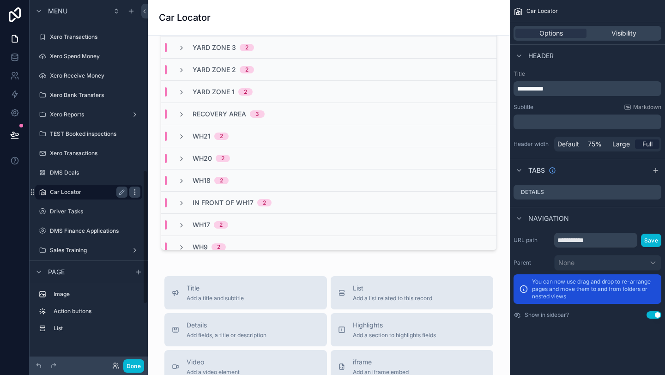
click at [134, 195] on icon "scrollable content" at bounding box center [134, 191] width 7 height 7
click at [124, 193] on icon "scrollable content" at bounding box center [121, 191] width 7 height 7
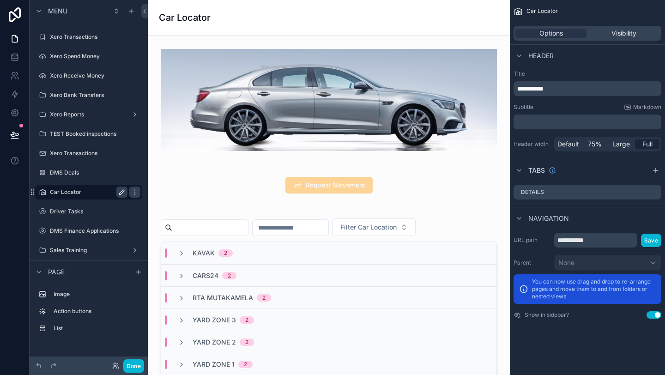
scroll to position [0, 0]
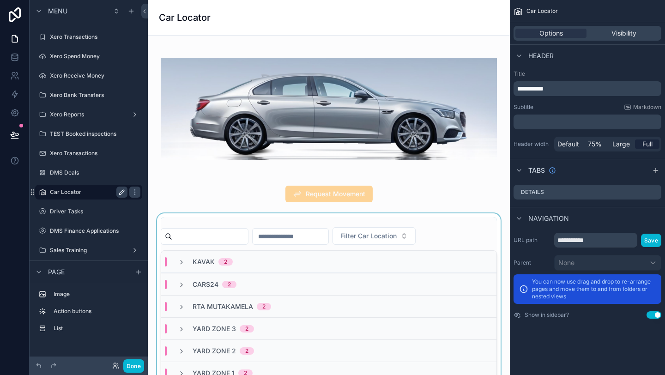
click at [439, 221] on div "scrollable content" at bounding box center [328, 374] width 347 height 322
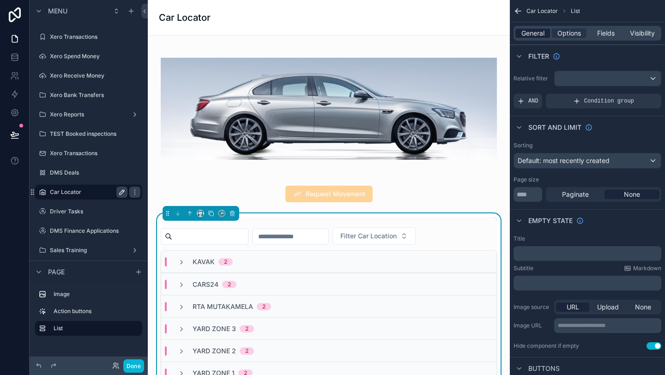
click at [539, 35] on span "General" at bounding box center [533, 33] width 23 height 9
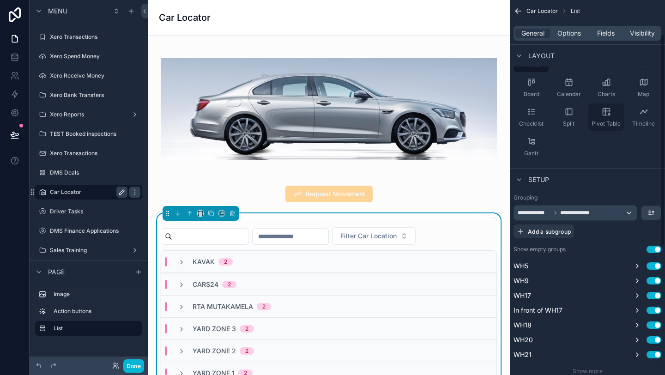
scroll to position [75, 0]
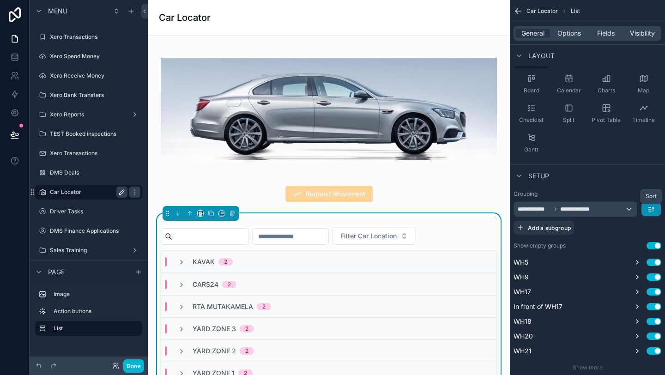
click at [654, 209] on icon "scrollable content" at bounding box center [651, 209] width 7 height 7
click at [630, 235] on span "First -> Last" at bounding box center [634, 229] width 37 height 11
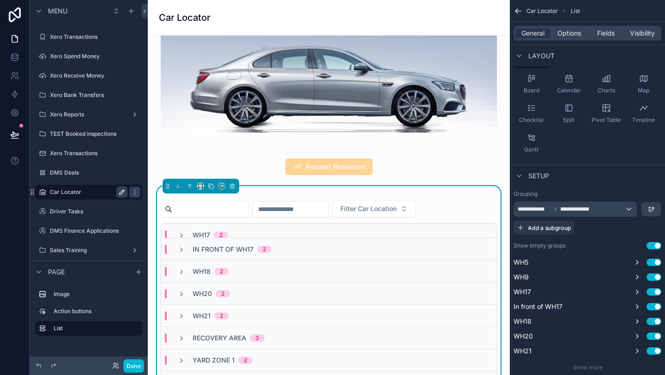
scroll to position [0, 0]
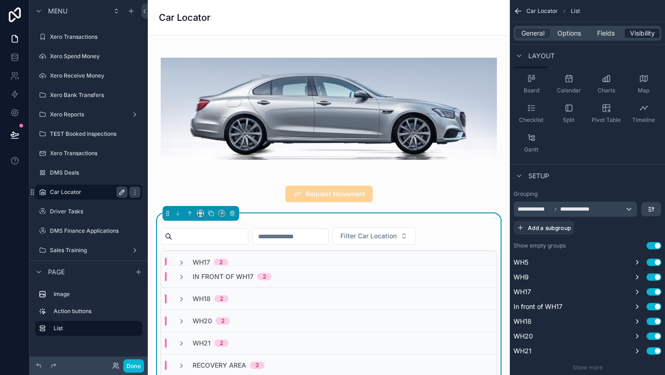
click at [649, 31] on span "Visibility" at bounding box center [642, 33] width 25 height 9
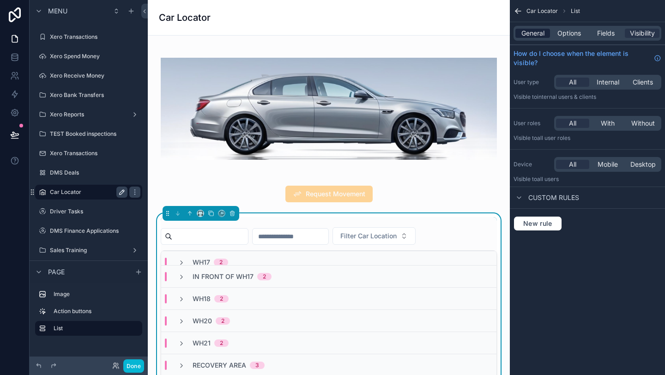
click at [533, 35] on span "General" at bounding box center [533, 33] width 23 height 9
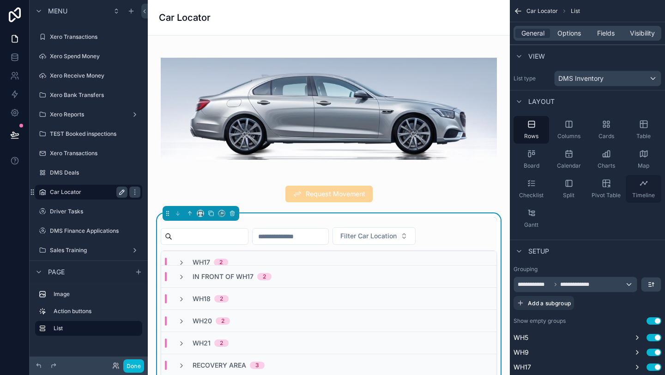
click at [637, 191] on div "Timeline" at bounding box center [644, 189] width 36 height 28
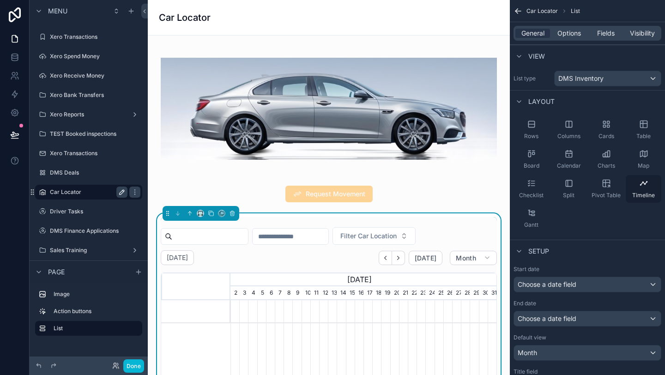
scroll to position [0, 266]
click at [563, 193] on div "Split" at bounding box center [569, 189] width 36 height 28
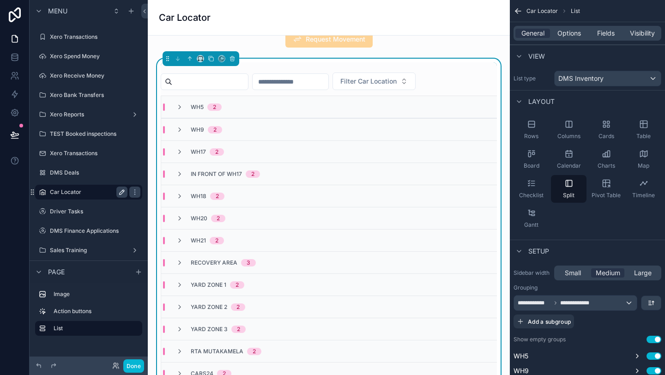
scroll to position [154, 0]
click at [251, 113] on div "WH5 2" at bounding box center [329, 108] width 336 height 22
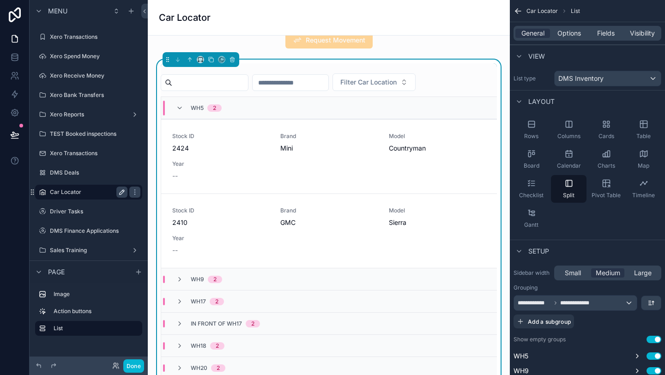
click at [251, 113] on div "WH5 2" at bounding box center [329, 108] width 336 height 22
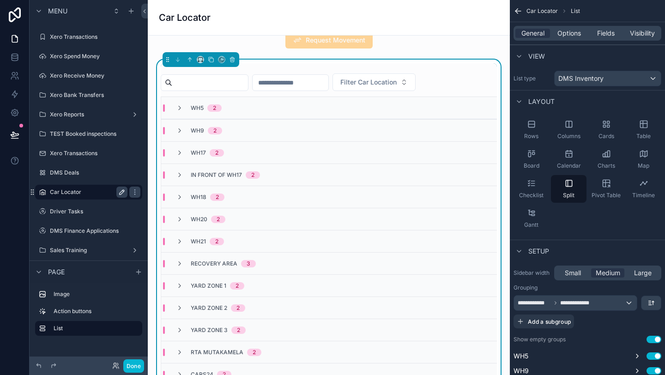
click at [251, 113] on div "WH5 2" at bounding box center [329, 108] width 336 height 22
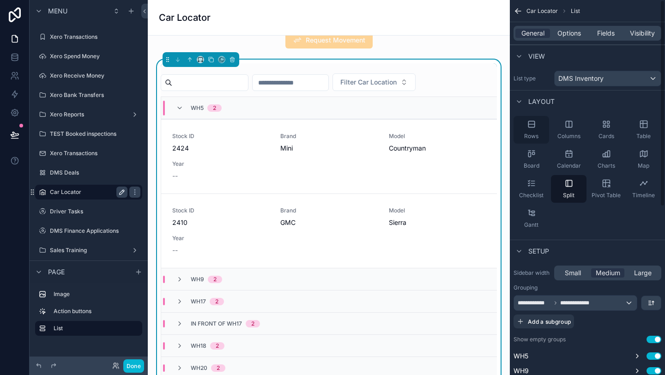
click at [531, 127] on icon "scrollable content" at bounding box center [531, 124] width 9 height 9
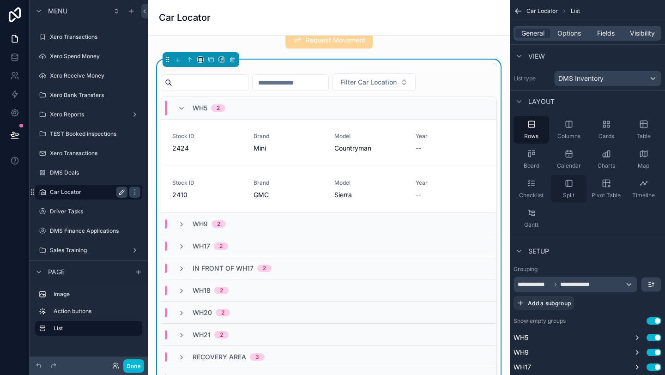
click at [565, 194] on span "Split" at bounding box center [569, 195] width 12 height 7
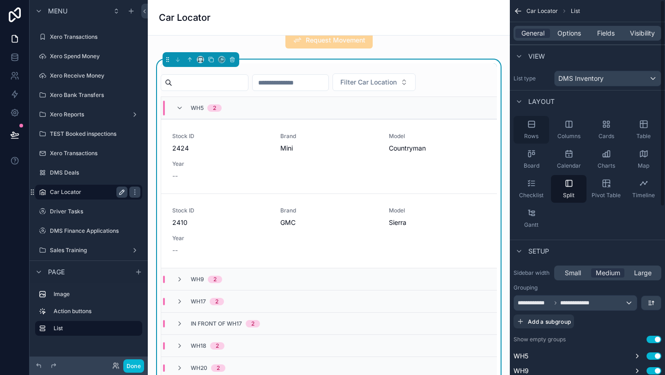
click at [528, 125] on icon "scrollable content" at bounding box center [531, 124] width 6 height 6
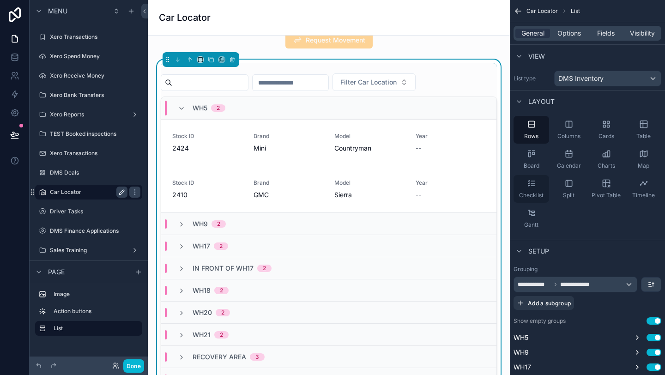
click at [538, 189] on div "Checklist" at bounding box center [532, 189] width 36 height 28
click at [529, 135] on span "Rows" at bounding box center [531, 136] width 14 height 7
click at [540, 165] on div "Board" at bounding box center [532, 160] width 36 height 28
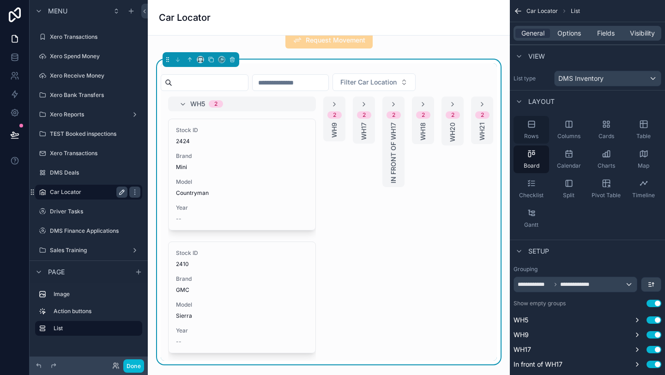
click at [529, 123] on icon "scrollable content" at bounding box center [531, 124] width 9 height 9
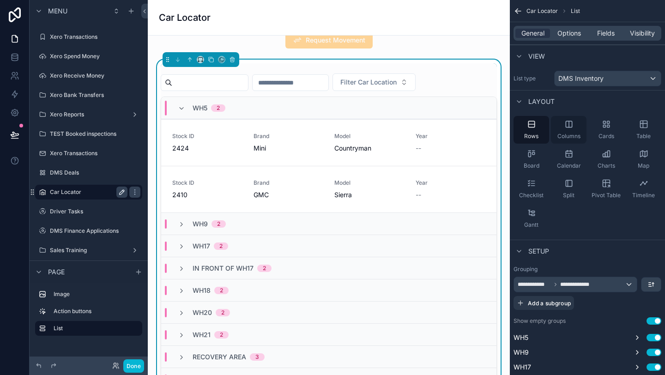
click at [561, 131] on div "Columns" at bounding box center [569, 130] width 36 height 28
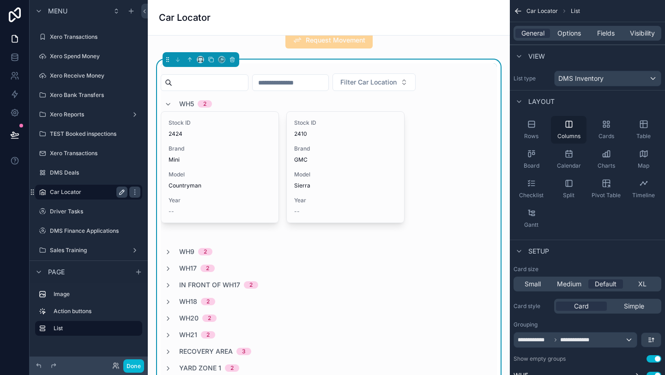
click at [561, 131] on div "Columns" at bounding box center [569, 130] width 36 height 28
click at [607, 126] on icon "scrollable content" at bounding box center [608, 126] width 2 height 2
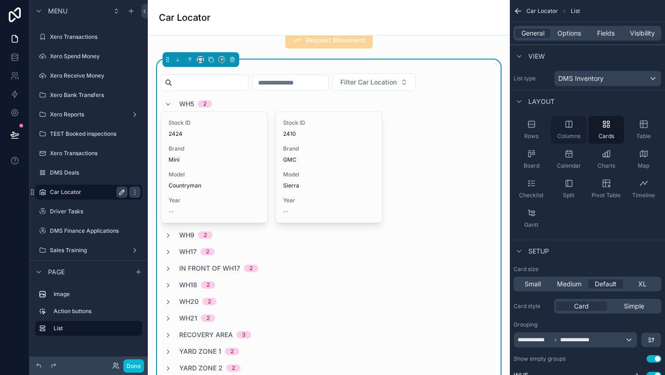
click at [586, 128] on div "Columns" at bounding box center [569, 130] width 36 height 28
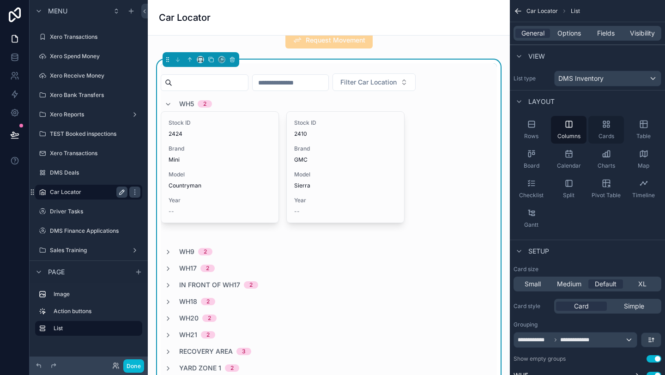
click at [605, 133] on span "Cards" at bounding box center [607, 136] width 16 height 7
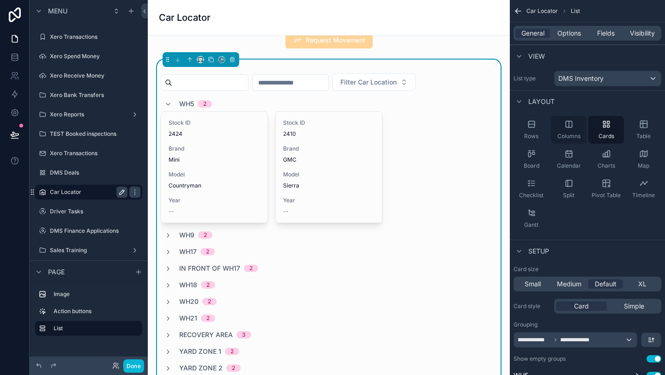
click at [570, 131] on div "Columns" at bounding box center [569, 130] width 36 height 28
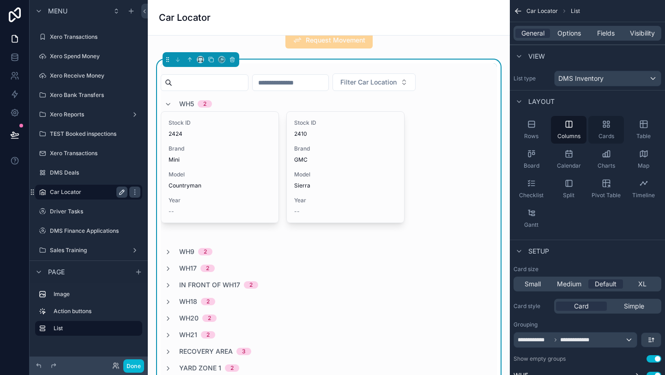
click at [597, 136] on div "Cards" at bounding box center [606, 130] width 36 height 28
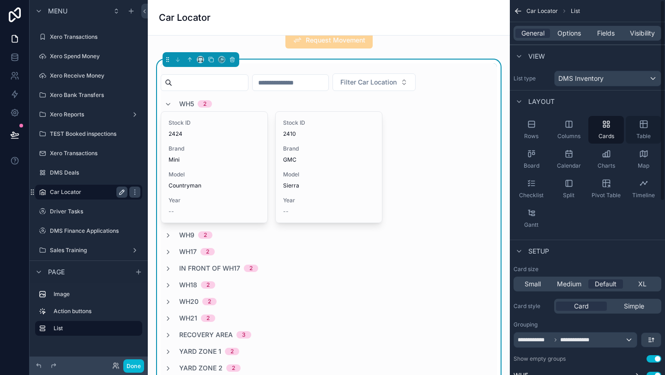
click at [650, 132] on div "Table" at bounding box center [644, 130] width 36 height 28
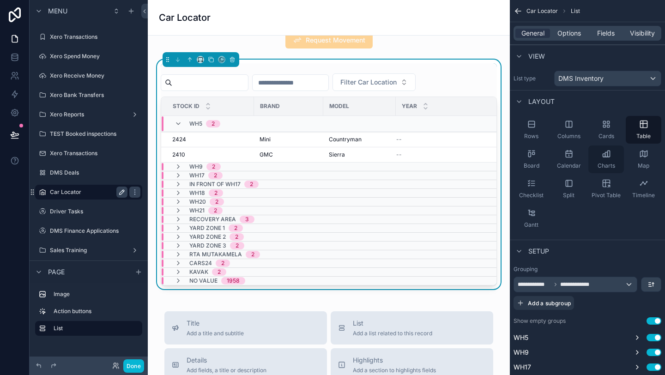
click at [611, 158] on icon "scrollable content" at bounding box center [606, 153] width 9 height 9
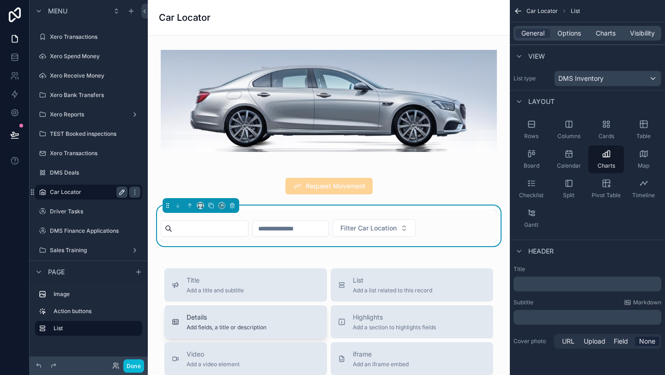
scroll to position [0, 0]
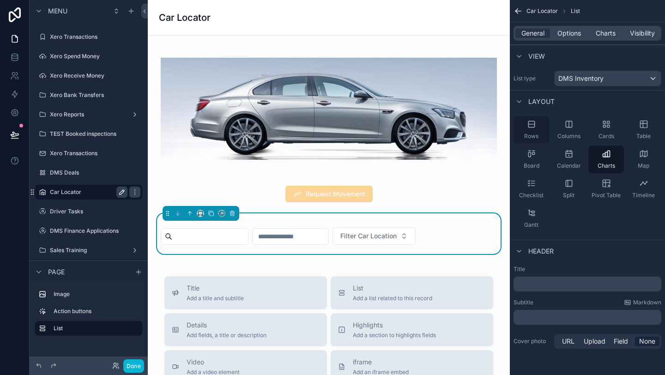
click at [540, 133] on div "Rows" at bounding box center [532, 130] width 36 height 28
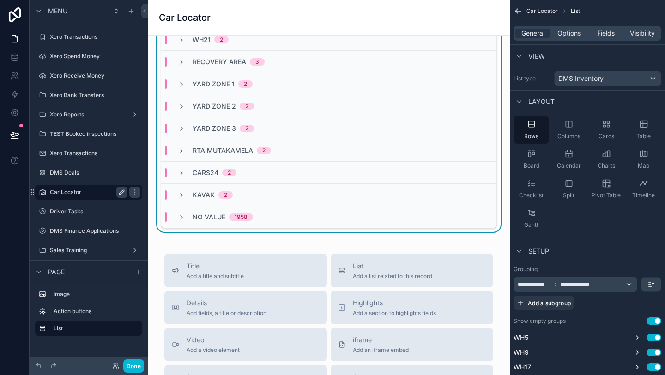
scroll to position [299, 0]
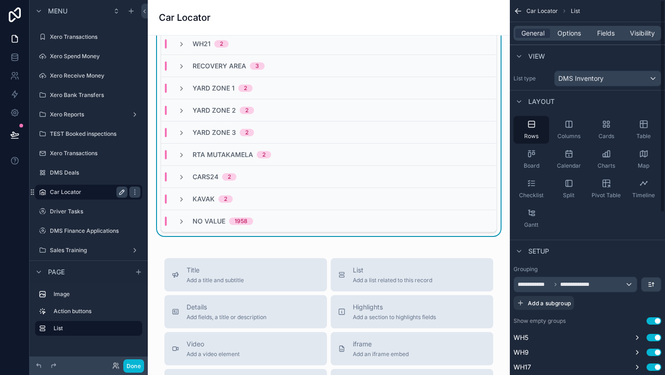
click at [533, 243] on div "Setup" at bounding box center [587, 251] width 155 height 22
click at [534, 250] on span "Setup" at bounding box center [538, 251] width 21 height 9
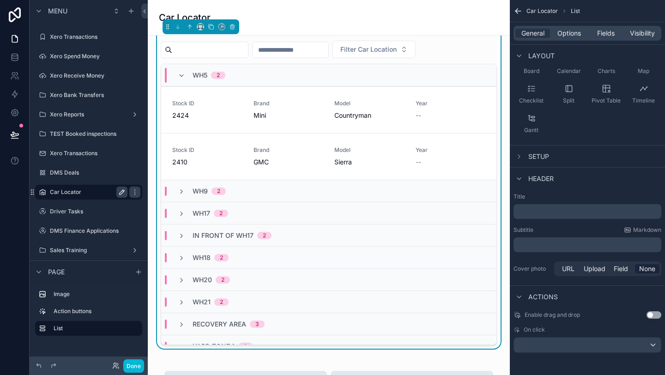
scroll to position [0, 0]
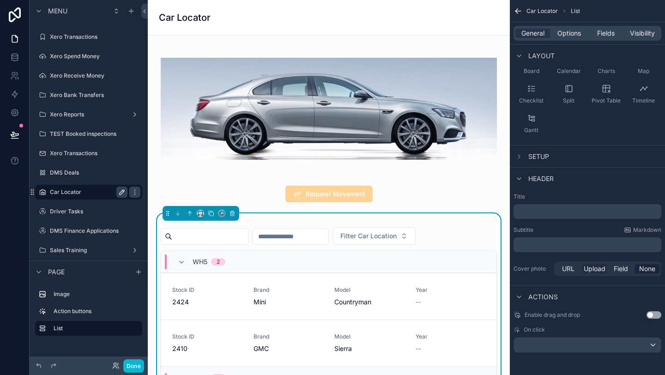
click at [590, 268] on span "Upload" at bounding box center [595, 268] width 22 height 9
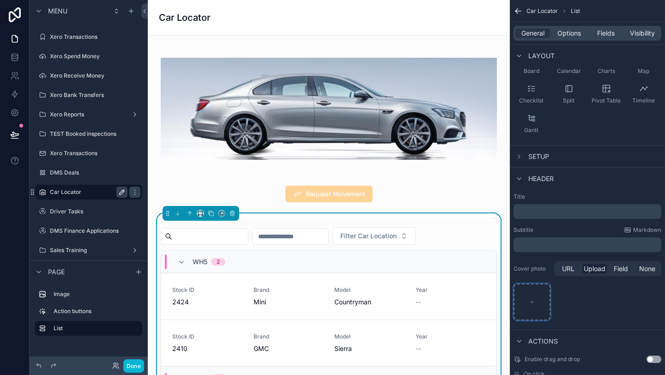
click at [538, 300] on div "scrollable content" at bounding box center [532, 302] width 37 height 37
type input "**********"
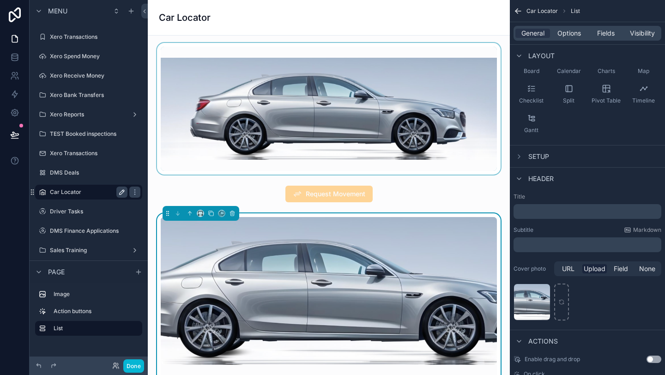
click at [352, 73] on div "scrollable content" at bounding box center [328, 109] width 347 height 132
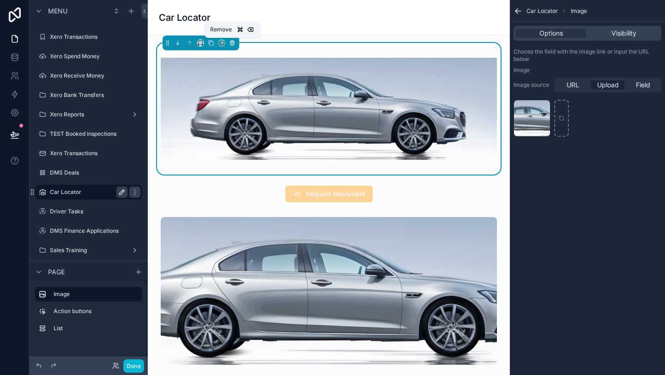
click at [230, 43] on icon "scrollable content" at bounding box center [232, 44] width 4 height 4
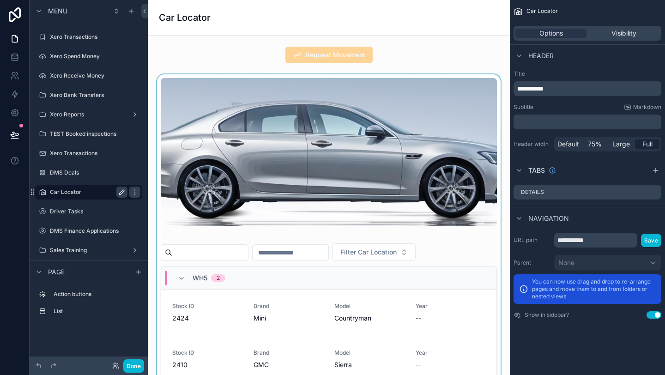
click at [358, 152] on div "scrollable content" at bounding box center [328, 312] width 347 height 477
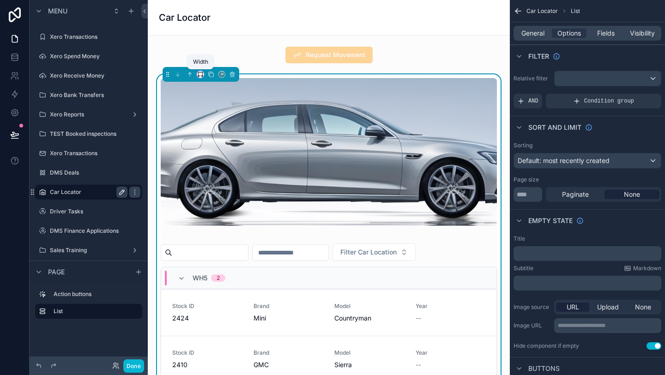
click at [201, 77] on icon "scrollable content" at bounding box center [200, 74] width 6 height 6
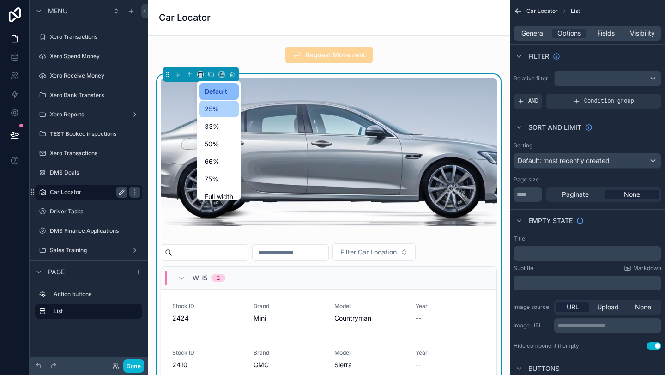
click at [210, 107] on span "25%" at bounding box center [212, 108] width 14 height 11
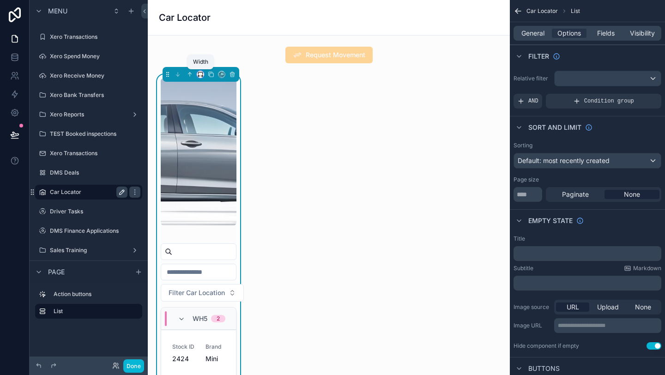
click at [202, 76] on icon "scrollable content" at bounding box center [202, 76] width 2 height 0
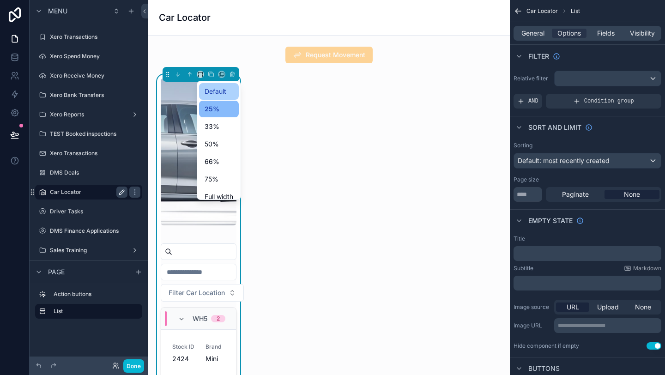
click at [208, 87] on span "Default" at bounding box center [216, 91] width 22 height 11
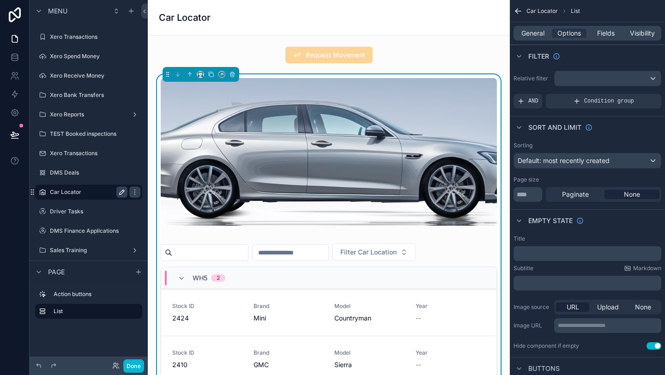
click at [265, 151] on div "scrollable content" at bounding box center [329, 152] width 336 height 148
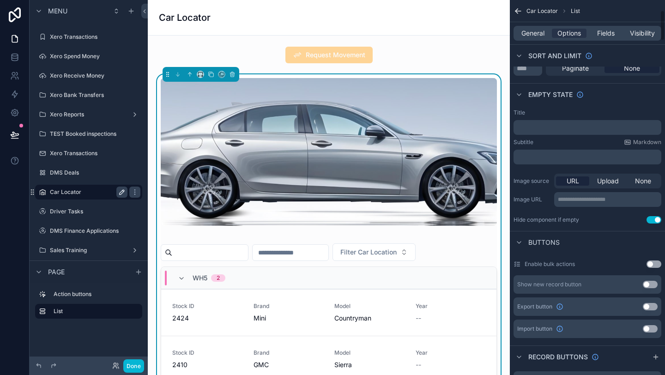
scroll to position [127, 0]
click at [609, 183] on span "Upload" at bounding box center [608, 180] width 22 height 9
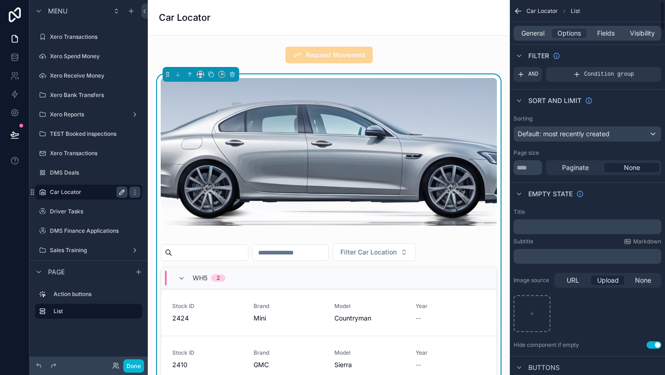
scroll to position [28, 0]
click at [520, 194] on icon "scrollable content" at bounding box center [518, 192] width 7 height 7
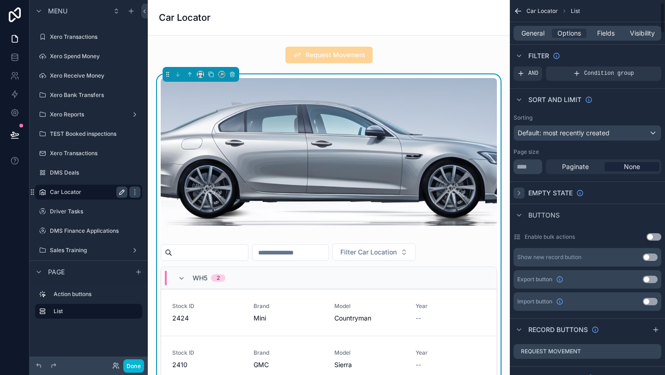
scroll to position [0, 0]
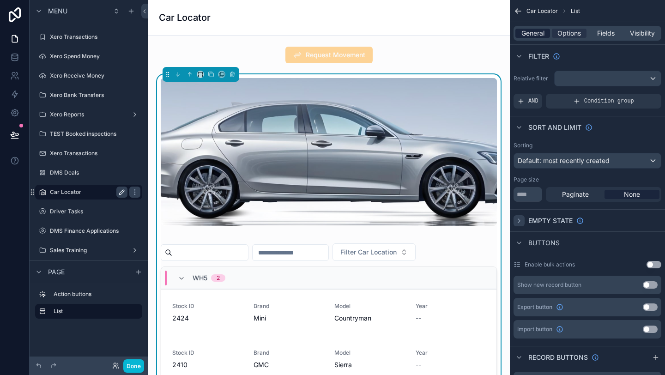
click at [532, 33] on span "General" at bounding box center [533, 33] width 23 height 9
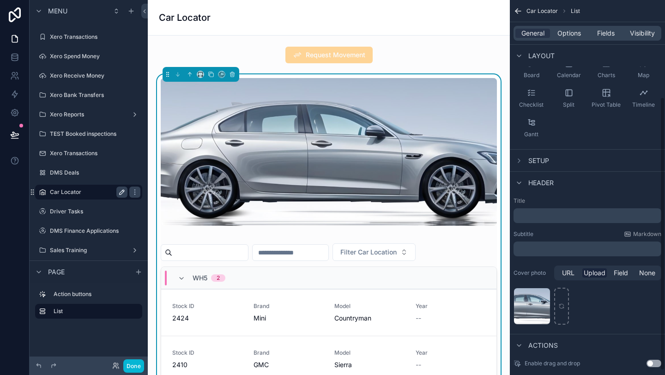
scroll to position [139, 0]
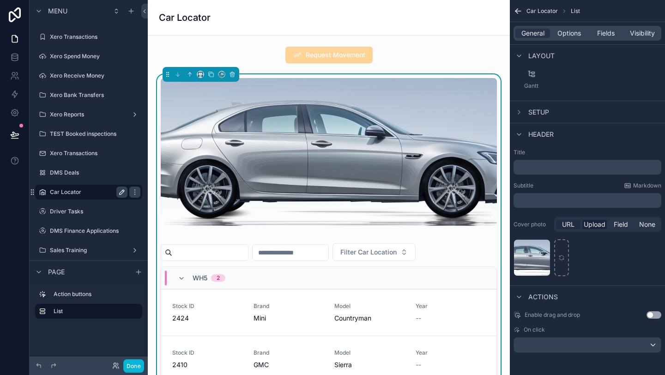
click at [565, 224] on span "URL" at bounding box center [568, 224] width 12 height 9
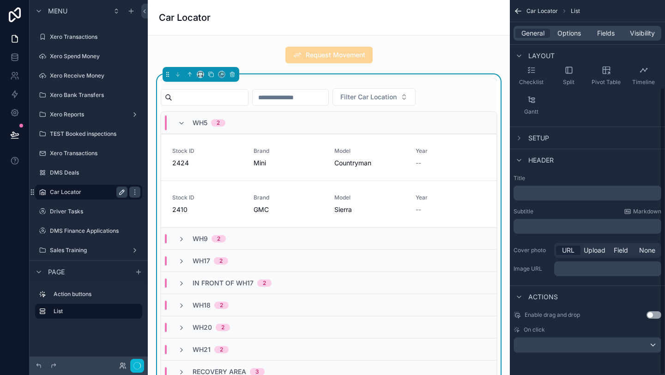
scroll to position [113, 0]
click at [624, 249] on span "Field" at bounding box center [621, 250] width 14 height 9
click at [578, 273] on div "scrollable content" at bounding box center [608, 268] width 106 height 15
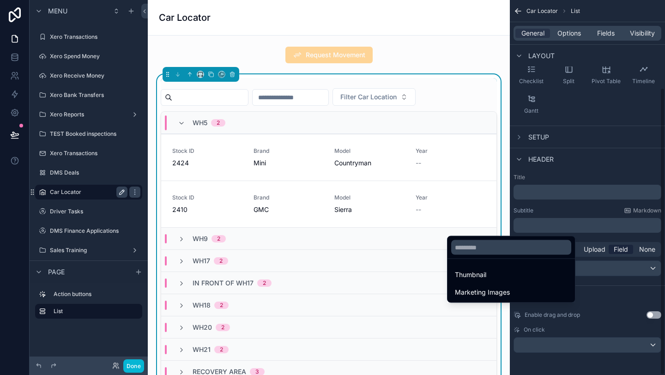
click at [649, 251] on div "scrollable content" at bounding box center [332, 187] width 665 height 375
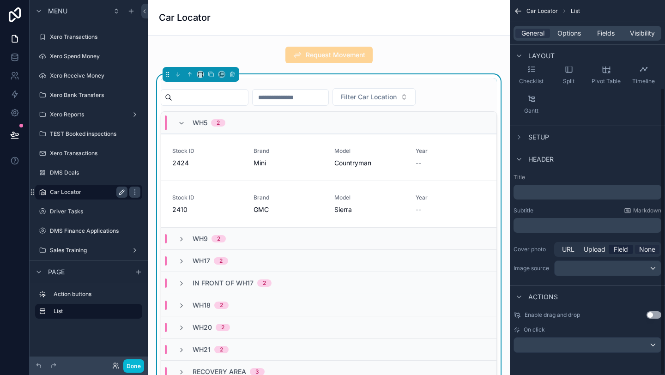
click at [649, 251] on span "None" at bounding box center [647, 249] width 16 height 9
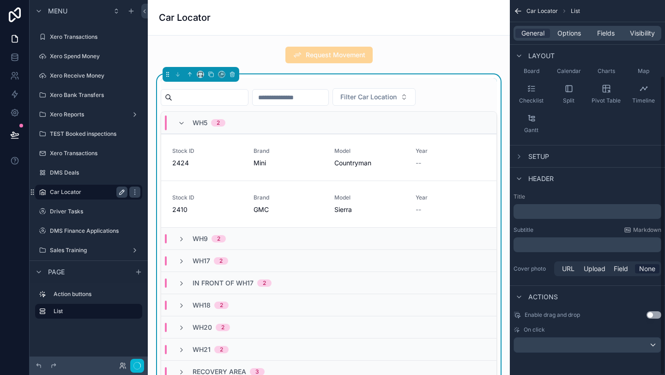
scroll to position [95, 0]
click at [566, 271] on span "URL" at bounding box center [568, 268] width 12 height 9
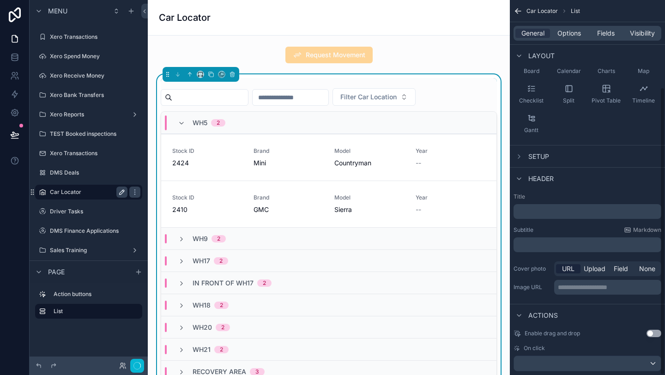
scroll to position [113, 0]
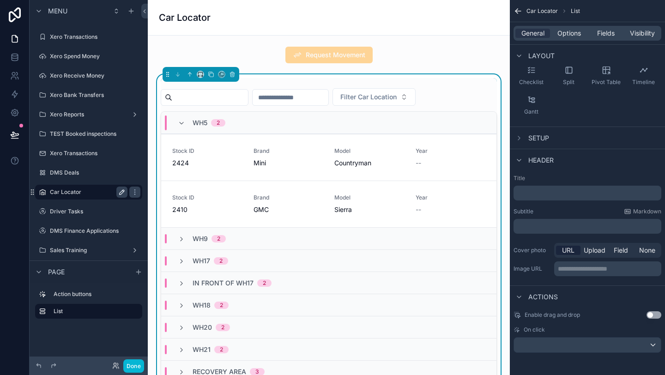
click at [598, 264] on p "**********" at bounding box center [609, 268] width 102 height 9
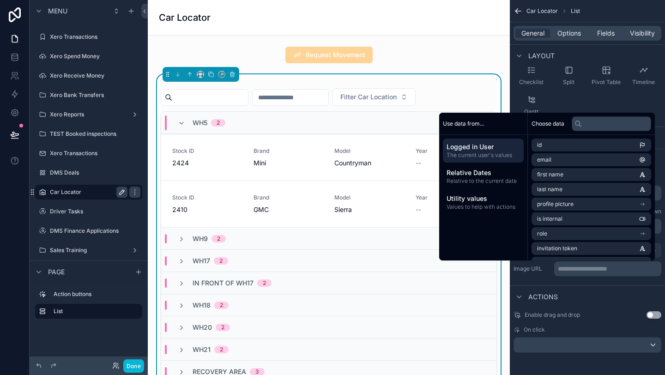
scroll to position [147, 0]
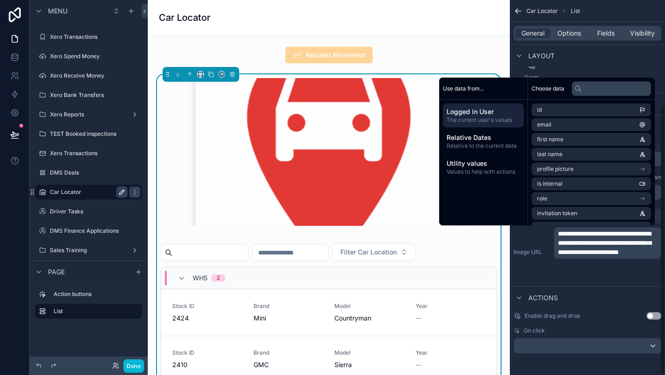
click at [565, 59] on div "Layout" at bounding box center [587, 55] width 155 height 22
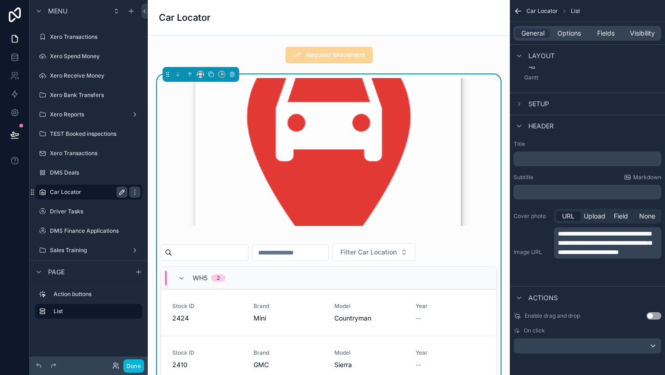
click at [594, 255] on span "**********" at bounding box center [604, 242] width 93 height 25
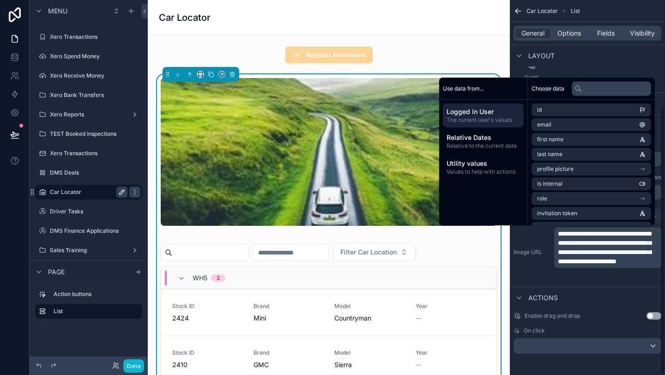
click at [620, 261] on span "**********" at bounding box center [604, 247] width 93 height 34
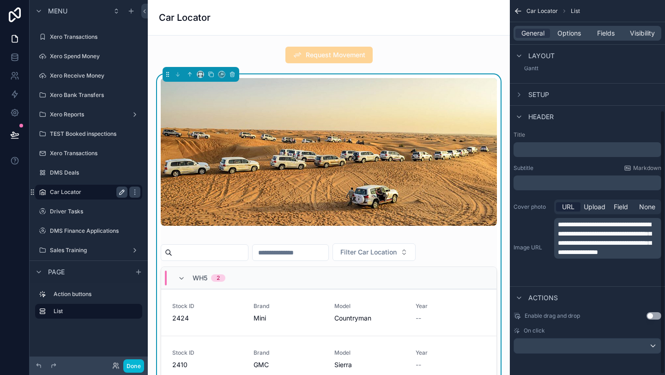
click at [538, 265] on div "**********" at bounding box center [588, 247] width 148 height 59
click at [128, 365] on button "Done" at bounding box center [133, 365] width 21 height 13
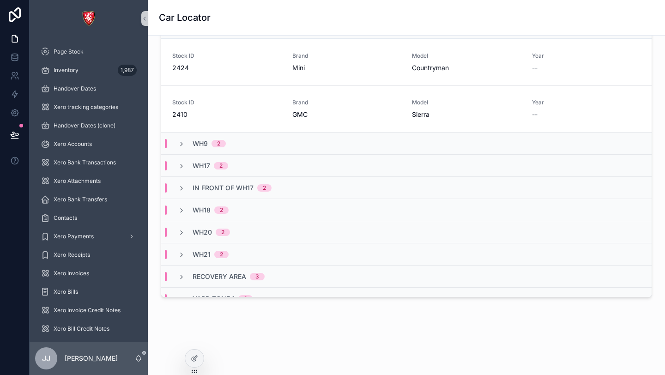
scroll to position [0, 0]
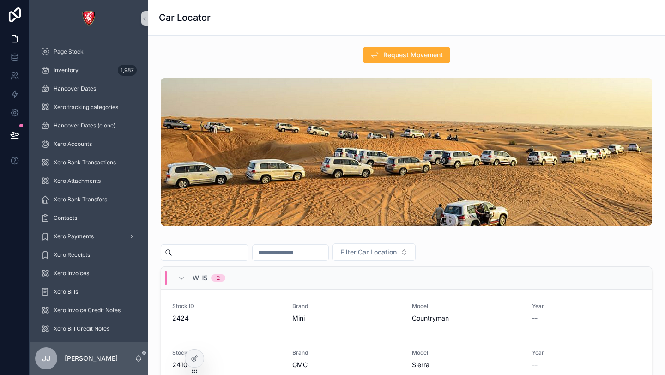
click at [446, 174] on div "scrollable content" at bounding box center [406, 152] width 491 height 148
click at [139, 361] on icon "scrollable content" at bounding box center [139, 360] width 2 height 1
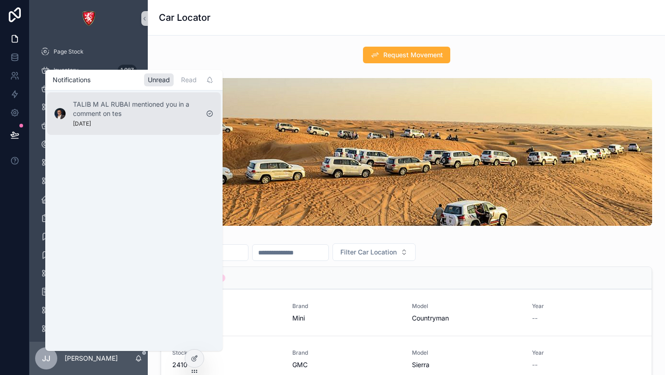
click at [142, 125] on div "TALIB M AL RUBAI mentioned you in a comment on tes [DATE]" at bounding box center [136, 114] width 126 height 28
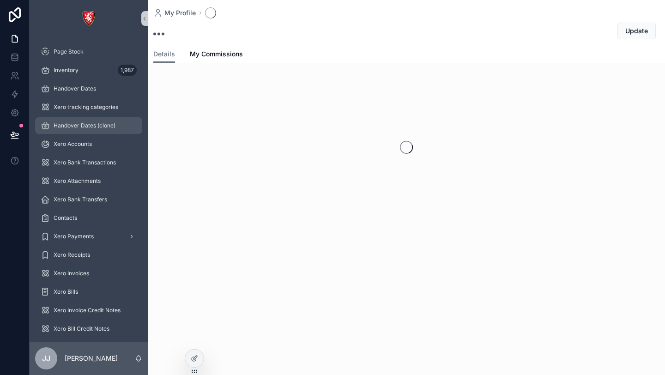
click at [142, 125] on link "Handover Dates (clone)" at bounding box center [88, 125] width 107 height 17
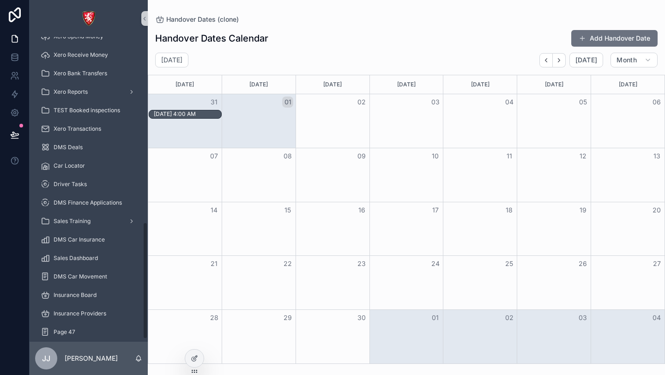
scroll to position [488, 0]
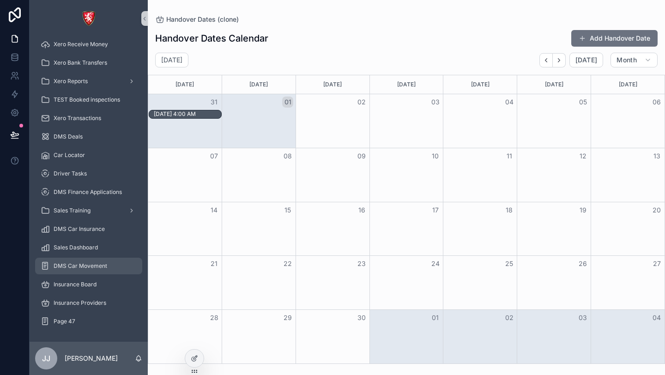
click at [97, 266] on span "DMS Car Movement" at bounding box center [81, 265] width 54 height 7
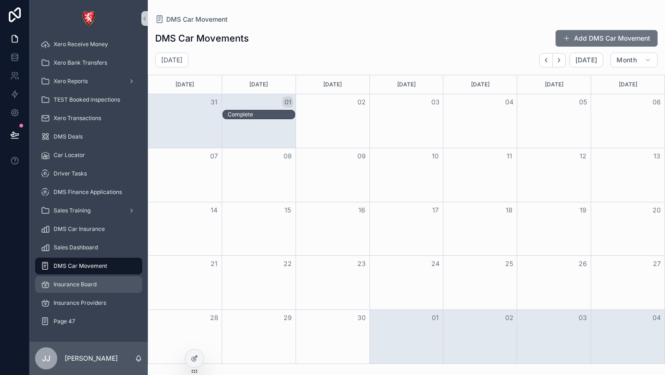
click at [81, 288] on div "Insurance Board" at bounding box center [89, 284] width 96 height 15
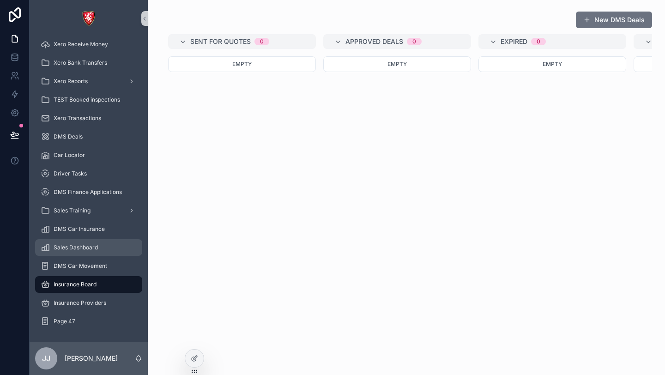
click at [81, 248] on span "Sales Dashboard" at bounding box center [76, 247] width 44 height 7
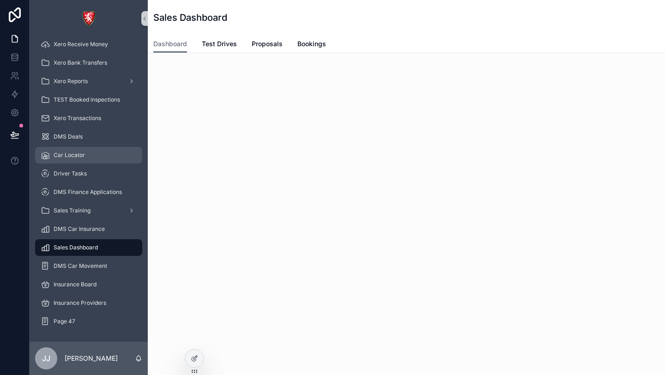
click at [82, 153] on span "Car Locator" at bounding box center [69, 155] width 31 height 7
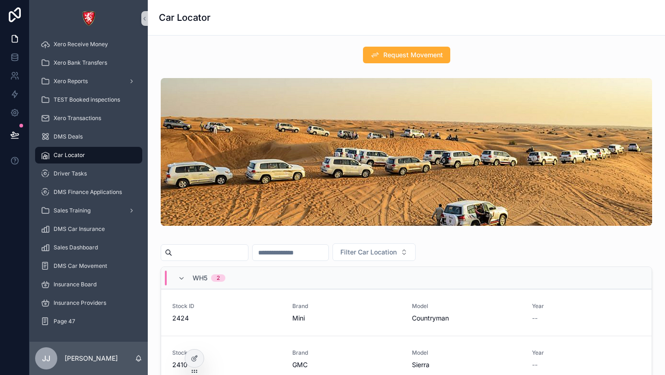
click at [424, 197] on div "scrollable content" at bounding box center [406, 152] width 491 height 148
click at [194, 360] on icon at bounding box center [194, 358] width 7 height 7
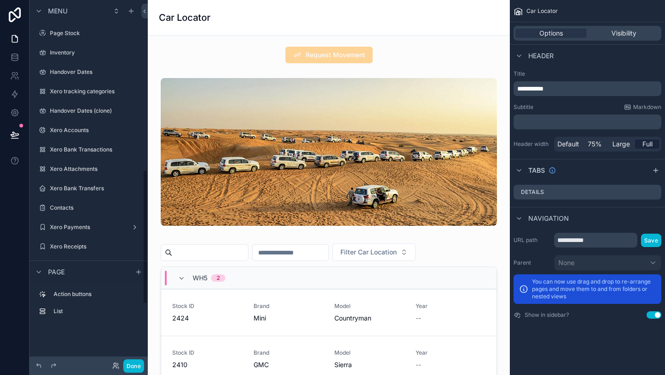
scroll to position [462, 0]
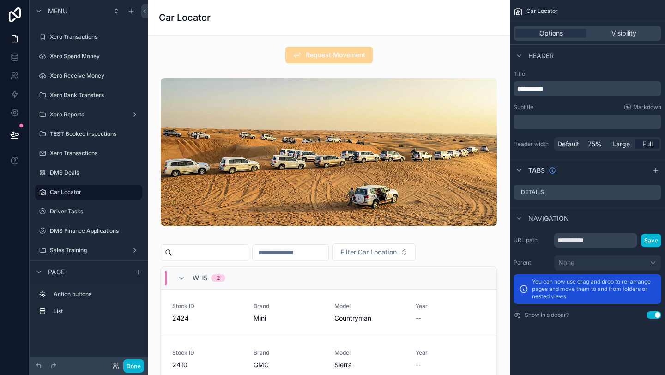
click at [336, 17] on div "Car Locator" at bounding box center [329, 17] width 340 height 13
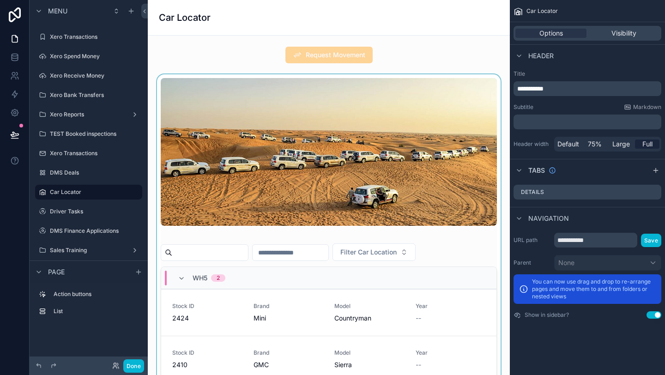
click at [420, 170] on div "scrollable content" at bounding box center [328, 312] width 347 height 477
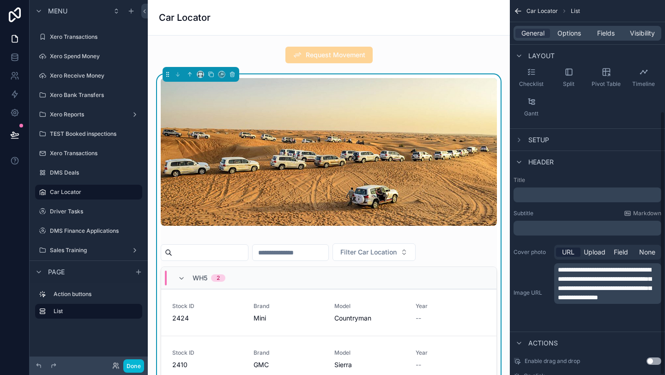
scroll to position [158, 0]
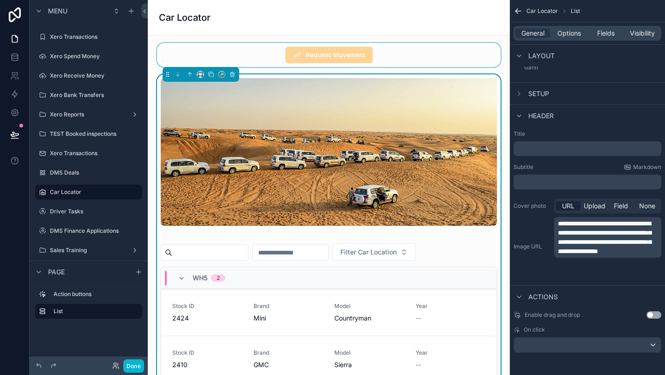
click at [263, 49] on div "scrollable content" at bounding box center [328, 55] width 347 height 24
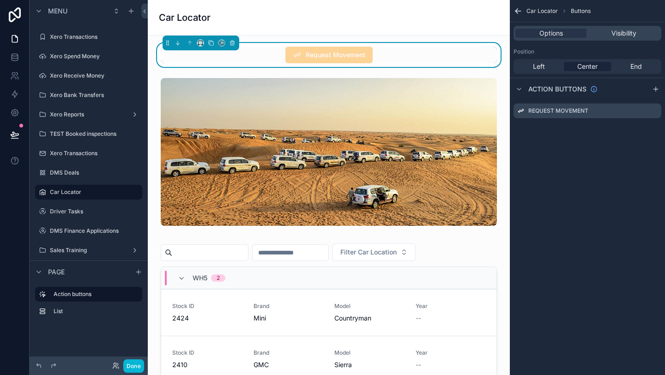
scroll to position [0, 0]
click at [201, 11] on h1 "Car Locator" at bounding box center [185, 17] width 52 height 13
click at [421, 31] on div "Car Locator" at bounding box center [329, 17] width 340 height 35
click at [510, 54] on div "Position Left Center End" at bounding box center [587, 60] width 155 height 33
click at [521, 11] on icon "scrollable content" at bounding box center [518, 11] width 6 height 0
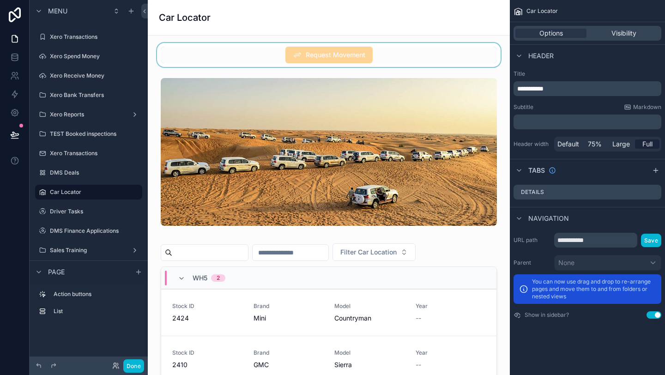
click at [576, 120] on p "﻿" at bounding box center [588, 121] width 142 height 9
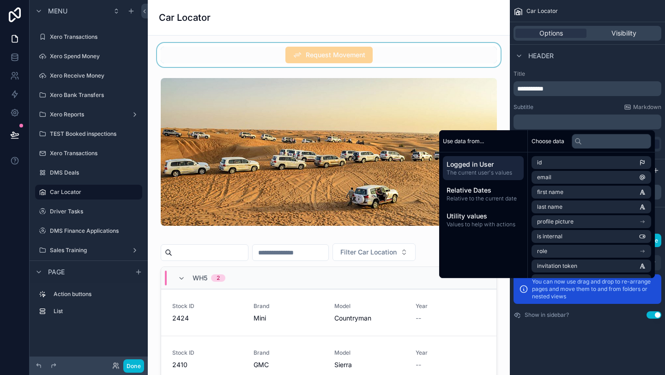
click at [570, 112] on div "Subtitle Markdown ﻿" at bounding box center [588, 116] width 148 height 26
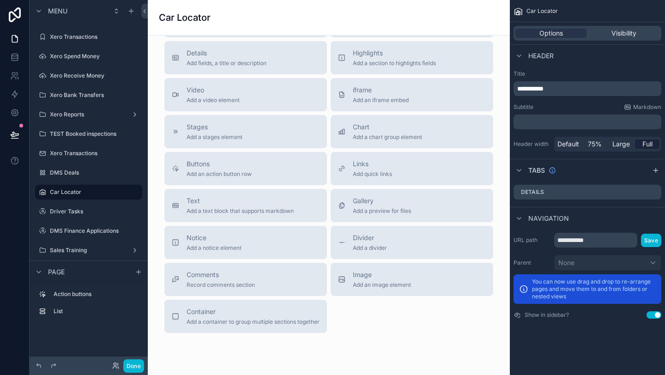
scroll to position [616, 0]
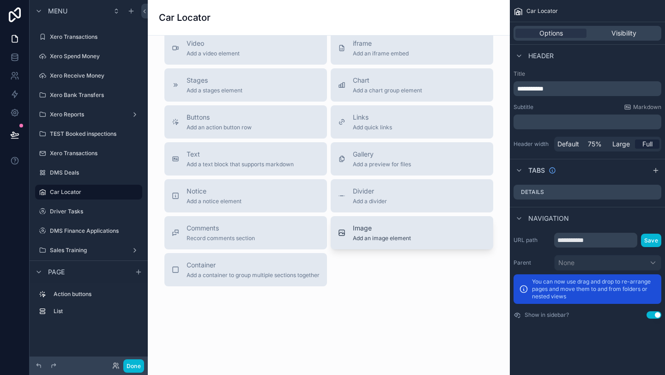
click at [355, 241] on span "Add an image element" at bounding box center [382, 238] width 58 height 7
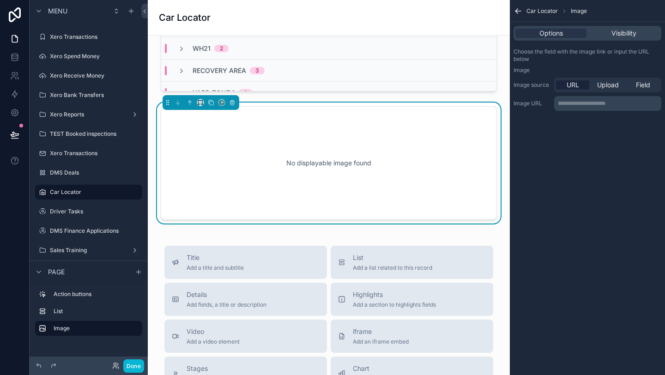
scroll to position [432, 0]
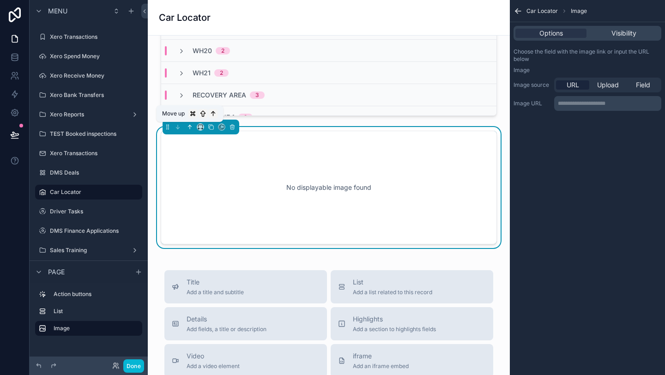
click at [192, 125] on icon "scrollable content" at bounding box center [190, 127] width 6 height 6
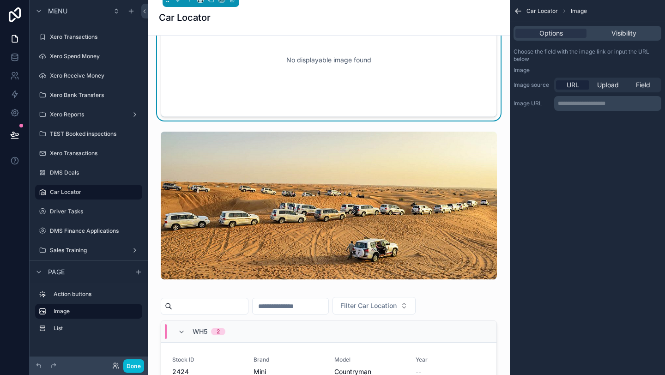
scroll to position [0, 0]
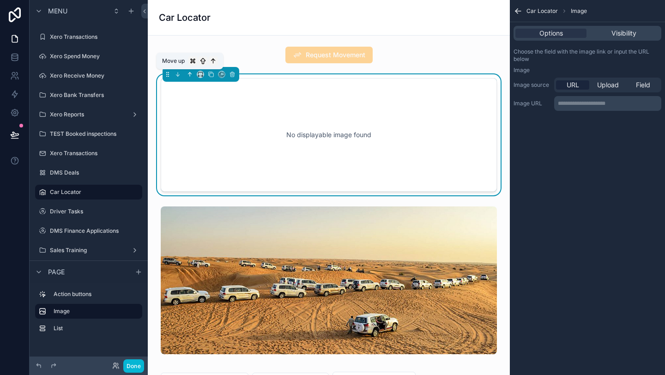
click at [187, 75] on icon "scrollable content" at bounding box center [190, 74] width 6 height 6
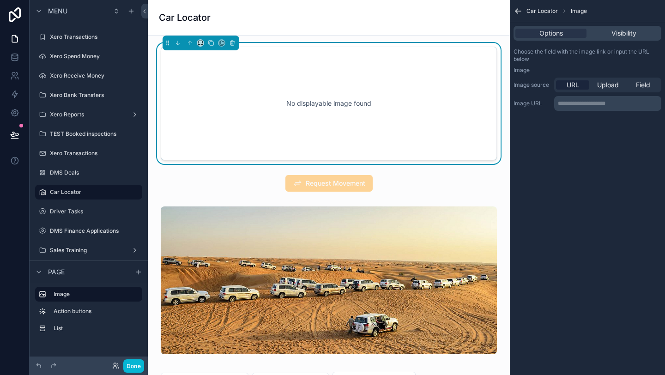
click at [595, 104] on p "**********" at bounding box center [609, 103] width 102 height 7
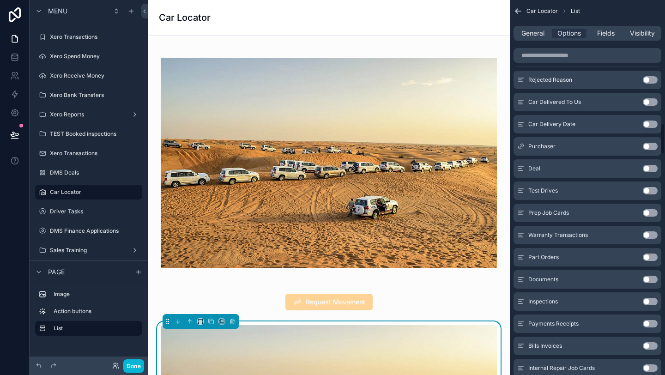
scroll to position [1476, 0]
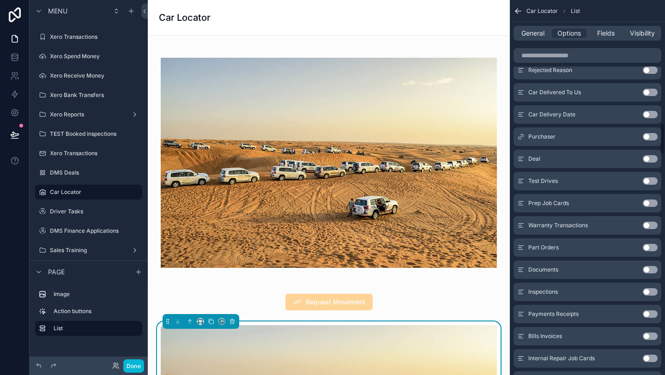
click at [542, 38] on div "General Options Fields Visibility" at bounding box center [588, 33] width 148 height 15
click at [542, 37] on span "General" at bounding box center [533, 33] width 23 height 9
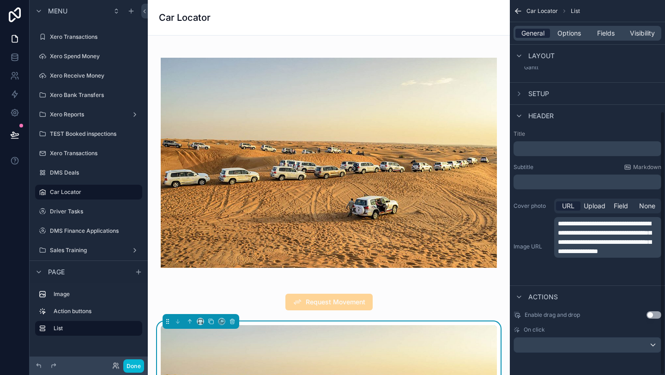
scroll to position [158, 0]
click at [647, 204] on span "None" at bounding box center [647, 205] width 16 height 9
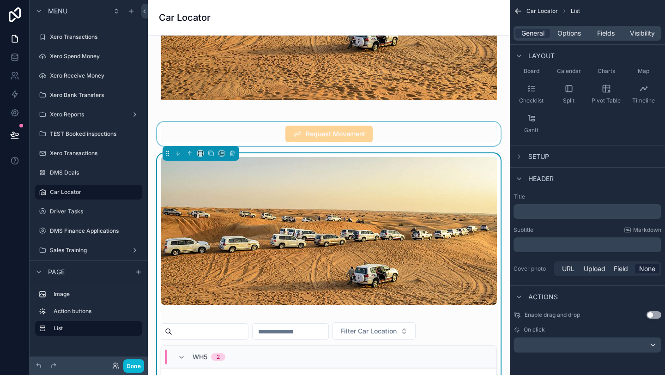
scroll to position [169, 0]
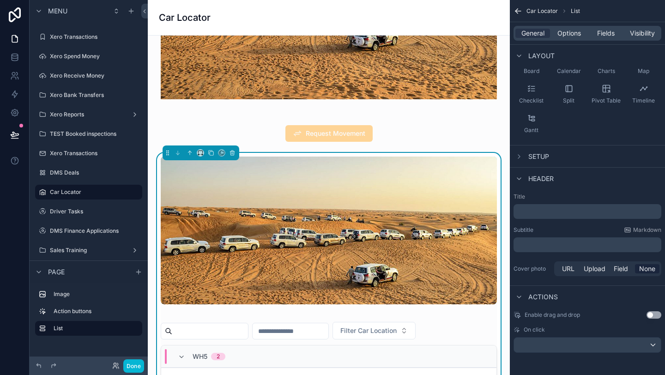
click at [451, 233] on div "scrollable content" at bounding box center [329, 231] width 336 height 148
click at [138, 370] on button "Done" at bounding box center [133, 365] width 21 height 13
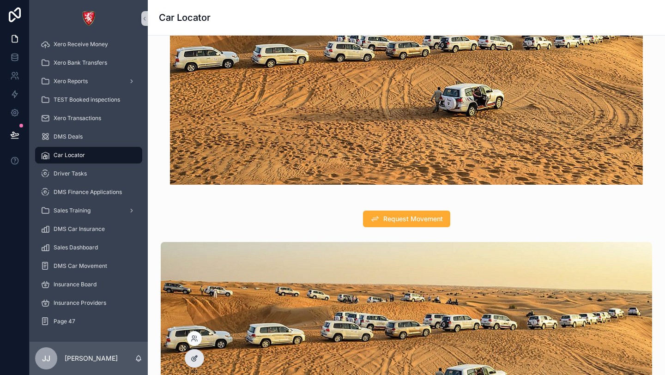
click at [188, 358] on div at bounding box center [194, 359] width 18 height 18
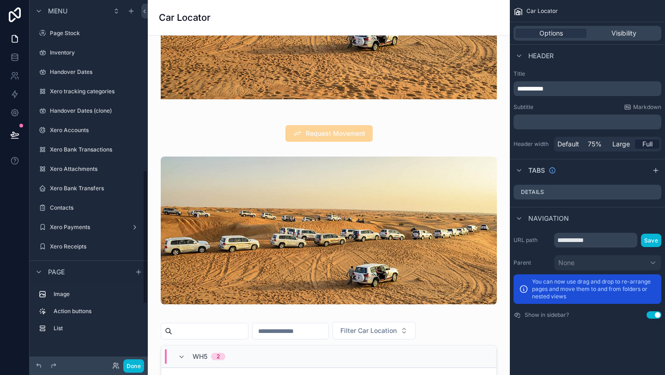
scroll to position [462, 0]
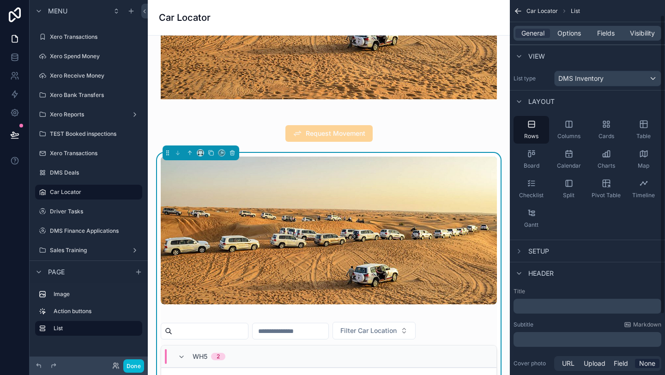
scroll to position [84, 0]
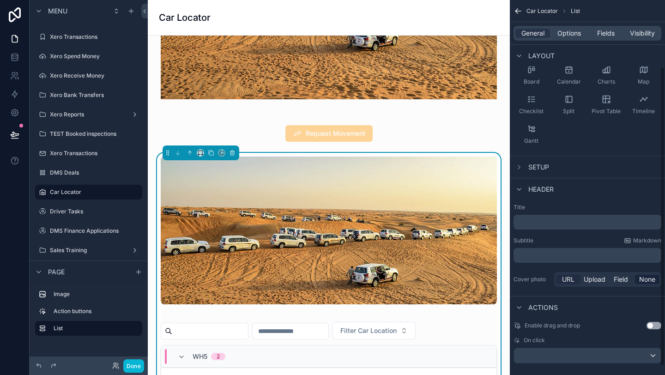
click at [572, 281] on span "URL" at bounding box center [568, 279] width 12 height 9
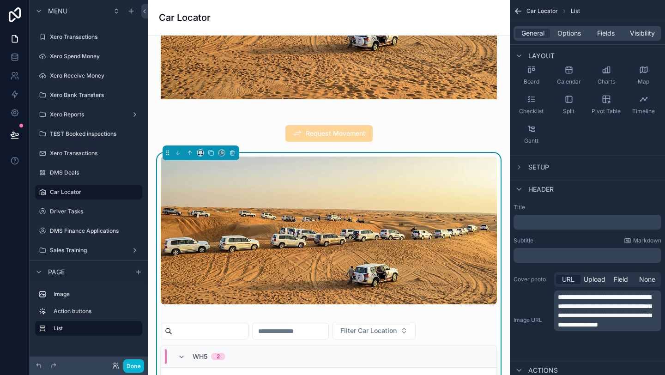
click at [605, 285] on div "URL Upload Field None" at bounding box center [607, 279] width 107 height 15
click at [603, 279] on span "Upload" at bounding box center [595, 279] width 22 height 9
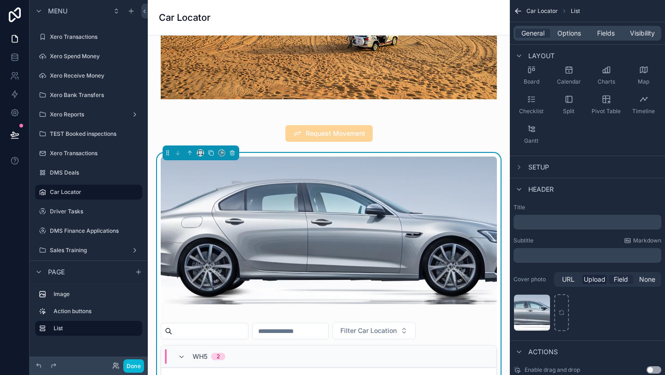
click at [619, 281] on span "Field" at bounding box center [621, 279] width 14 height 9
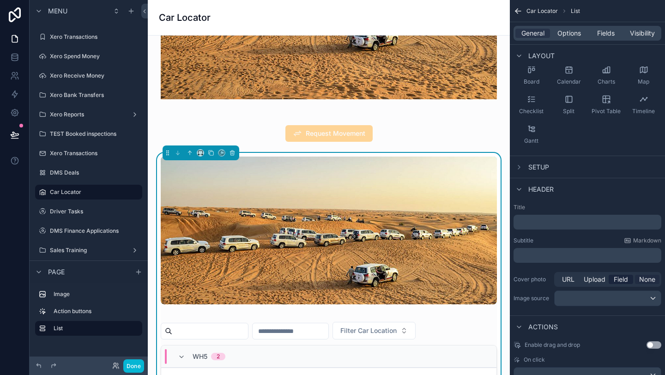
click at [638, 280] on div "None" at bounding box center [647, 279] width 24 height 9
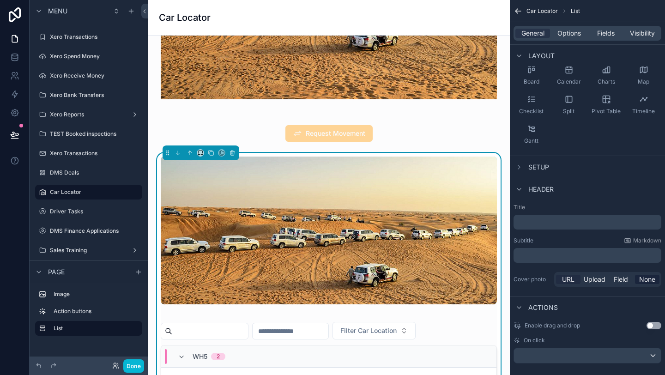
click at [579, 279] on div "URL" at bounding box center [568, 279] width 24 height 9
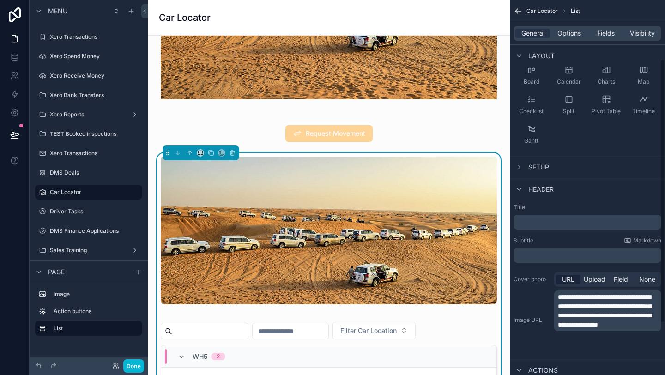
drag, startPoint x: 583, startPoint y: 288, endPoint x: 589, endPoint y: 302, distance: 14.9
click at [589, 301] on p "**********" at bounding box center [609, 310] width 102 height 37
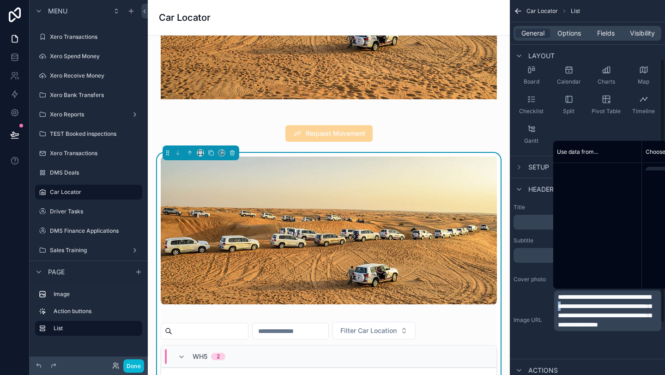
click at [589, 302] on p "**********" at bounding box center [609, 310] width 102 height 37
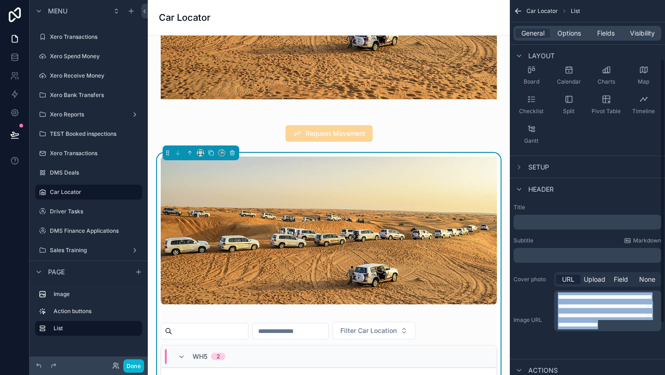
click at [589, 302] on p "**********" at bounding box center [609, 310] width 102 height 37
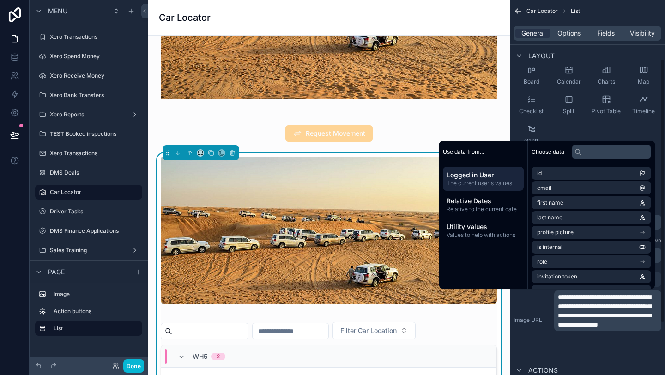
scroll to position [85, 0]
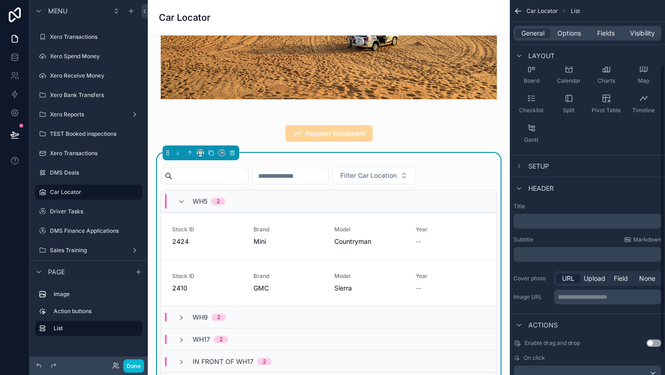
click at [602, 318] on div "Actions" at bounding box center [587, 325] width 155 height 22
click at [643, 281] on span "None" at bounding box center [647, 278] width 16 height 9
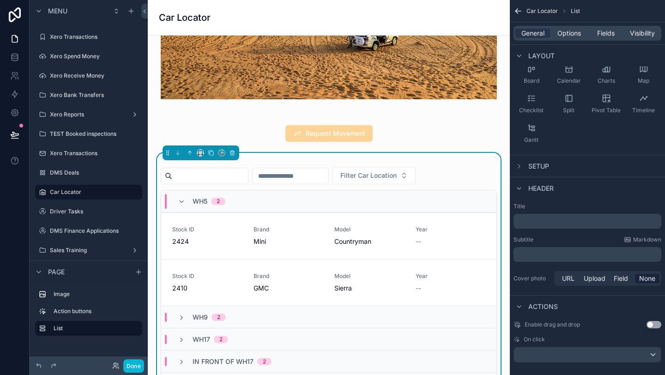
scroll to position [0, 0]
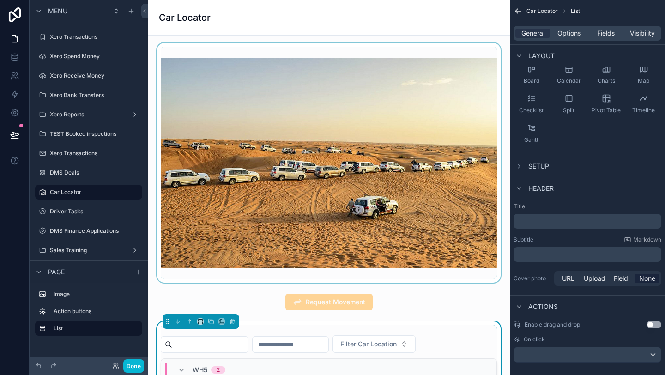
click at [329, 190] on div "scrollable content" at bounding box center [328, 163] width 347 height 240
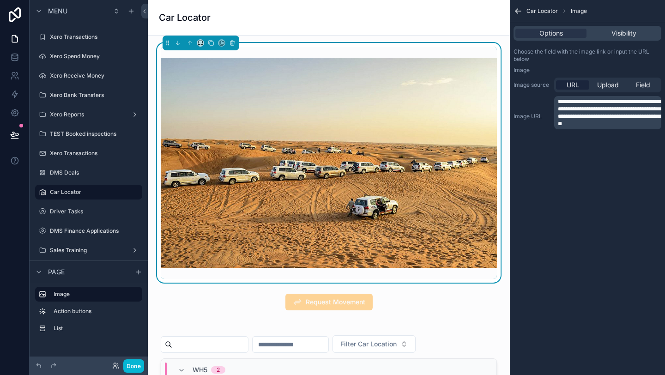
click at [596, 115] on span "**********" at bounding box center [609, 113] width 103 height 28
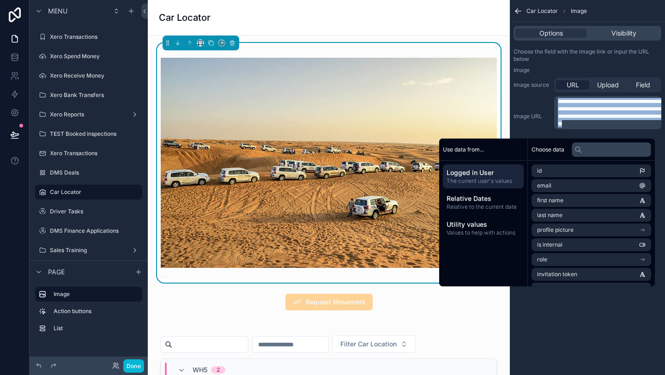
click at [596, 115] on span "**********" at bounding box center [609, 113] width 103 height 28
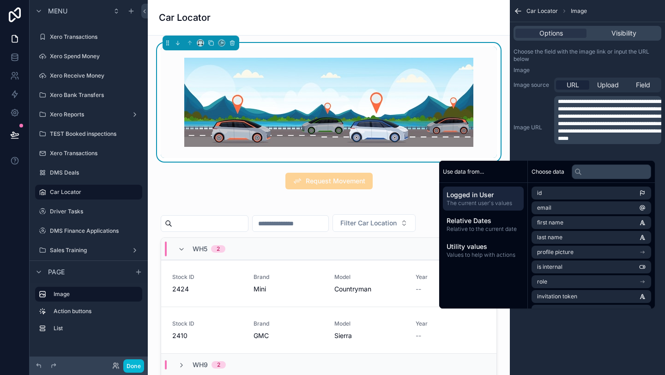
click at [531, 109] on div "**********" at bounding box center [588, 127] width 148 height 63
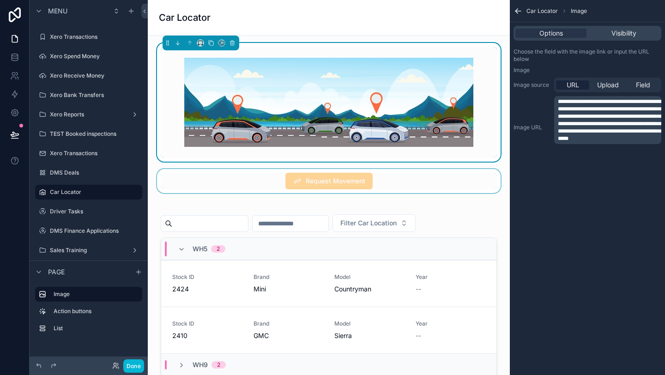
click at [502, 172] on div "scrollable content" at bounding box center [328, 181] width 347 height 24
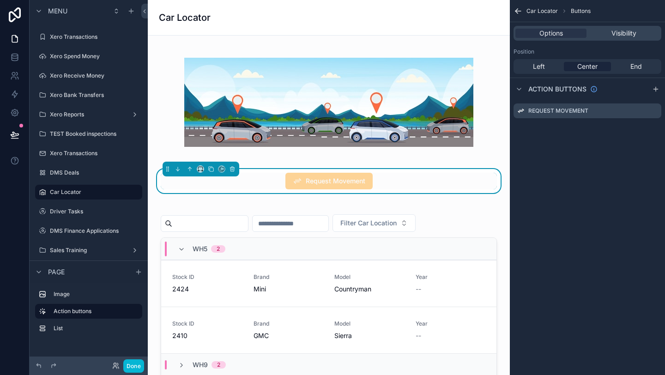
click at [137, 365] on button "Done" at bounding box center [133, 365] width 21 height 13
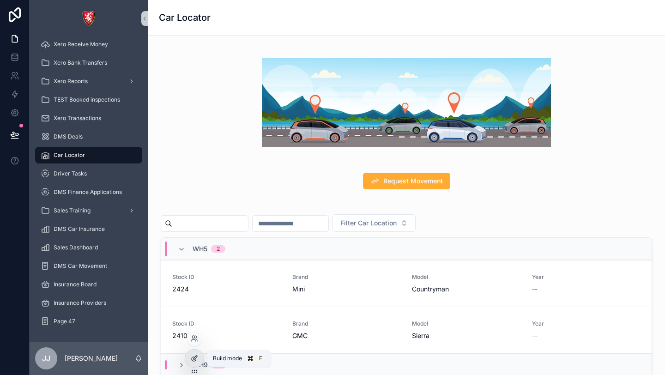
click at [191, 352] on div at bounding box center [194, 359] width 18 height 18
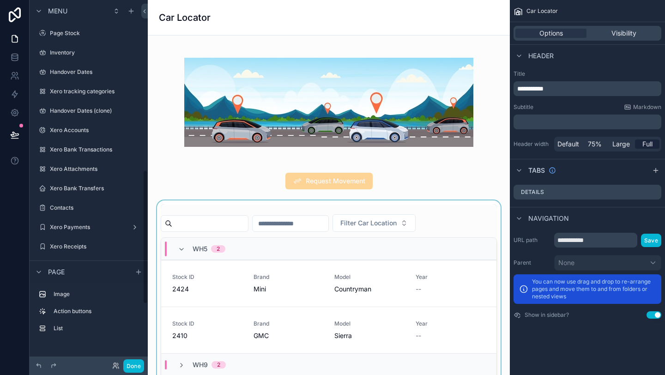
scroll to position [462, 0]
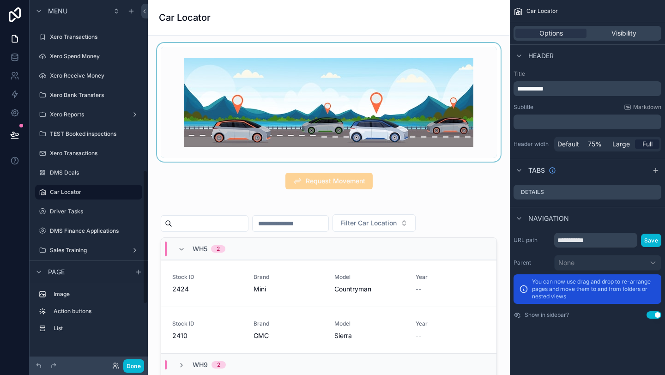
click at [275, 145] on div "scrollable content" at bounding box center [328, 102] width 347 height 119
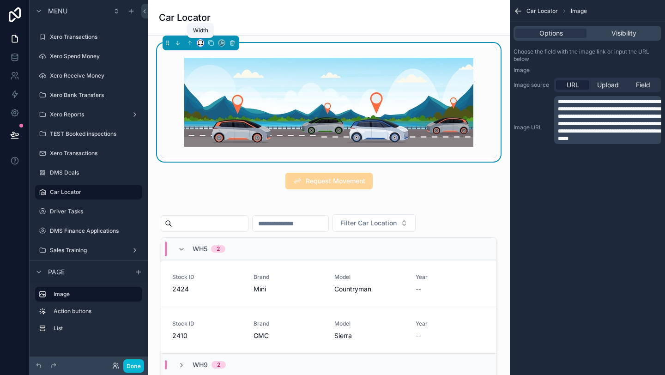
click at [200, 45] on icon "scrollable content" at bounding box center [200, 43] width 6 height 6
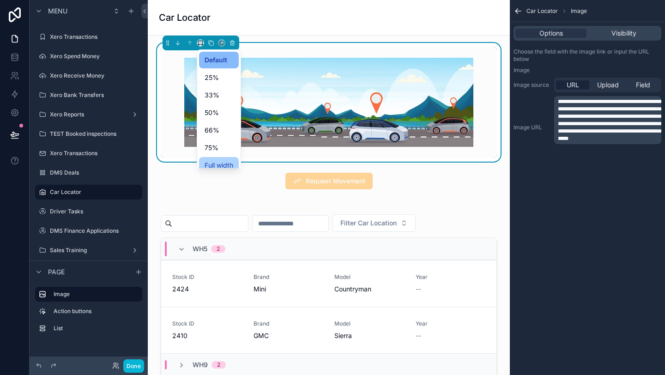
click at [207, 158] on div "Full width" at bounding box center [219, 165] width 40 height 17
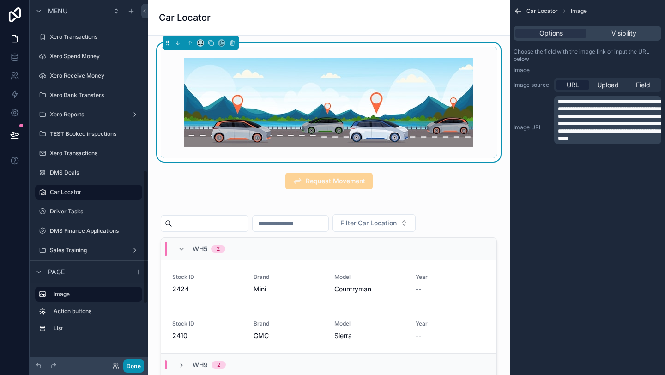
click at [132, 372] on button "Done" at bounding box center [133, 365] width 21 height 13
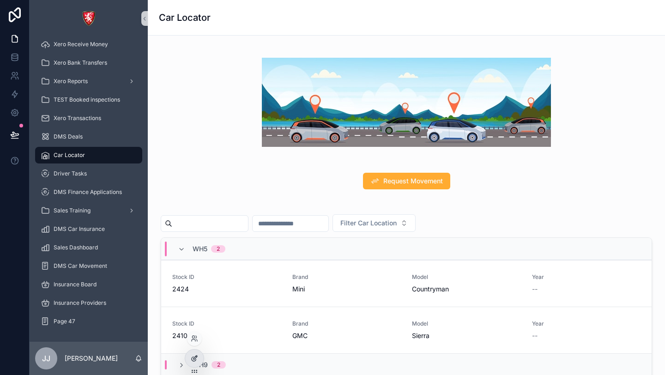
click at [193, 362] on icon at bounding box center [194, 358] width 7 height 7
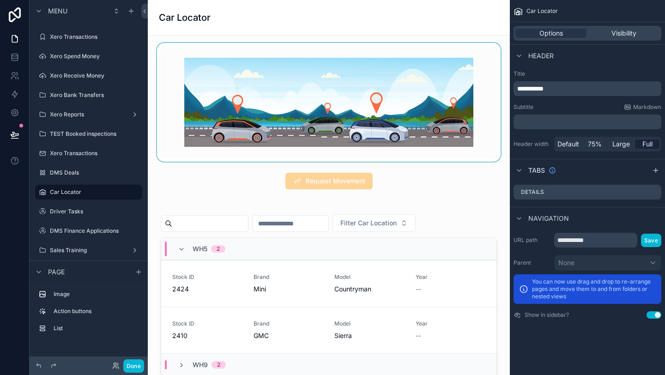
click at [473, 71] on div "scrollable content" at bounding box center [328, 102] width 347 height 119
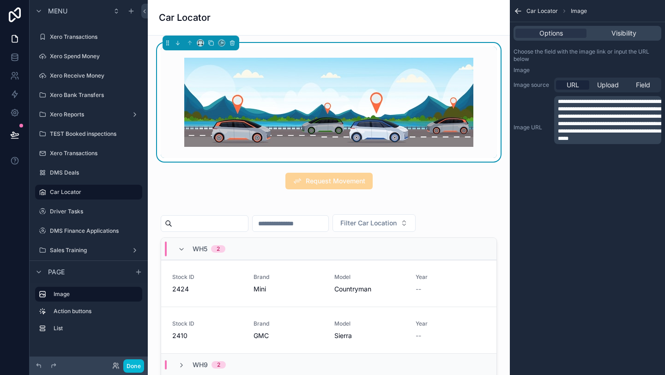
click at [624, 141] on span "**********" at bounding box center [609, 120] width 103 height 42
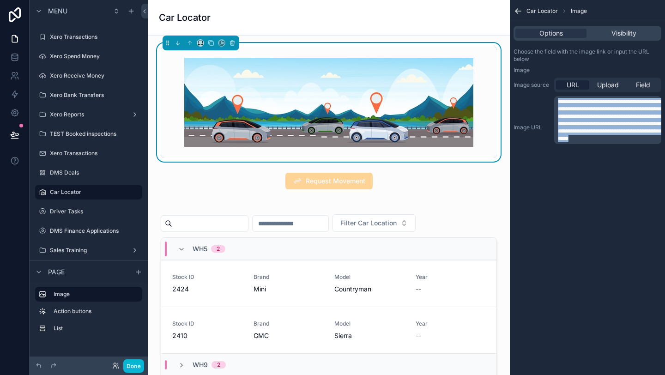
click at [624, 141] on span "**********" at bounding box center [609, 120] width 103 height 42
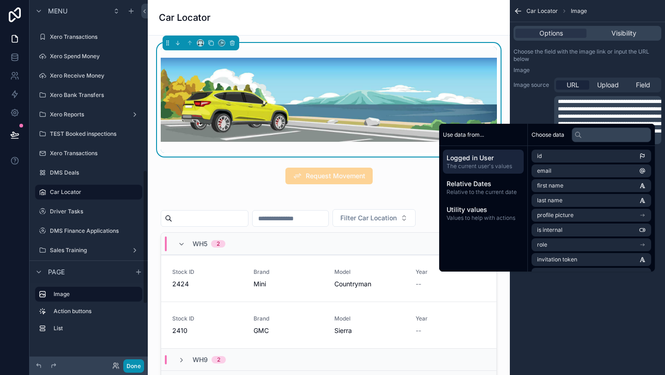
click at [137, 364] on button "Done" at bounding box center [133, 365] width 21 height 13
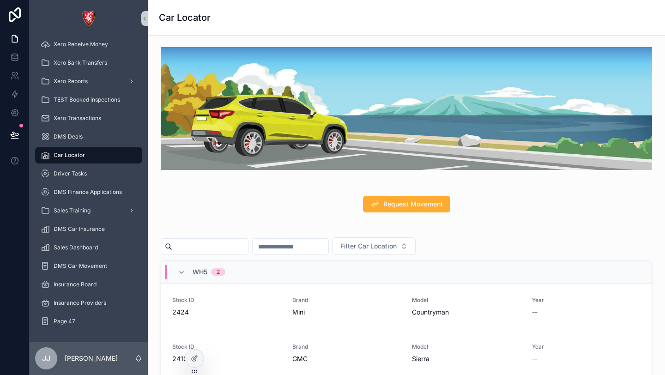
scroll to position [0, 0]
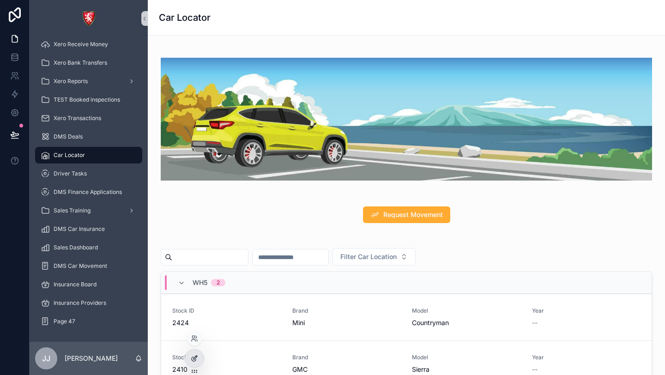
click at [197, 357] on icon at bounding box center [194, 358] width 7 height 7
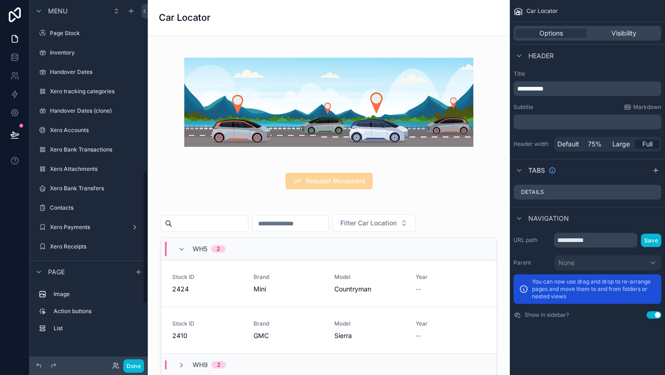
scroll to position [462, 0]
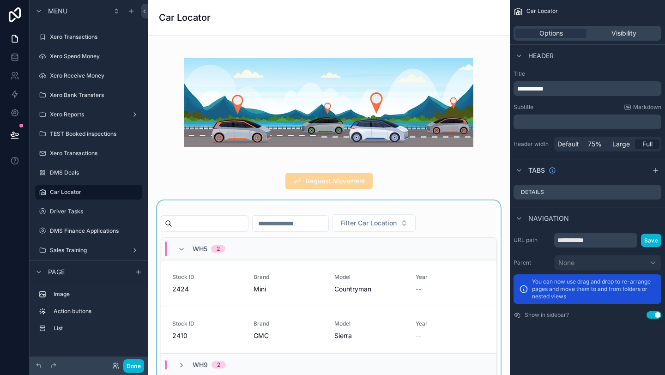
click at [475, 226] on div "scrollable content" at bounding box center [328, 361] width 347 height 322
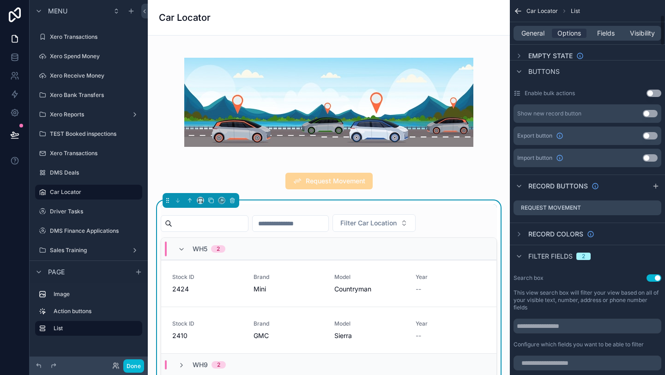
scroll to position [177, 0]
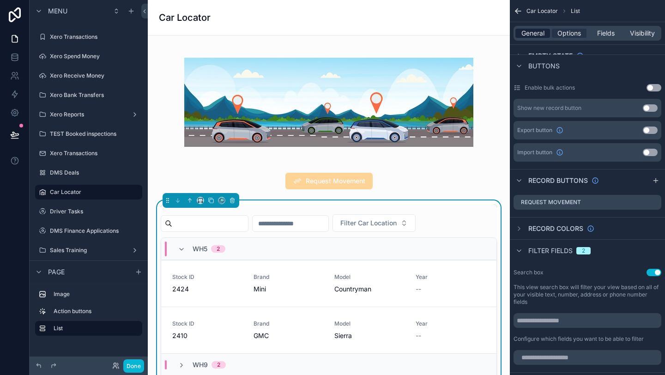
click at [531, 30] on span "General" at bounding box center [533, 33] width 23 height 9
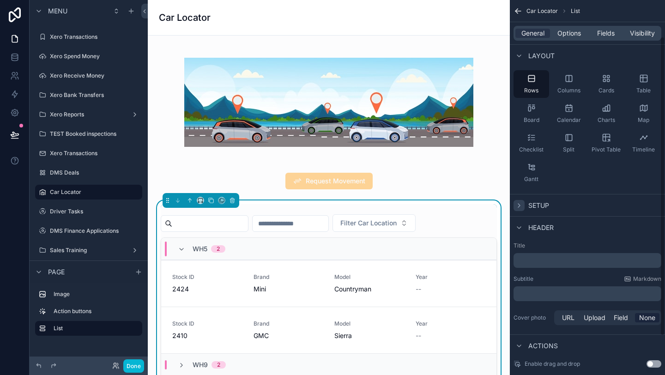
click at [523, 204] on div "scrollable content" at bounding box center [519, 205] width 11 height 11
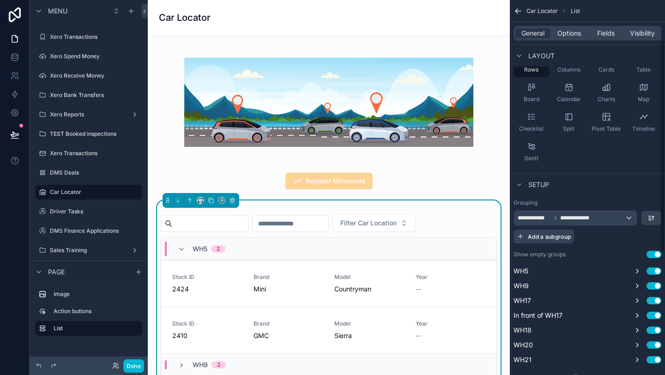
scroll to position [75, 0]
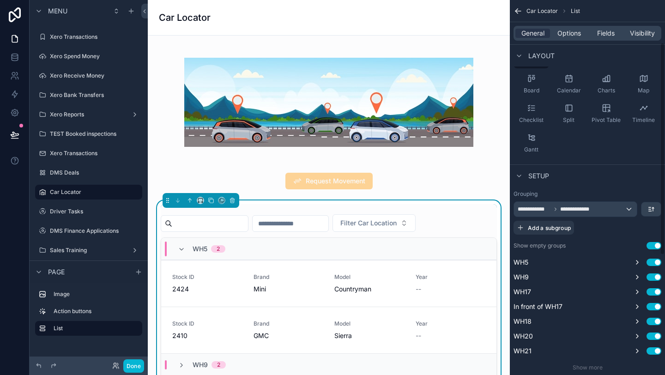
click at [637, 268] on div "WH5 Use setting WH9 Use setting WH17 Use setting In front of WH17 Use setting W…" at bounding box center [588, 307] width 148 height 100
click at [637, 267] on button "scrollable content" at bounding box center [637, 262] width 11 height 11
